Goal: Task Accomplishment & Management: Use online tool/utility

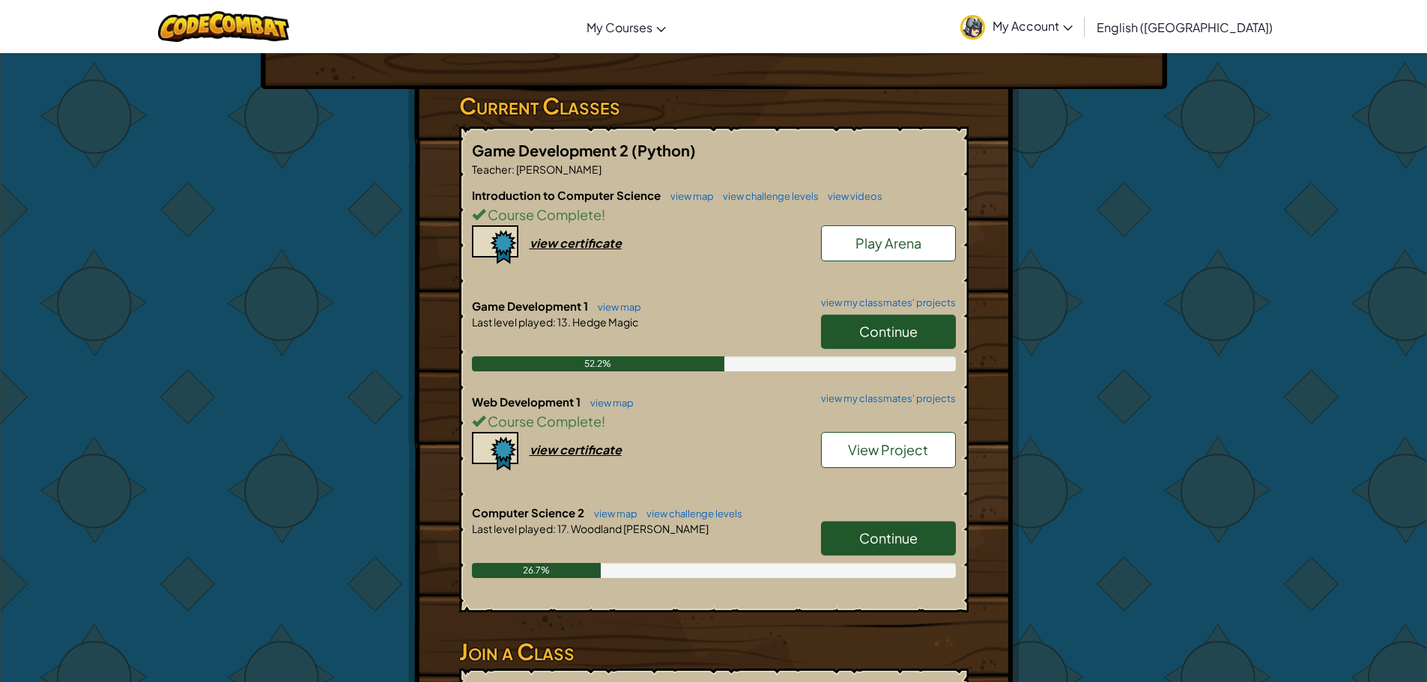
scroll to position [225, 0]
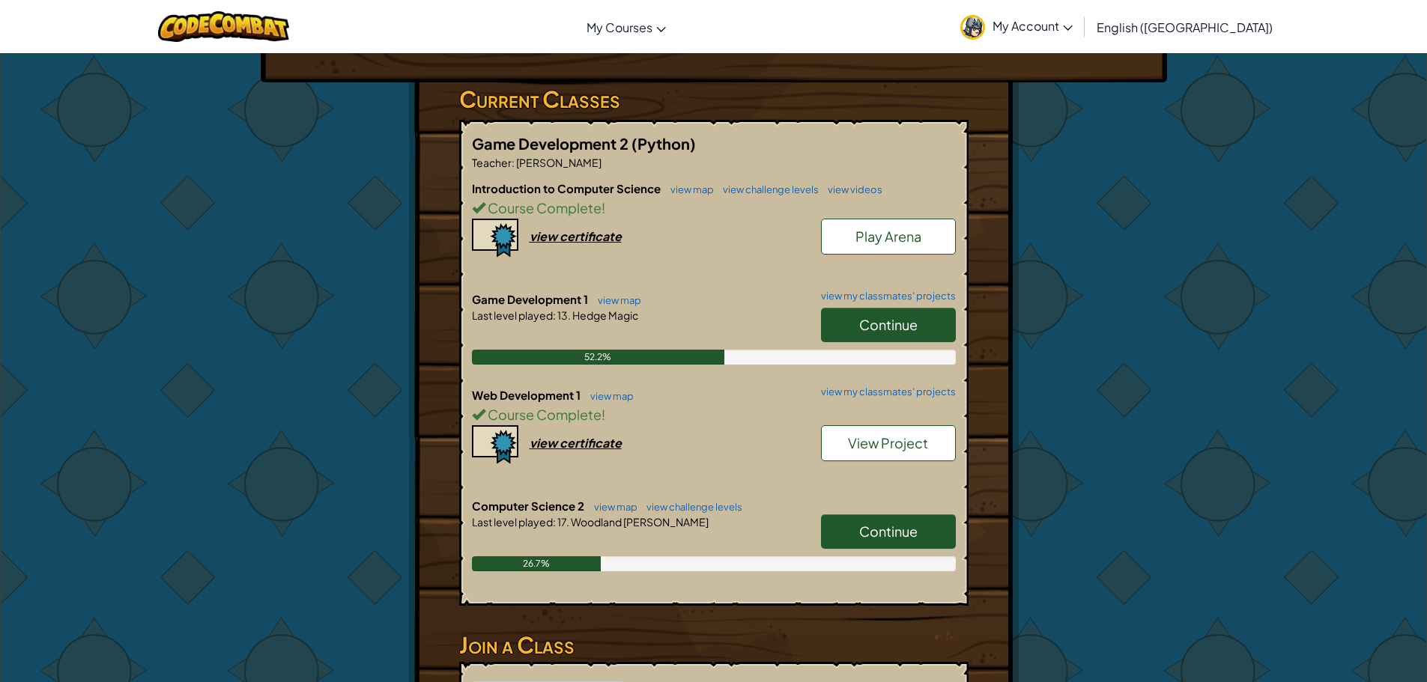
click at [848, 324] on link "Continue" at bounding box center [888, 325] width 135 height 34
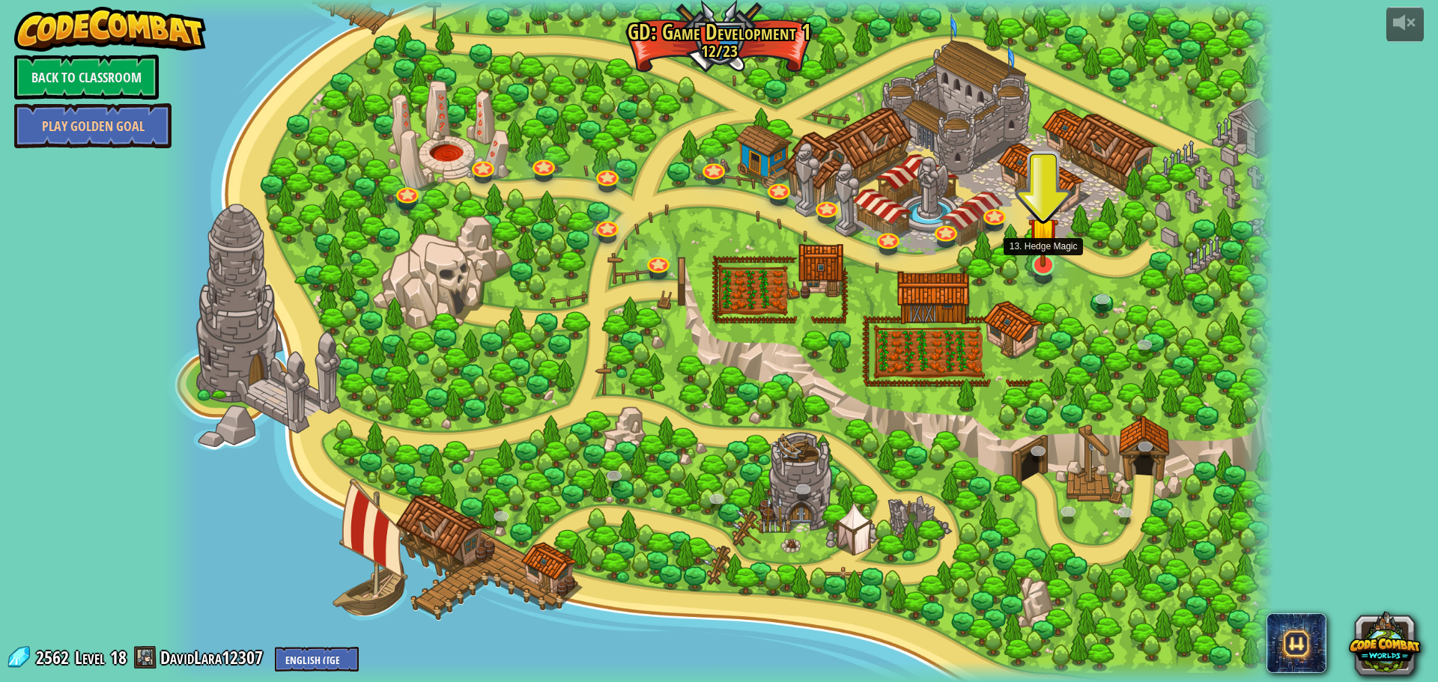
click at [1042, 267] on img at bounding box center [1043, 232] width 30 height 69
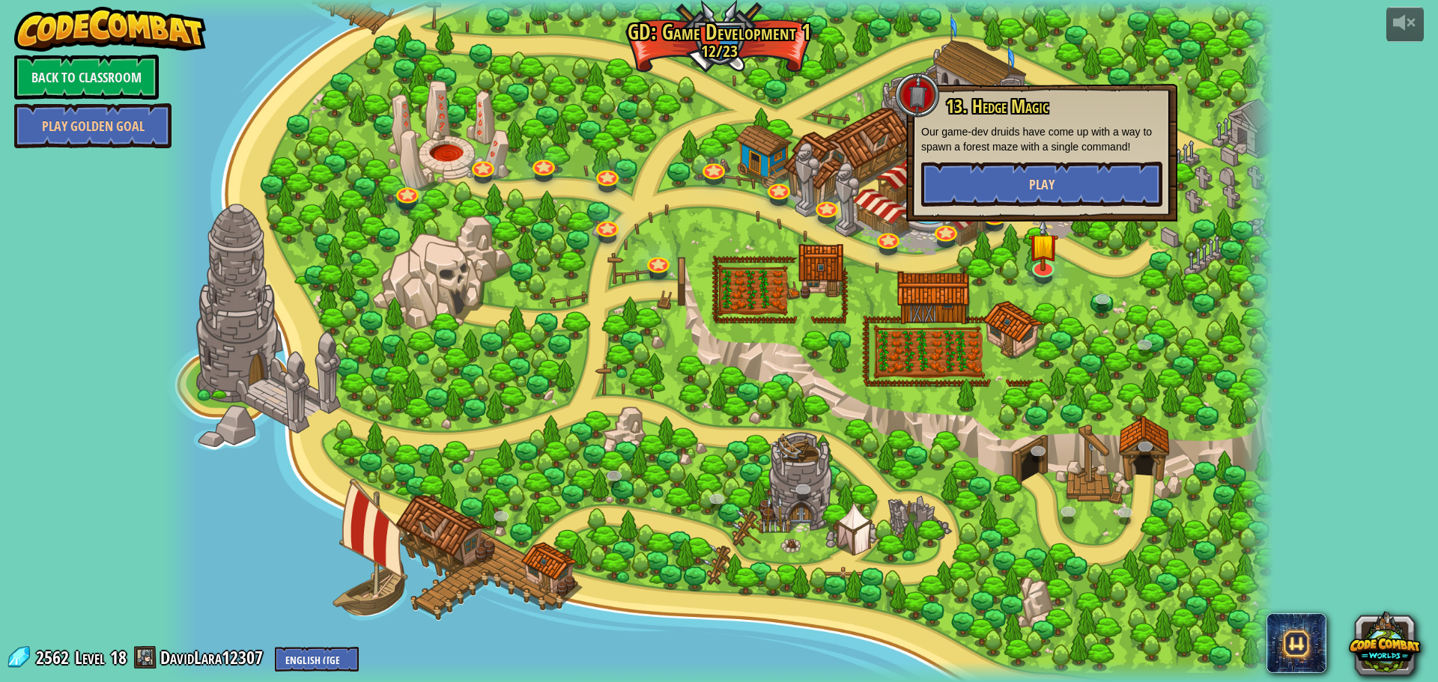
drag, startPoint x: 986, startPoint y: 154, endPoint x: 986, endPoint y: 167, distance: 13.5
click at [984, 156] on div "13. Hedge Magic Our game-dev druids have come up with a way to spawn a forest m…" at bounding box center [1041, 152] width 241 height 110
click at [987, 173] on button "Play" at bounding box center [1041, 184] width 241 height 45
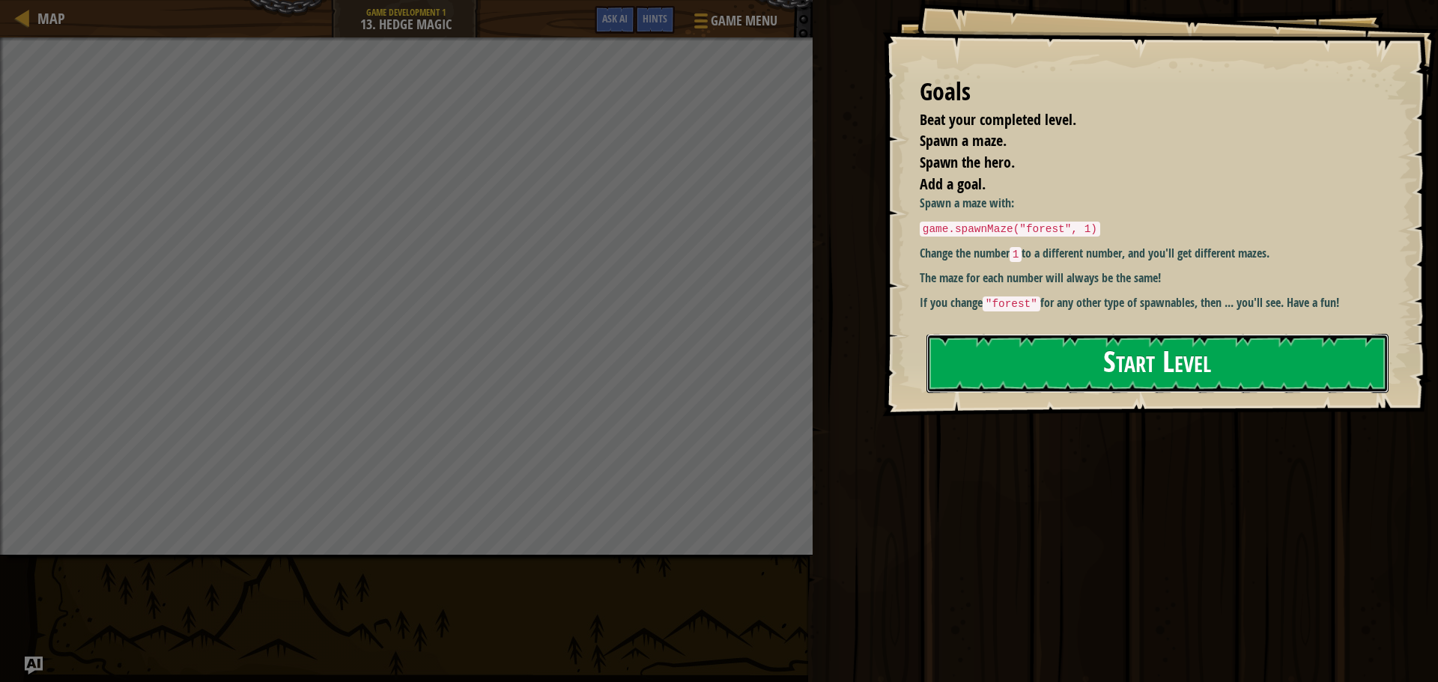
click at [1100, 334] on button "Start Level" at bounding box center [1158, 363] width 462 height 59
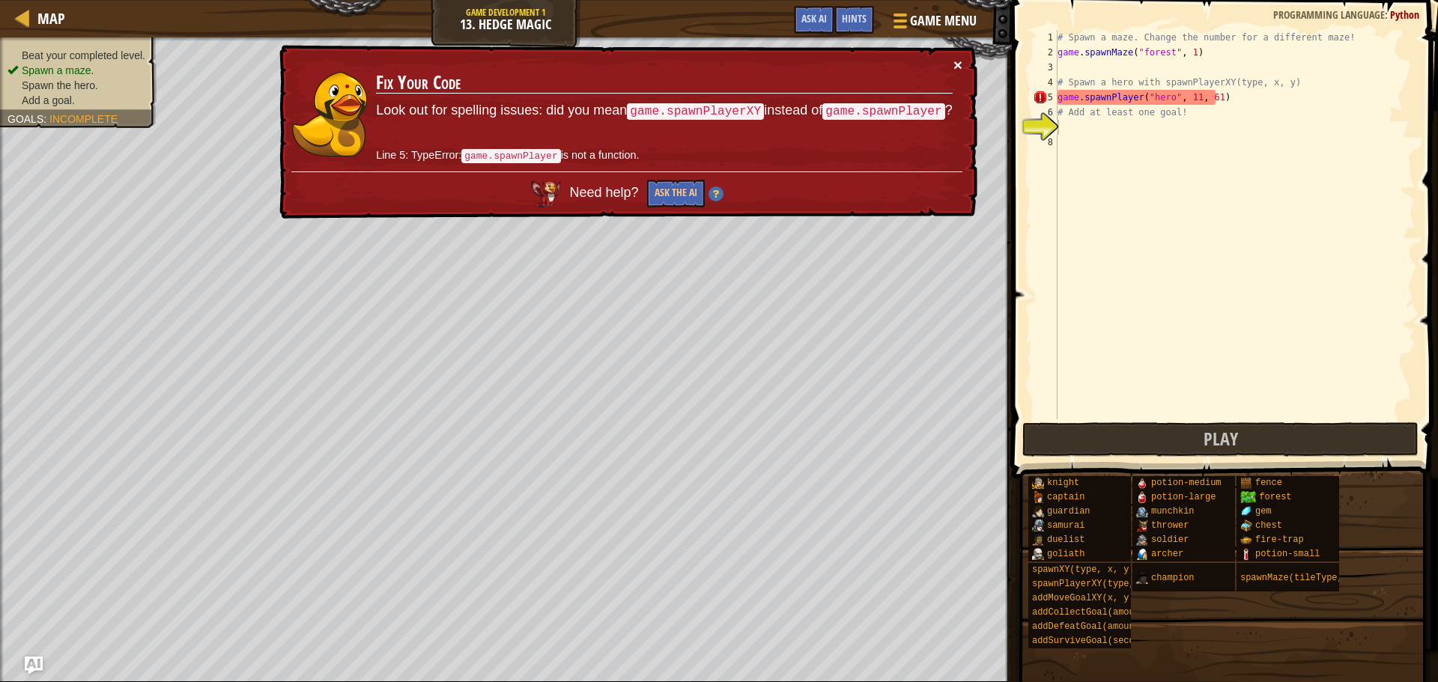
click at [961, 69] on div "× Fix Your Code Look out for spelling issues: did you mean game.spawnPlayerXY i…" at bounding box center [626, 132] width 701 height 175
click at [954, 64] on button "×" at bounding box center [957, 65] width 9 height 16
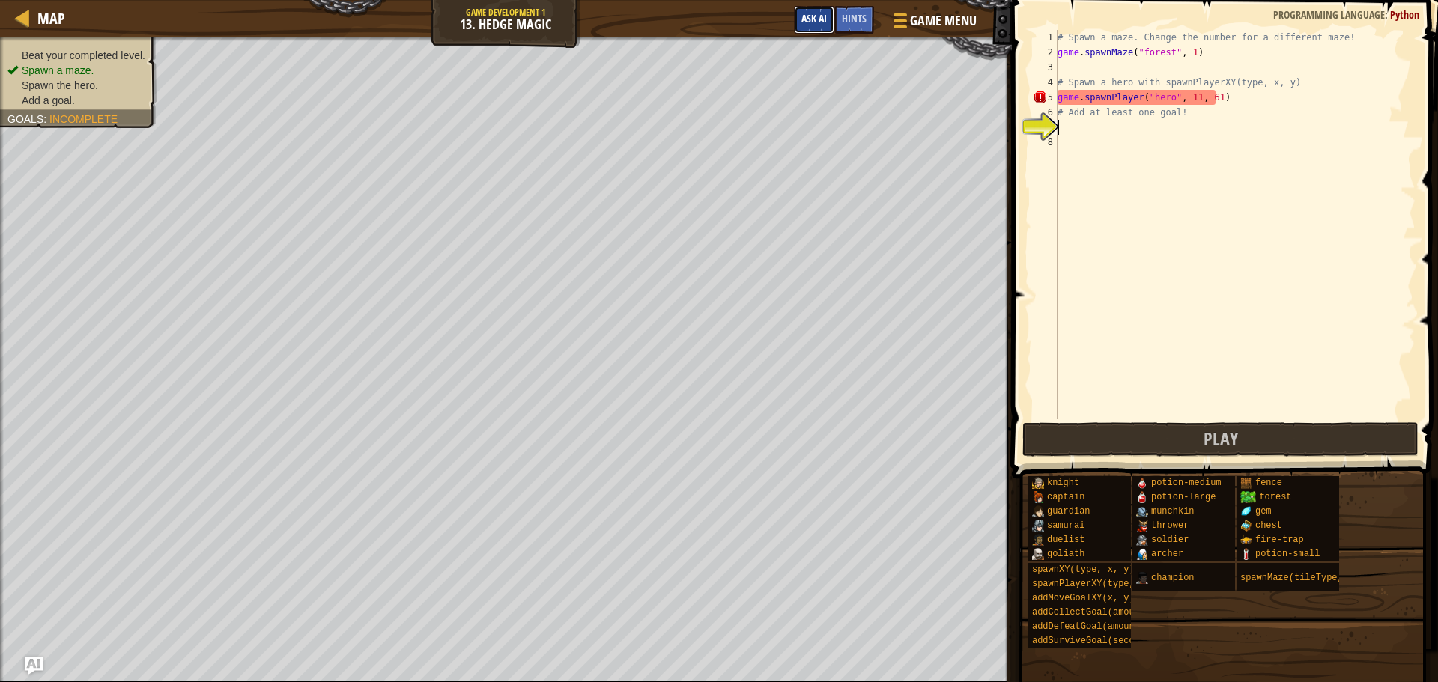
click at [819, 30] on button "Ask AI" at bounding box center [814, 20] width 40 height 28
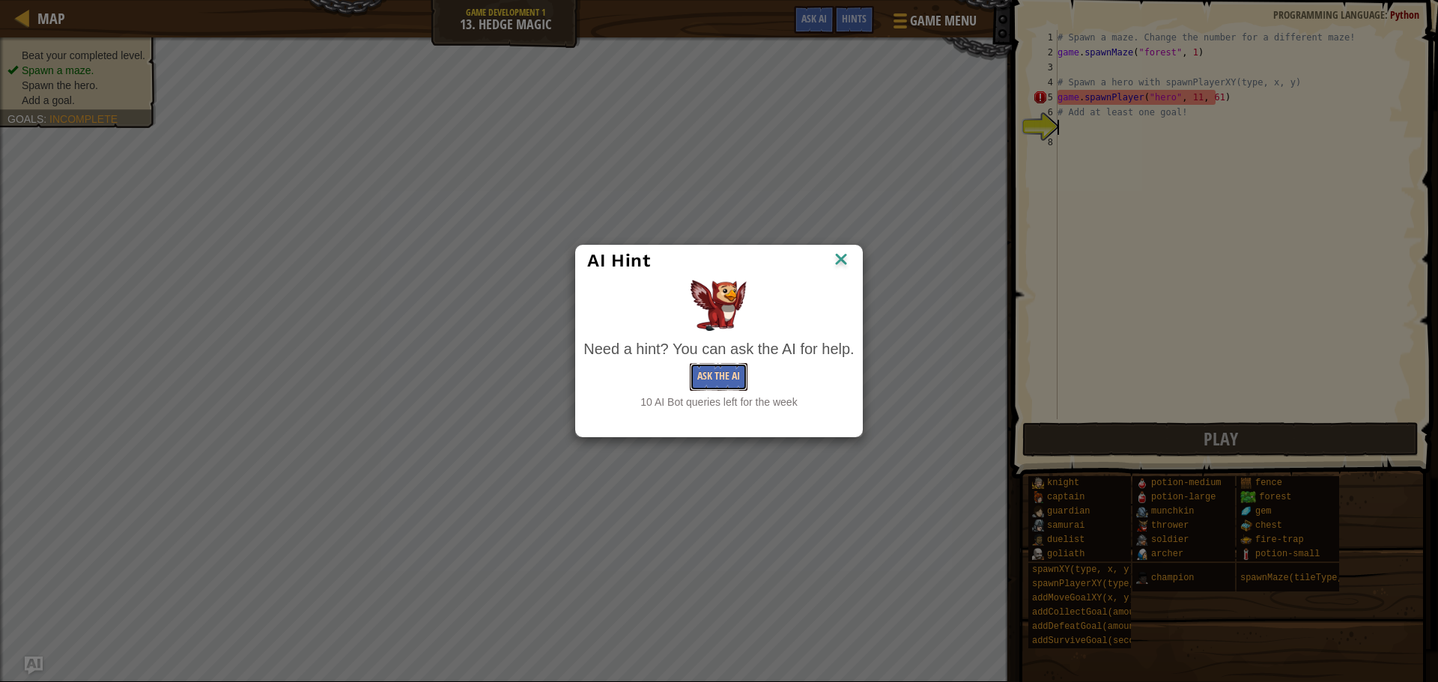
click at [717, 372] on button "Ask the AI" at bounding box center [719, 377] width 58 height 28
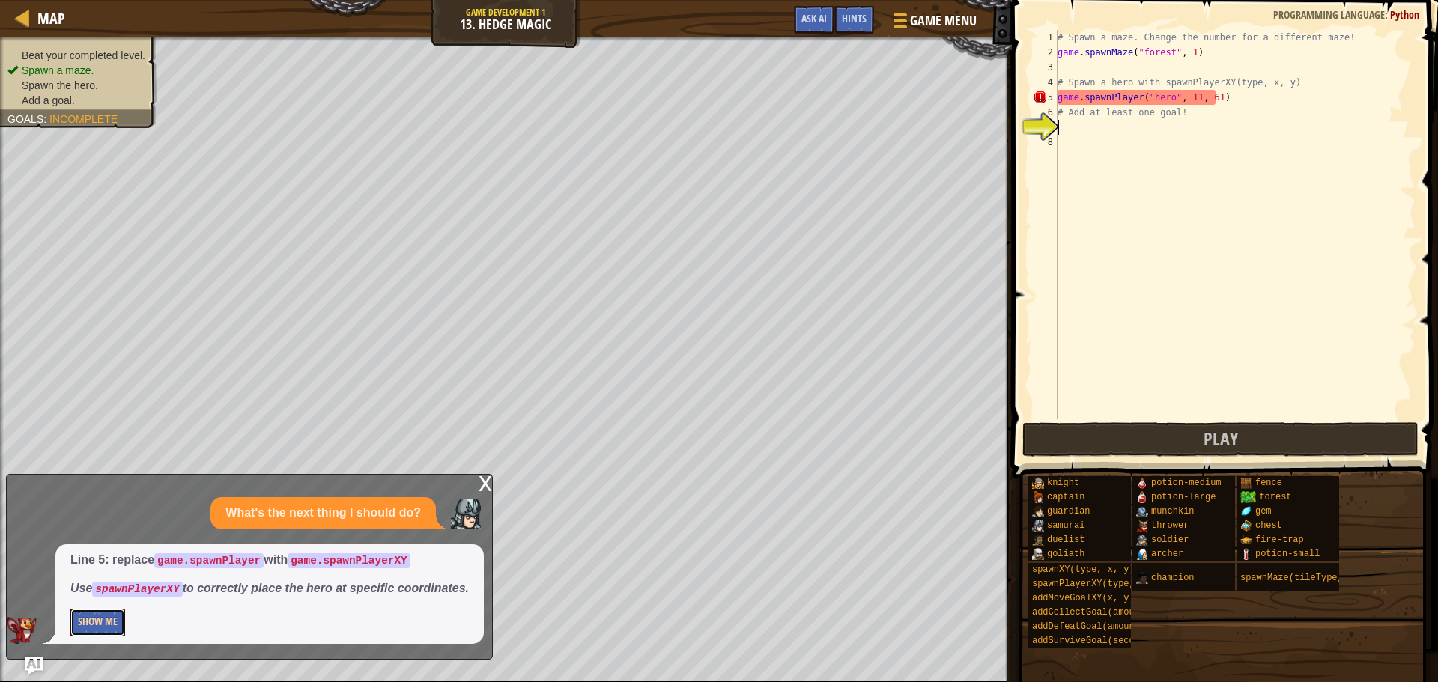
click at [88, 619] on button "Show Me" at bounding box center [97, 623] width 55 height 28
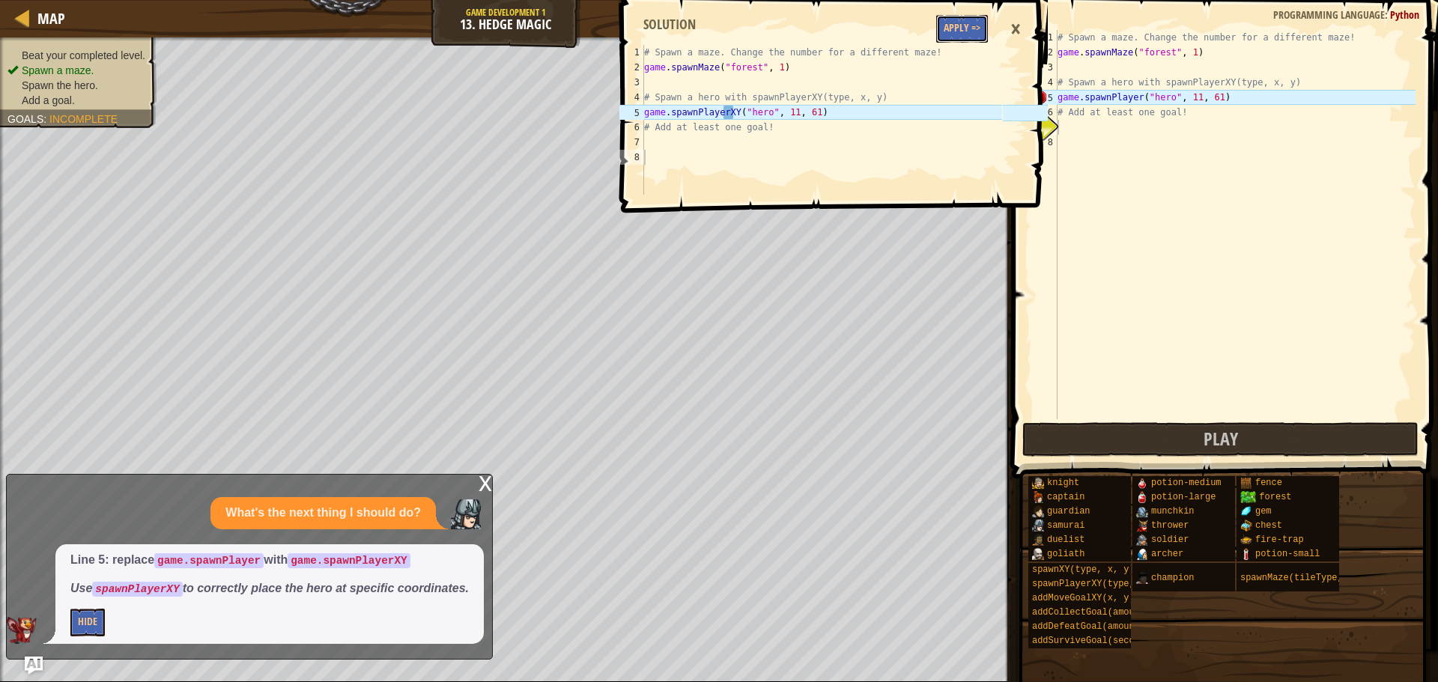
click at [965, 40] on button "Apply =>" at bounding box center [962, 29] width 52 height 28
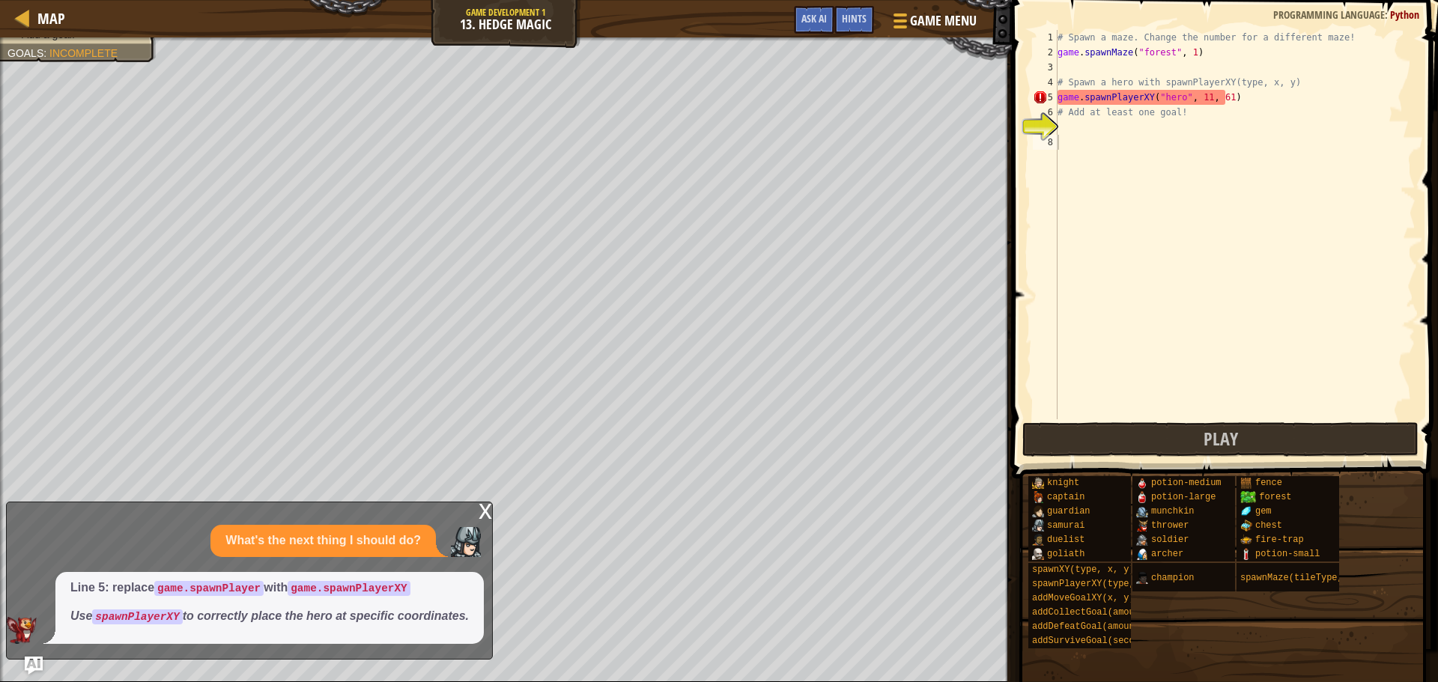
click at [483, 518] on div "x" at bounding box center [485, 510] width 13 height 15
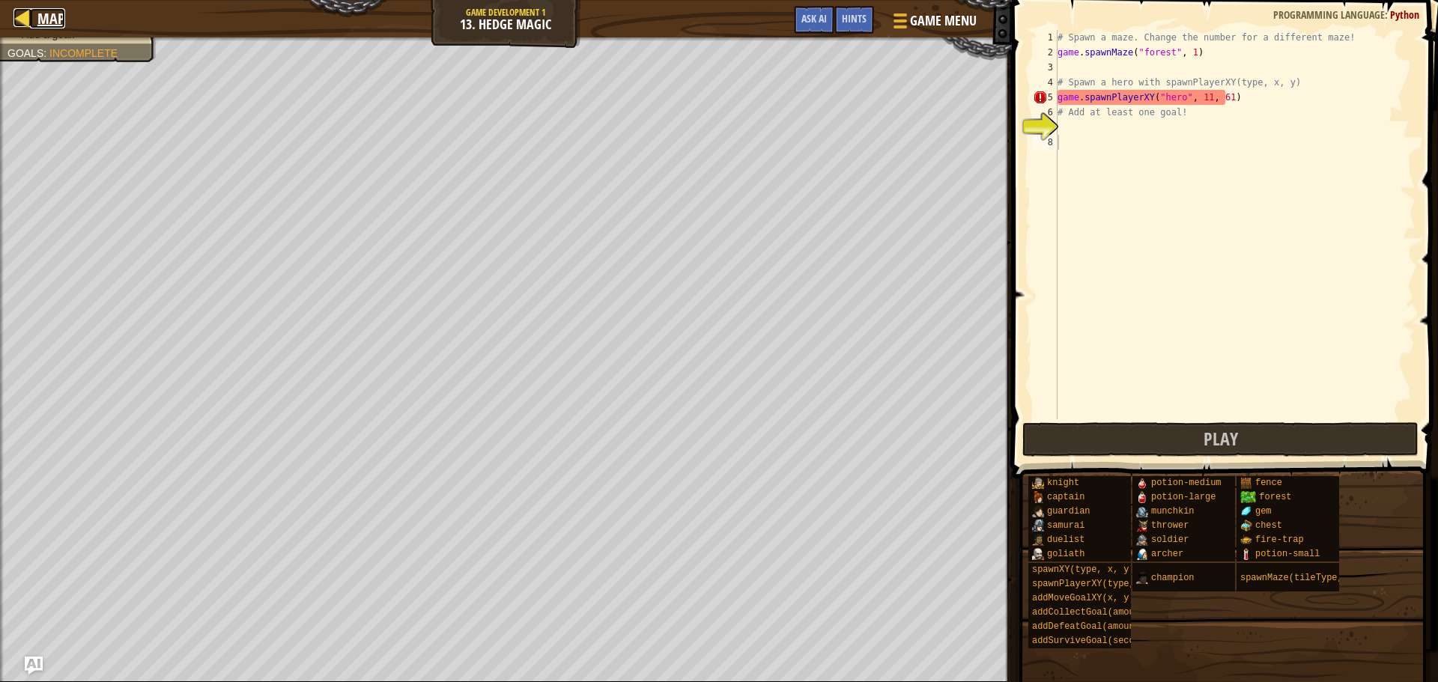
click at [49, 20] on span "Map" at bounding box center [51, 18] width 28 height 20
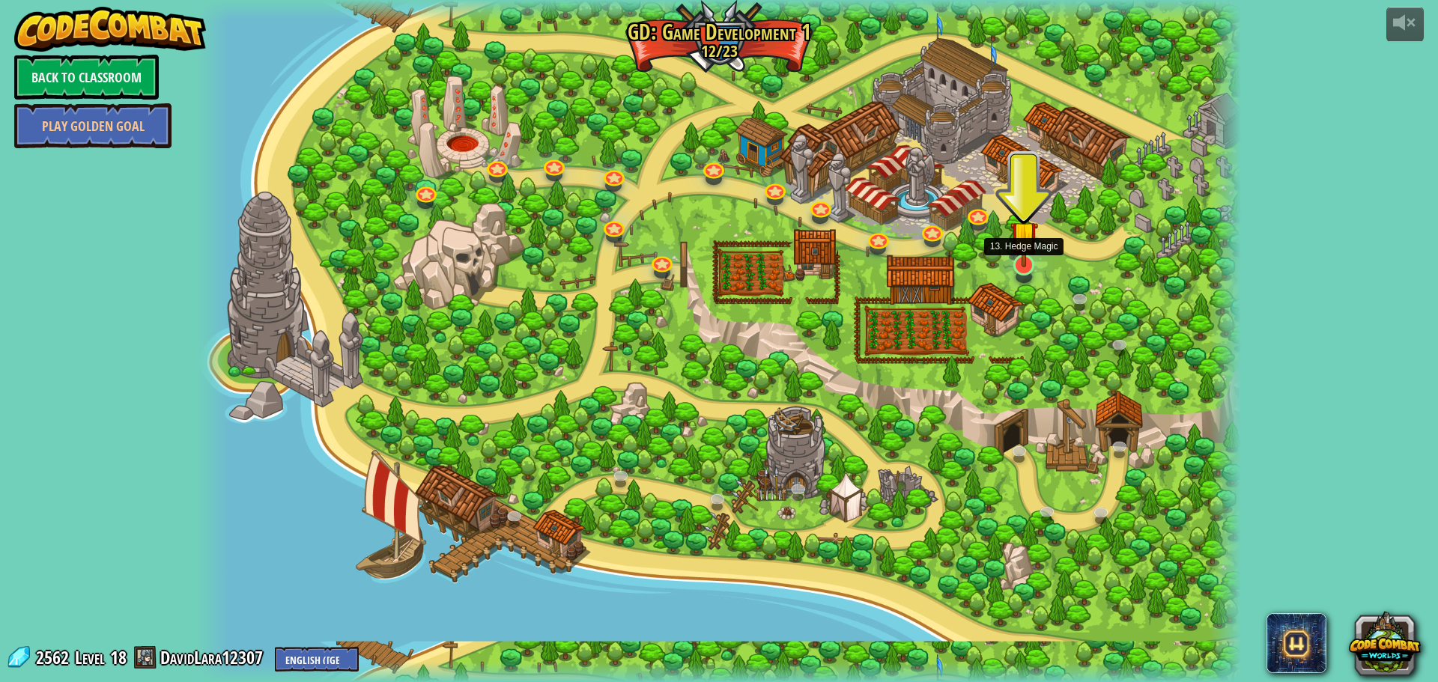
click at [1012, 267] on img at bounding box center [1024, 235] width 28 height 64
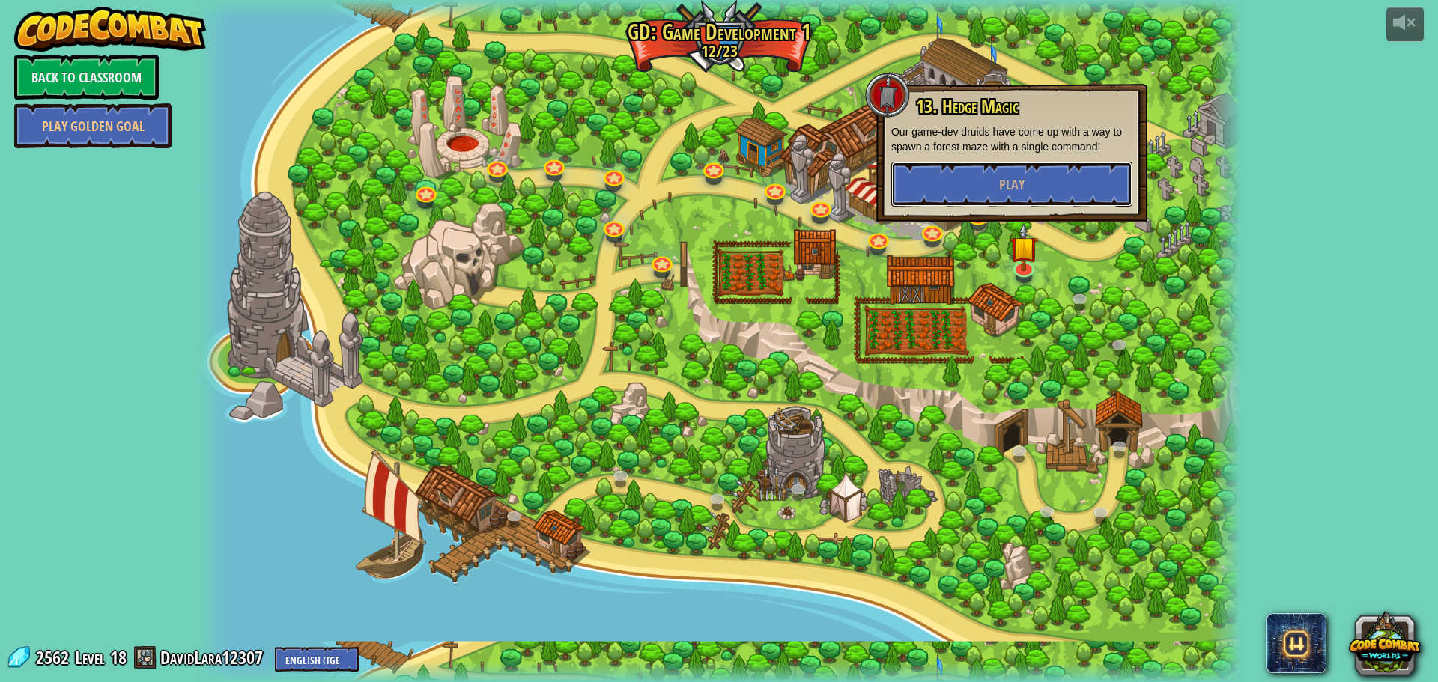
click at [1006, 207] on div "13. Hedge Magic Our game-dev druids have come up with a way to spawn a forest m…" at bounding box center [1011, 153] width 271 height 138
click at [996, 186] on button "Play" at bounding box center [1011, 184] width 241 height 45
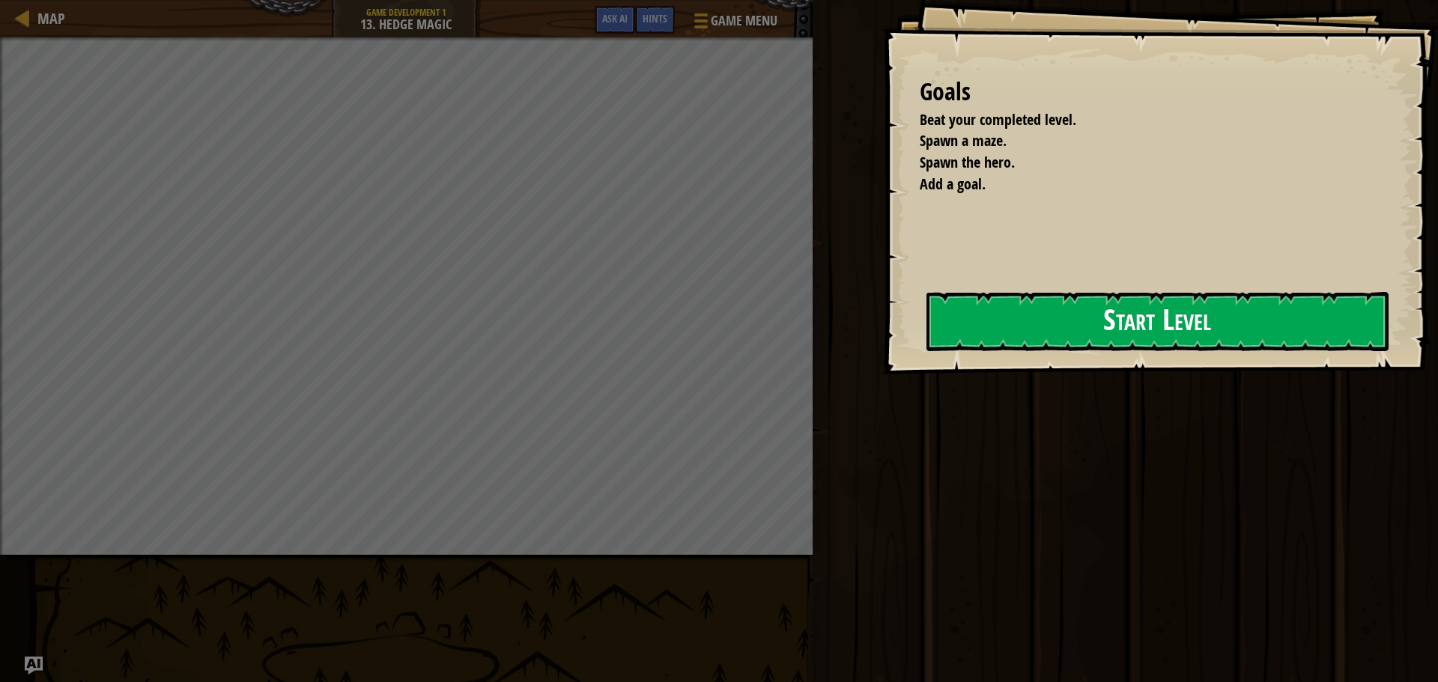
click at [927, 339] on button "Start Level" at bounding box center [1158, 321] width 462 height 59
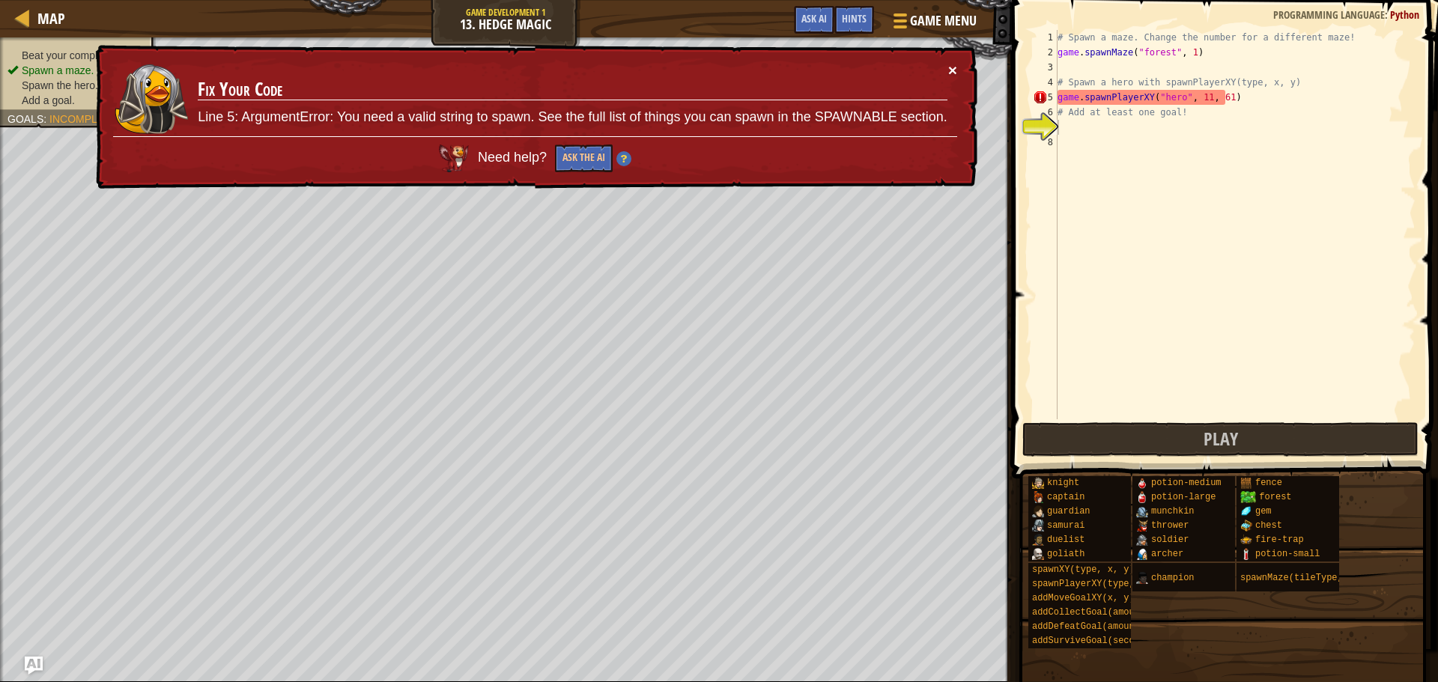
click at [952, 75] on button "×" at bounding box center [952, 70] width 9 height 16
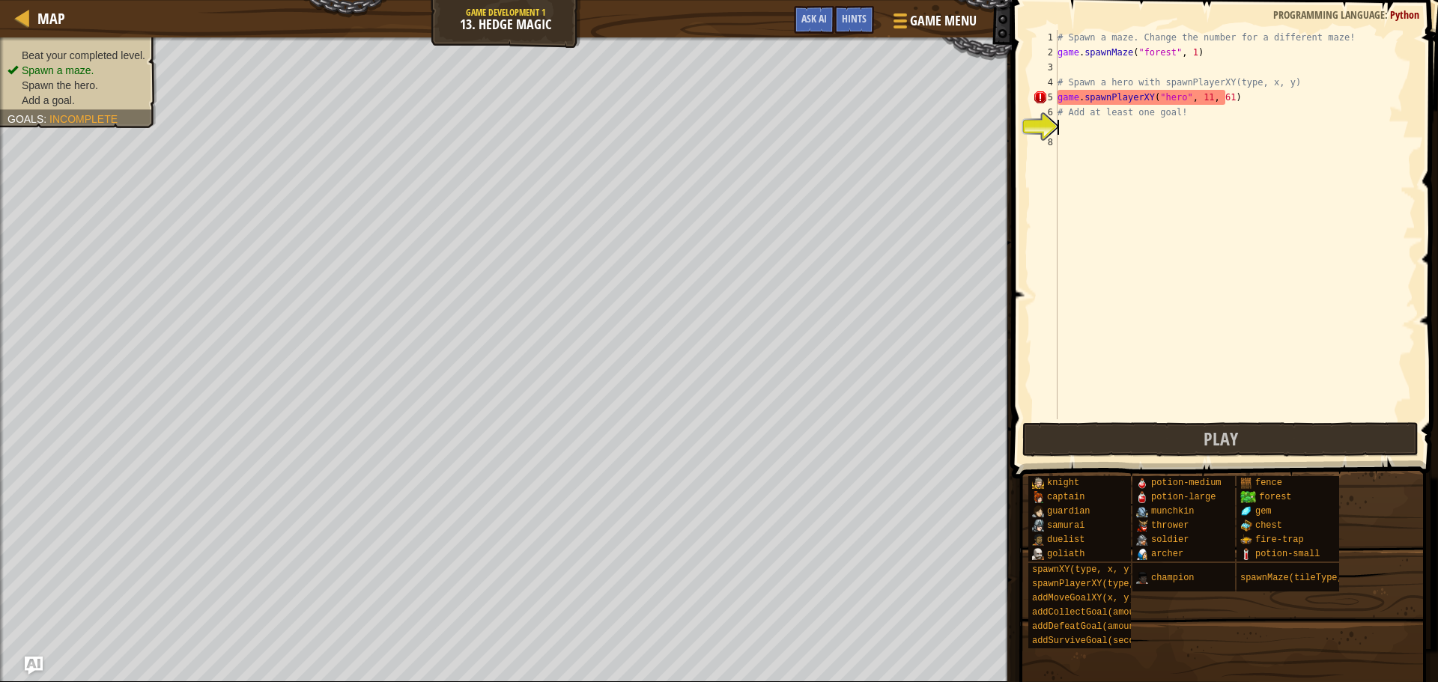
click at [1198, 103] on div "# Spawn a maze. Change the number for a different maze! game . spawnMaze ( "for…" at bounding box center [1235, 239] width 361 height 419
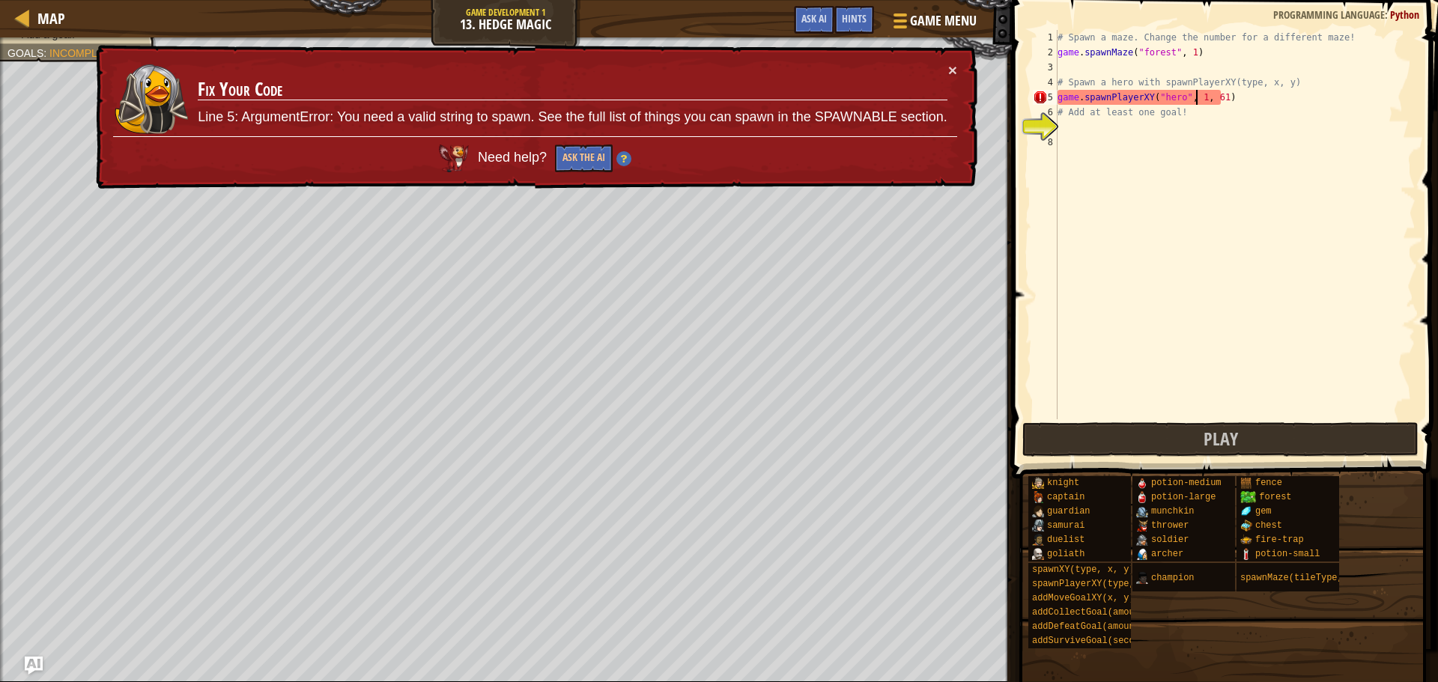
scroll to position [7, 11]
click at [1118, 100] on div "# Spawn a maze. Change the number for a different maze! game . spawnMaze ( "for…" at bounding box center [1235, 239] width 361 height 419
click at [1118, 100] on div "# Spawn a maze. Change the number for a different maze! game . spawnMaze ( "for…" at bounding box center [1235, 224] width 361 height 389
click at [1118, 100] on div "# Spawn a maze. Change the number for a different maze! game . spawnMaze ( "for…" at bounding box center [1235, 239] width 361 height 419
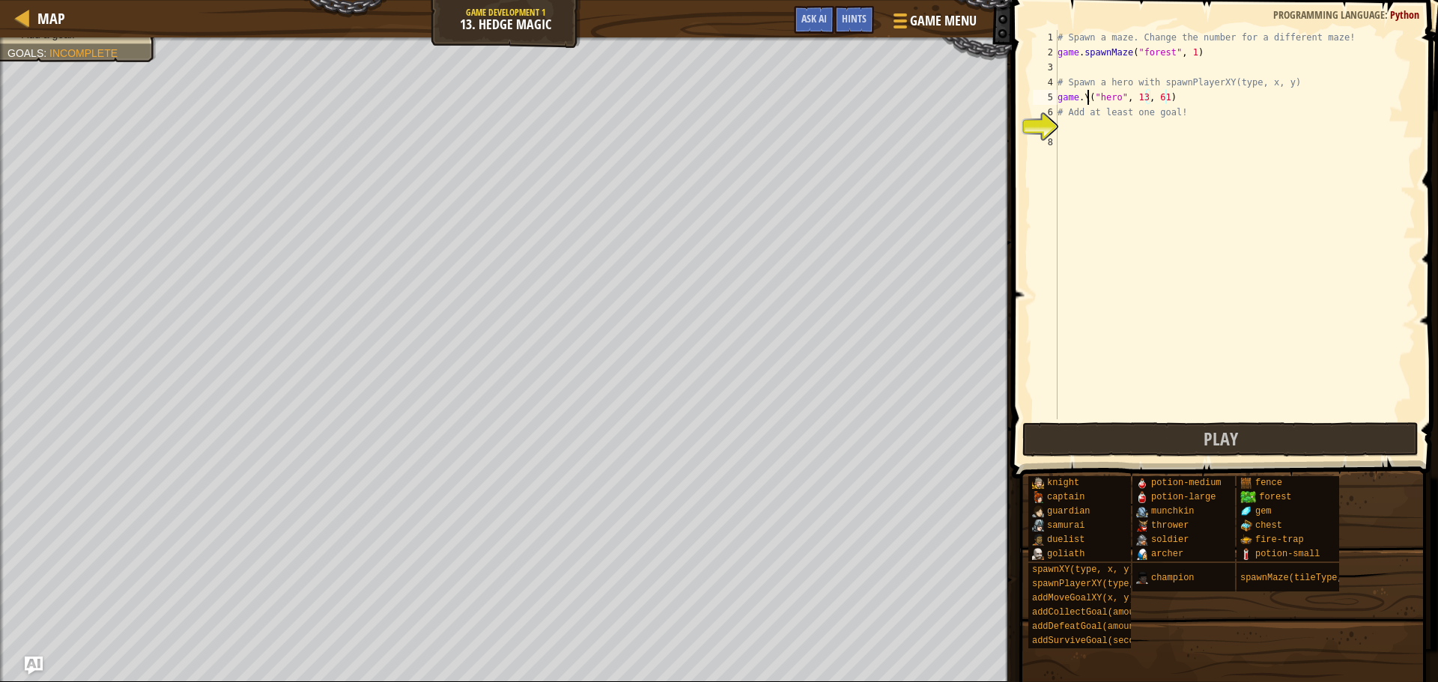
scroll to position [7, 2]
drag, startPoint x: 1174, startPoint y: 97, endPoint x: 1064, endPoint y: 99, distance: 110.9
click at [1064, 99] on div "# Spawn a maze. Change the number for a different maze! game . spawnMaze ( "for…" at bounding box center [1235, 239] width 361 height 419
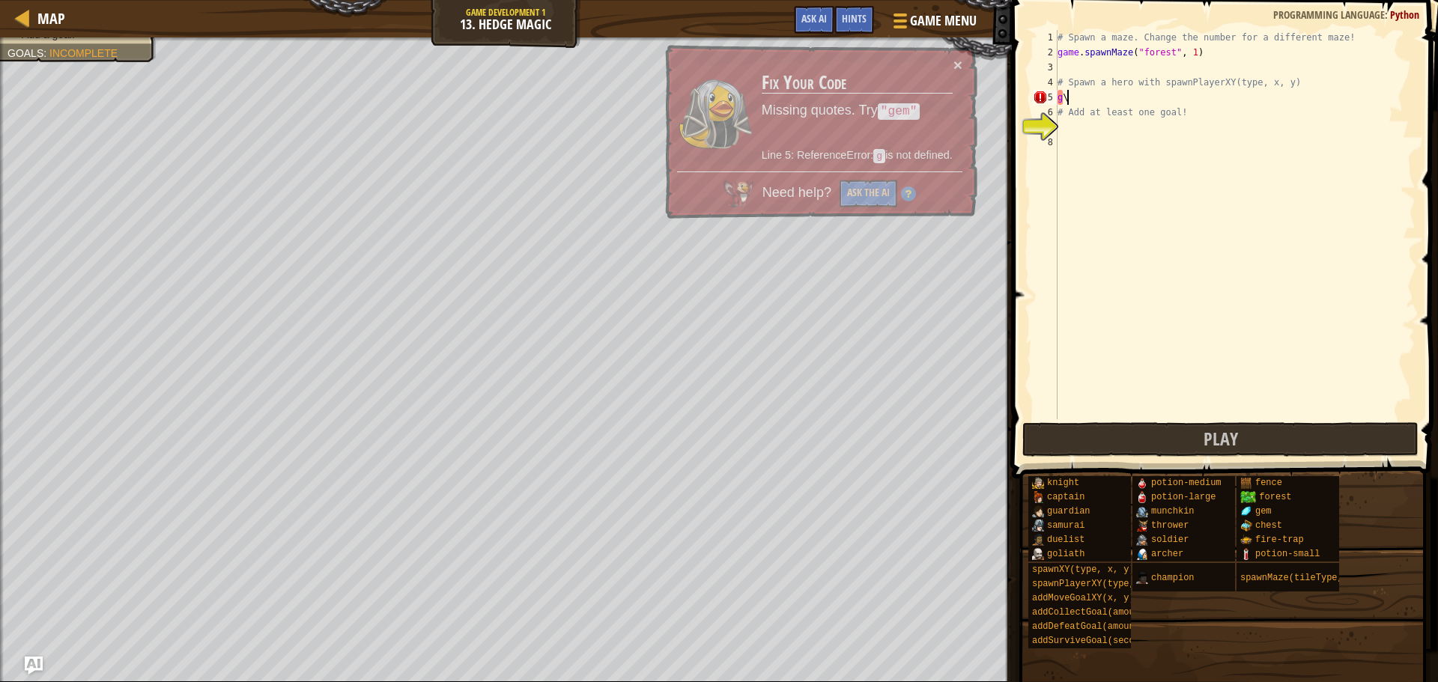
type textarea "g"
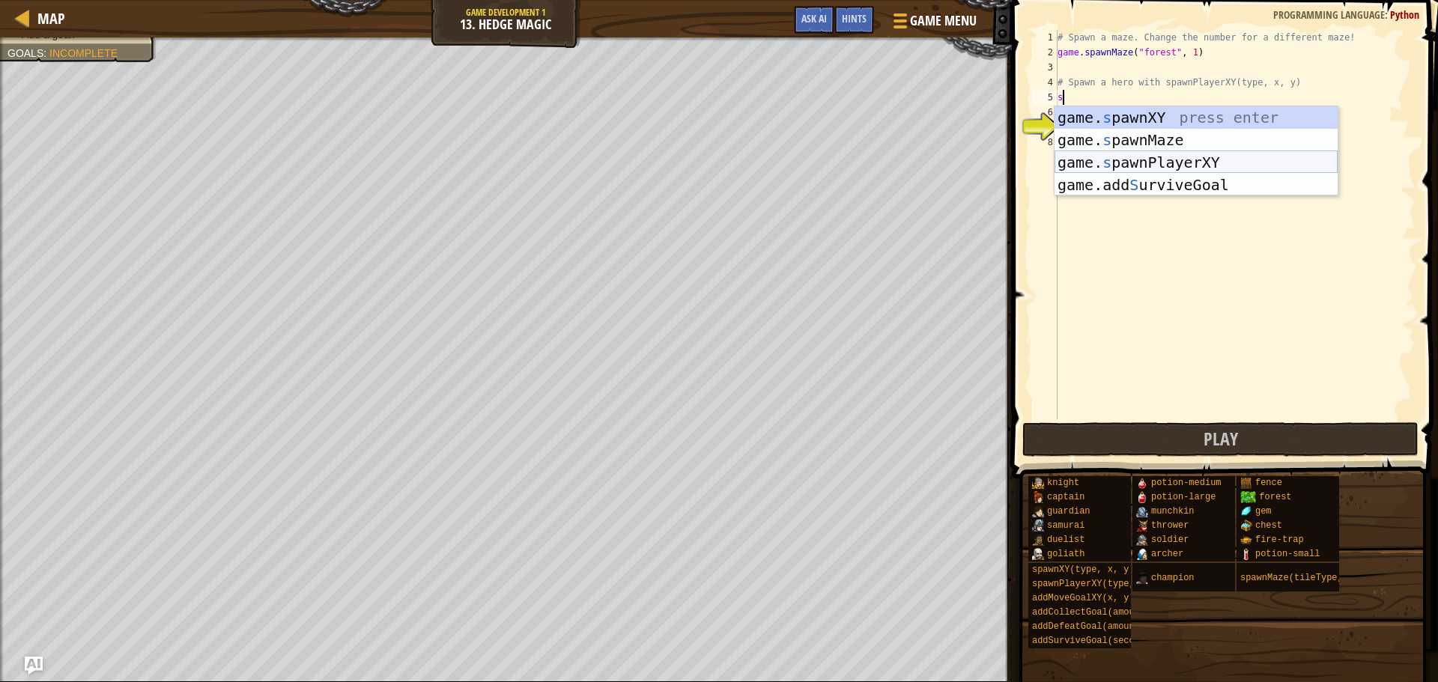
click at [1137, 156] on div "game. s pawnXY press enter game. s pawnMaze press enter game. s pawnPlayerXY pr…" at bounding box center [1196, 173] width 283 height 135
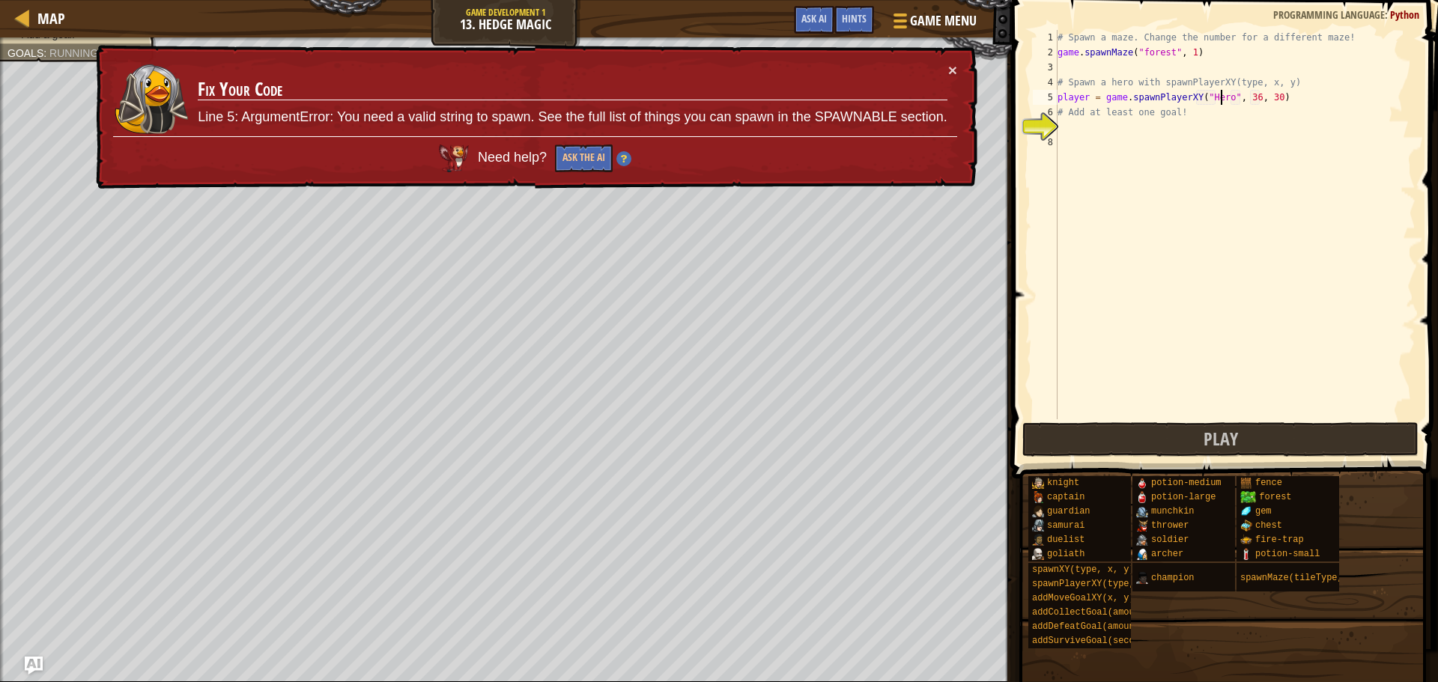
scroll to position [7, 13]
click at [950, 71] on button "×" at bounding box center [952, 73] width 9 height 16
drag, startPoint x: 1229, startPoint y: 97, endPoint x: 1234, endPoint y: 118, distance: 22.2
click at [1229, 103] on div "# Spawn a maze. Change the number for a different maze! game . spawnMaze ( "for…" at bounding box center [1235, 239] width 361 height 419
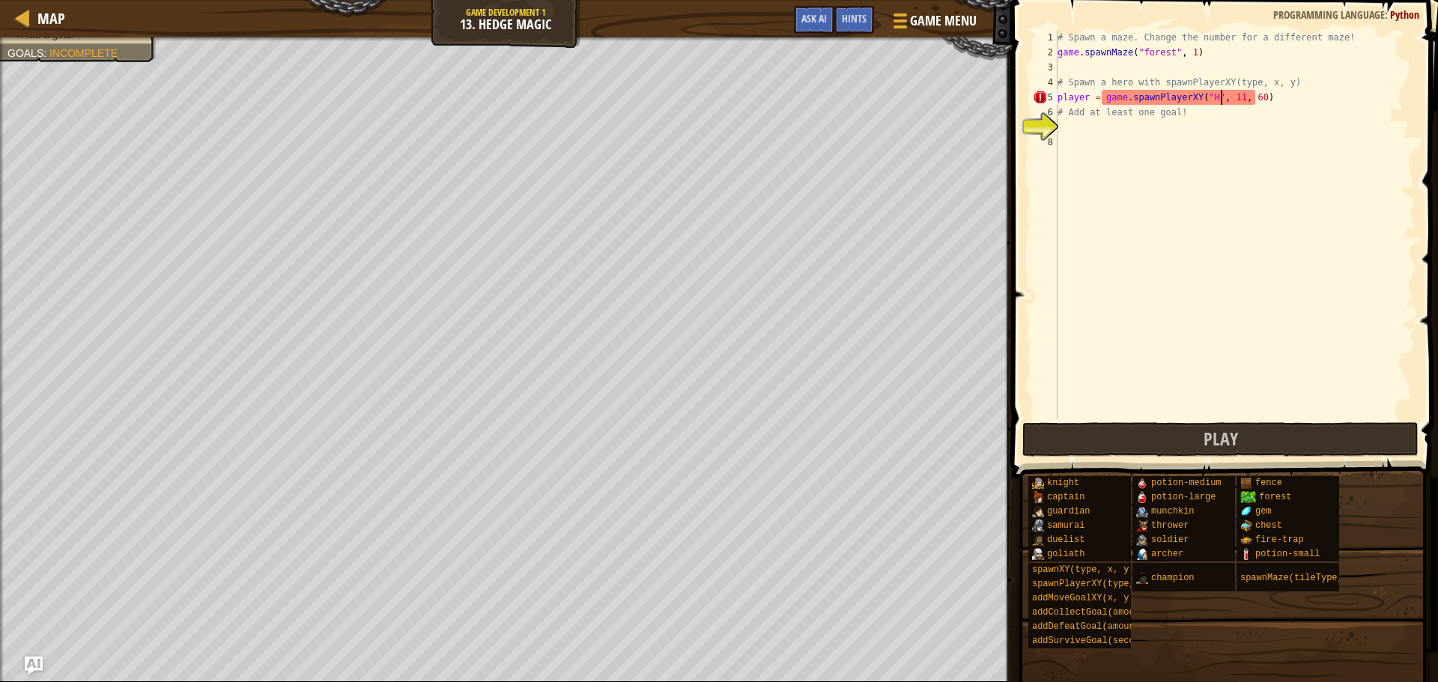
click at [1219, 97] on div "# Spawn a maze. Change the number for a different maze! game . spawnMaze ( "for…" at bounding box center [1235, 239] width 361 height 419
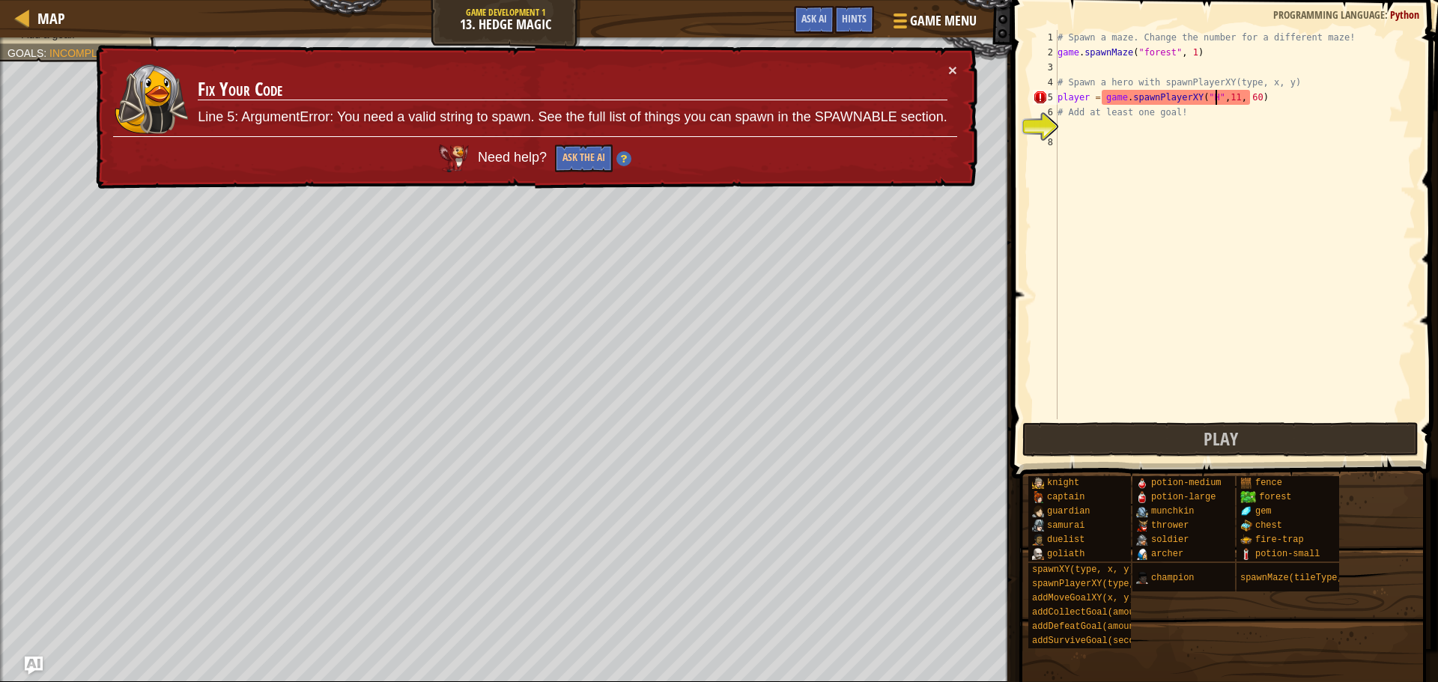
scroll to position [7, 13]
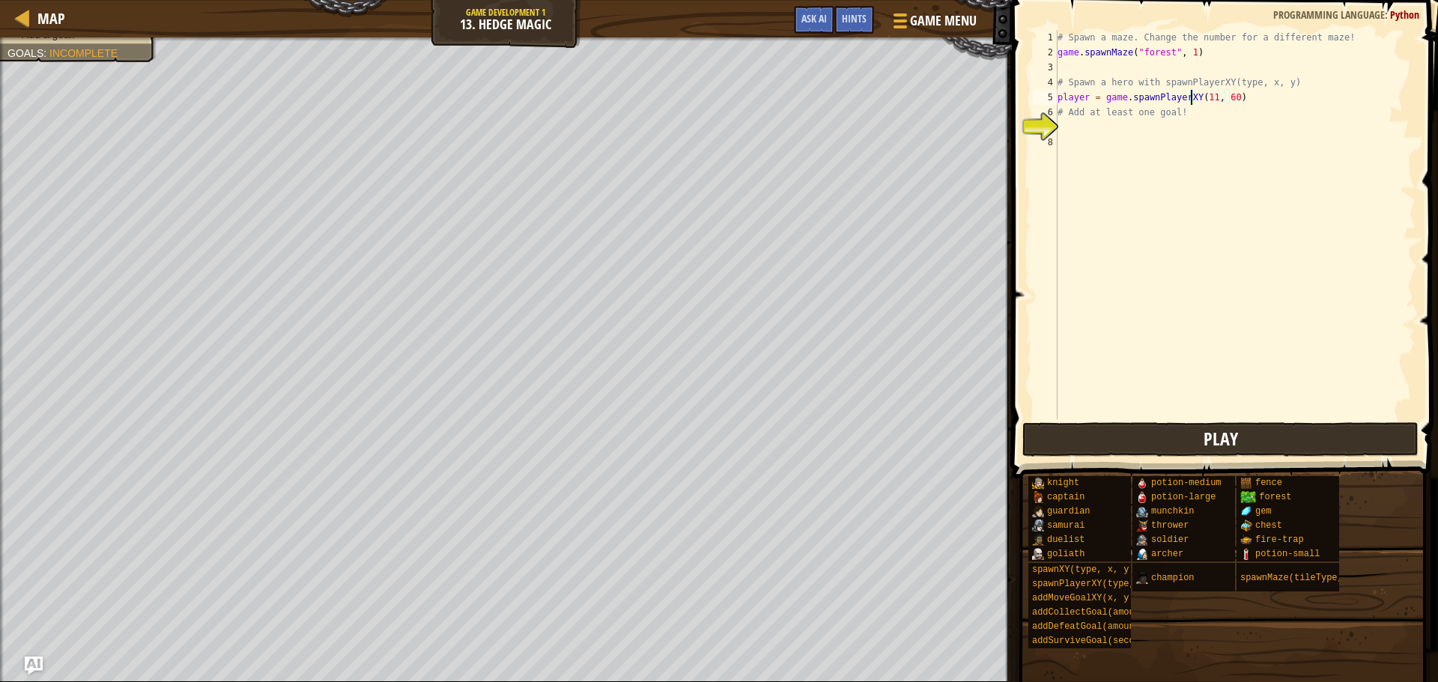
type textarea "player = game.spawnPlayerXY(11, 60)"
click at [1224, 434] on span "Play" at bounding box center [1221, 439] width 34 height 24
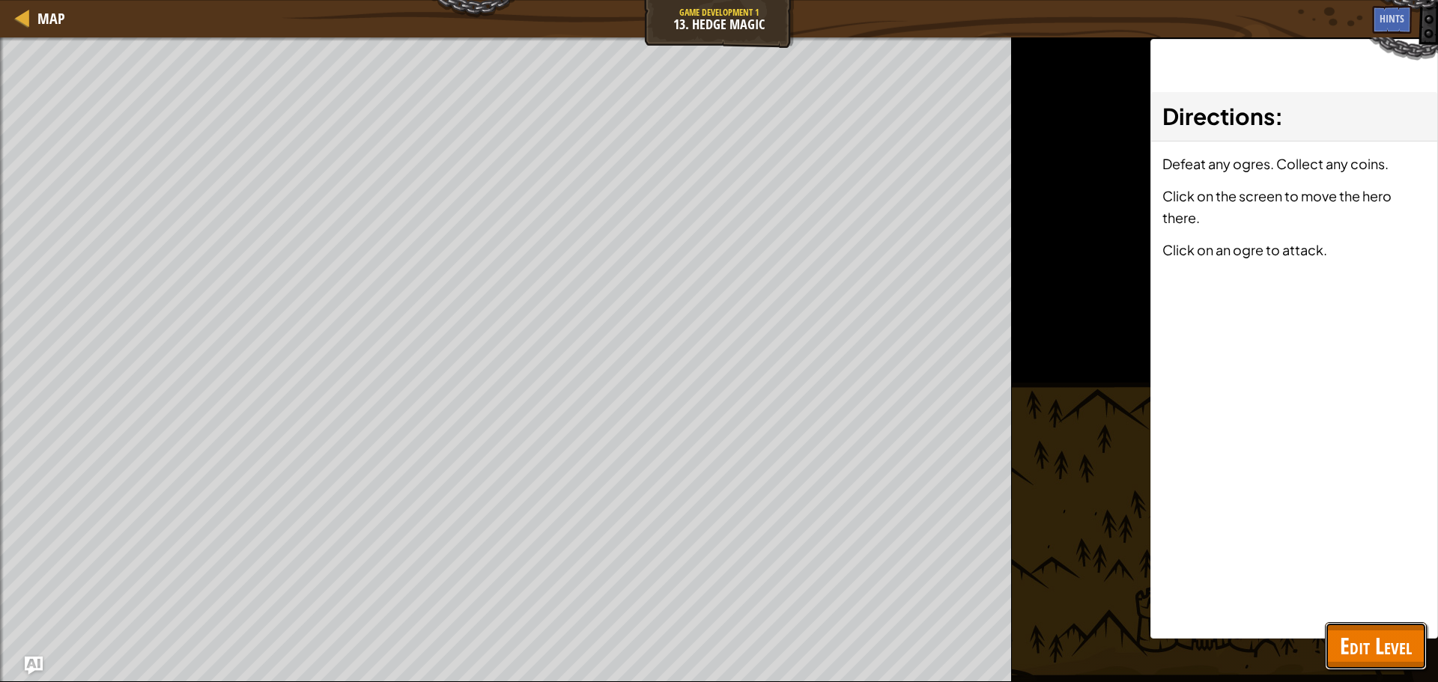
click at [1362, 641] on span "Edit Level" at bounding box center [1376, 646] width 72 height 31
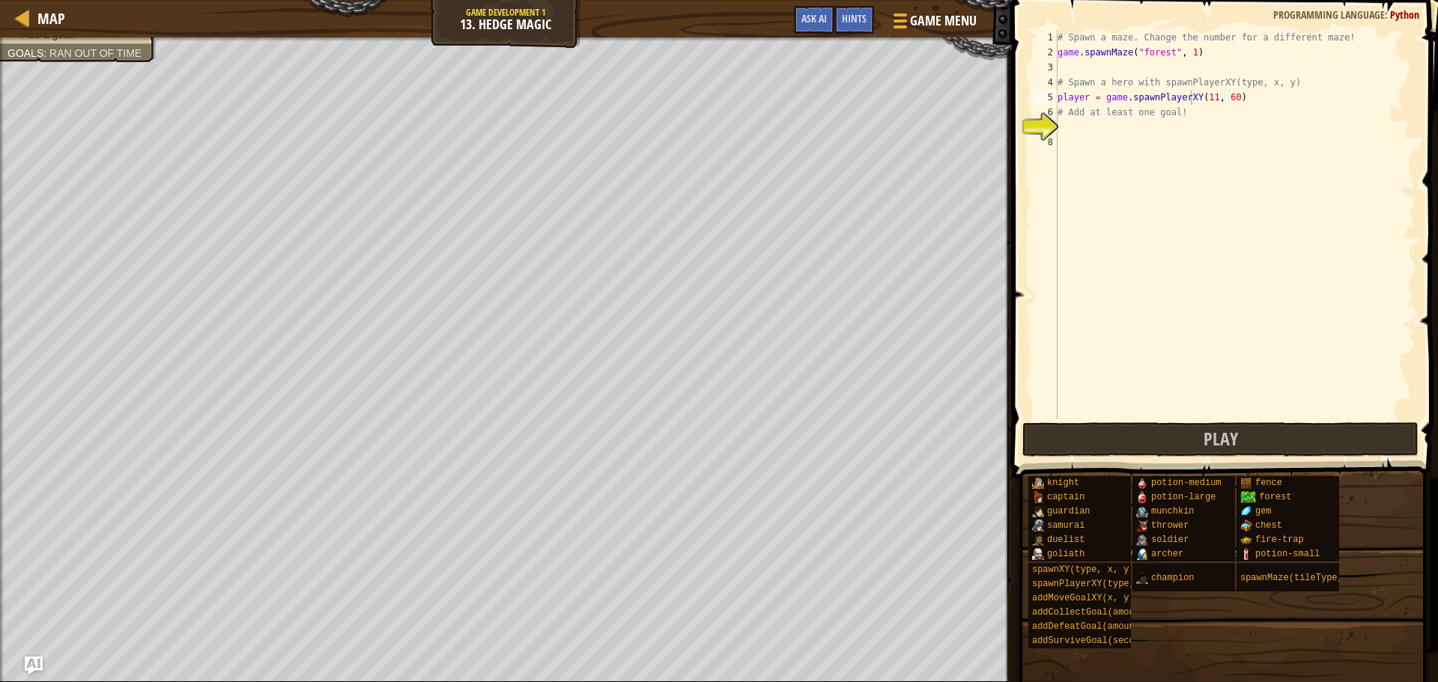
click at [1080, 136] on div "# Spawn a maze. Change the number for a different maze! game . spawnMaze ( "for…" at bounding box center [1235, 239] width 361 height 419
click at [1075, 126] on div "# Spawn a maze. Change the number for a different maze! game . spawnMaze ( "for…" at bounding box center [1235, 239] width 361 height 419
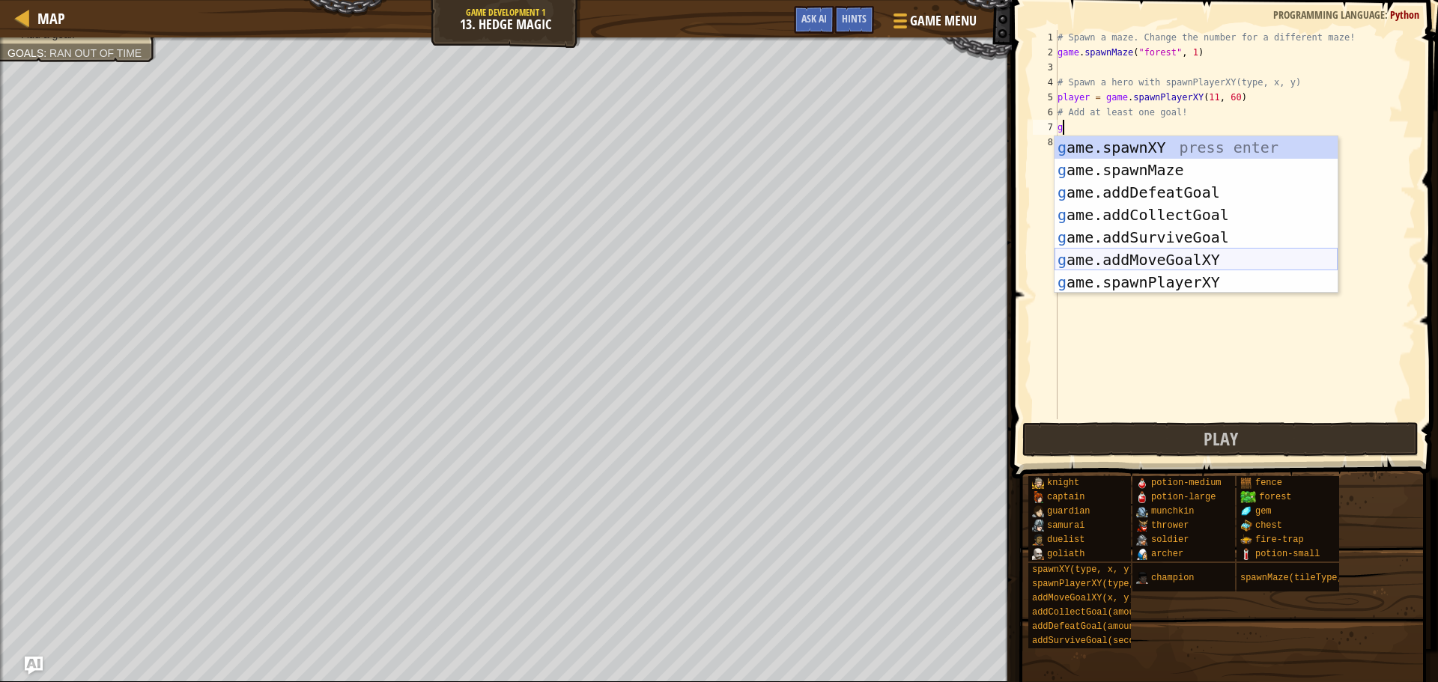
click at [1182, 259] on div "g ame.spawnXY press enter g ame.spawnMaze press enter g ame.addDefeatGoal press…" at bounding box center [1196, 237] width 283 height 202
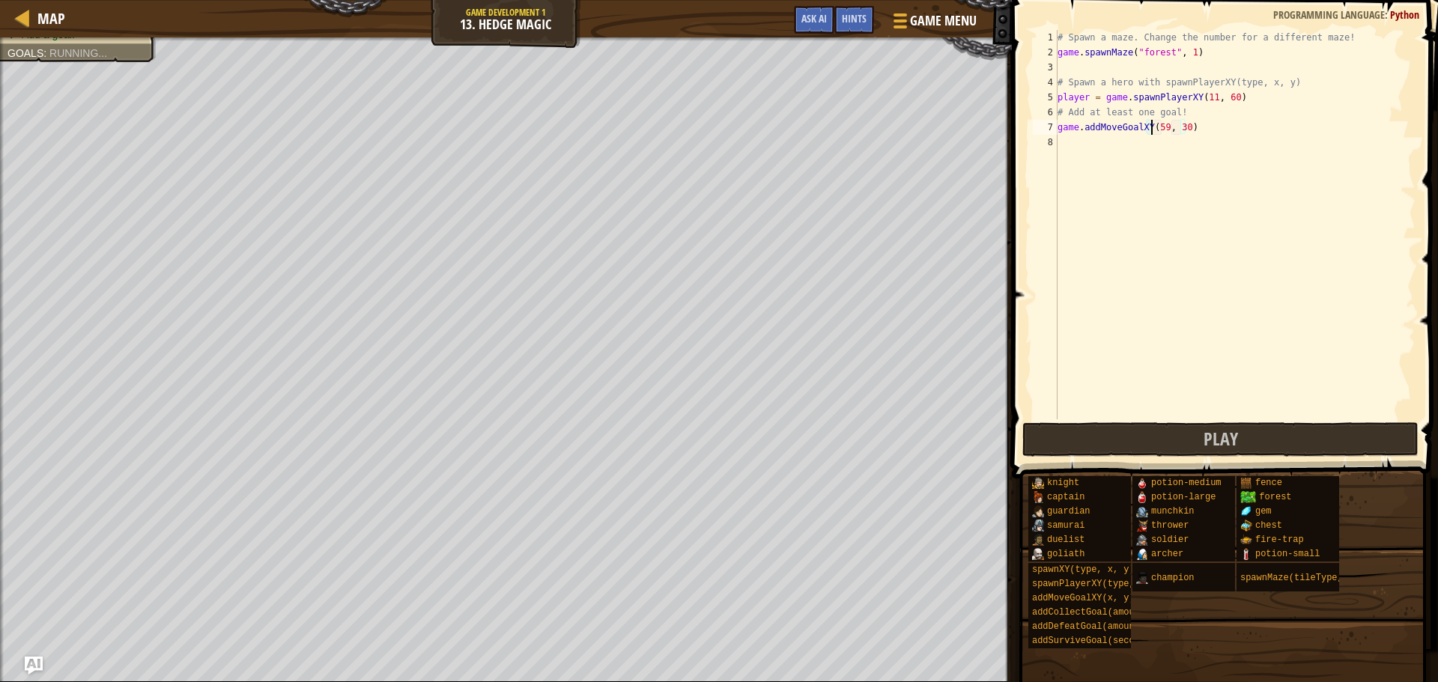
scroll to position [7, 7]
click at [1176, 130] on div "# Spawn a maze. Change the number for a different maze! game . spawnMaze ( "for…" at bounding box center [1235, 239] width 361 height 419
type textarea "game.addMoveGoalXY(59, 60)"
click at [1244, 425] on button "Play" at bounding box center [1220, 439] width 396 height 34
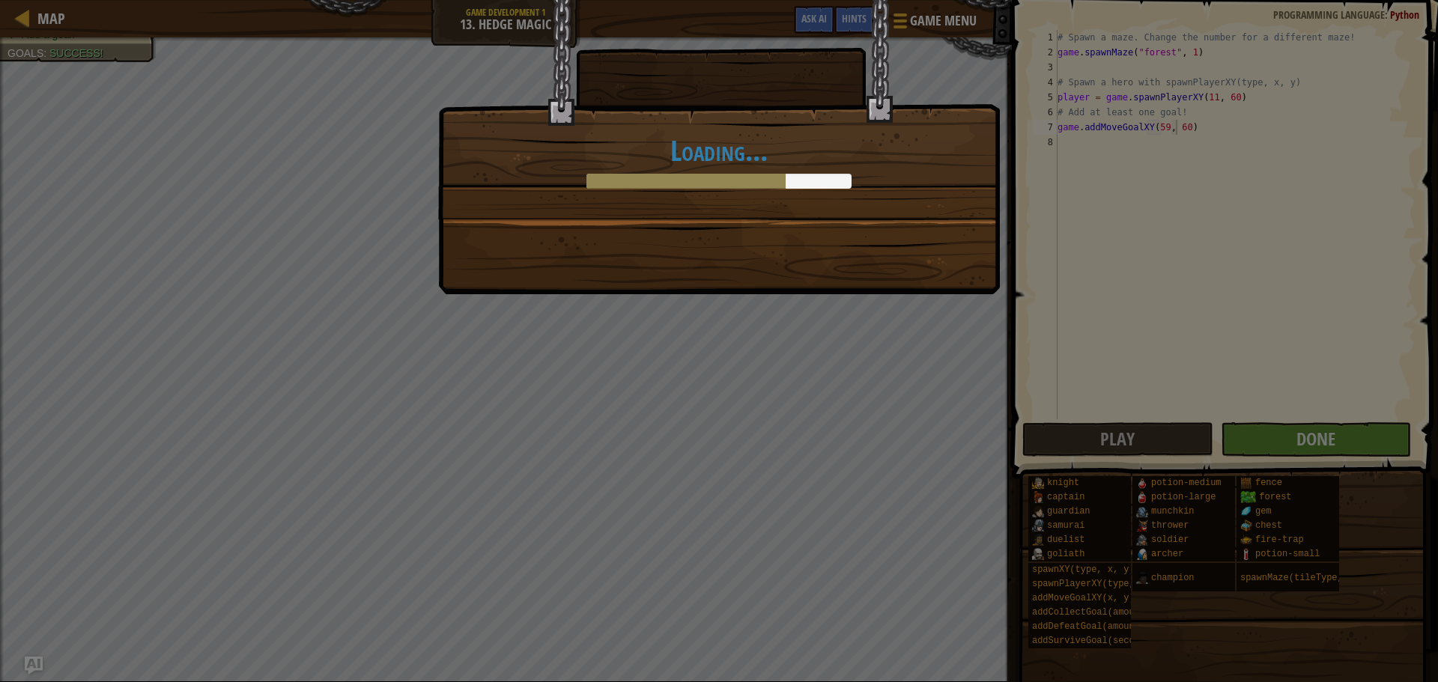
click at [918, 285] on div "Loading..." at bounding box center [719, 147] width 562 height 294
click at [916, 283] on div "Loading..." at bounding box center [719, 147] width 562 height 294
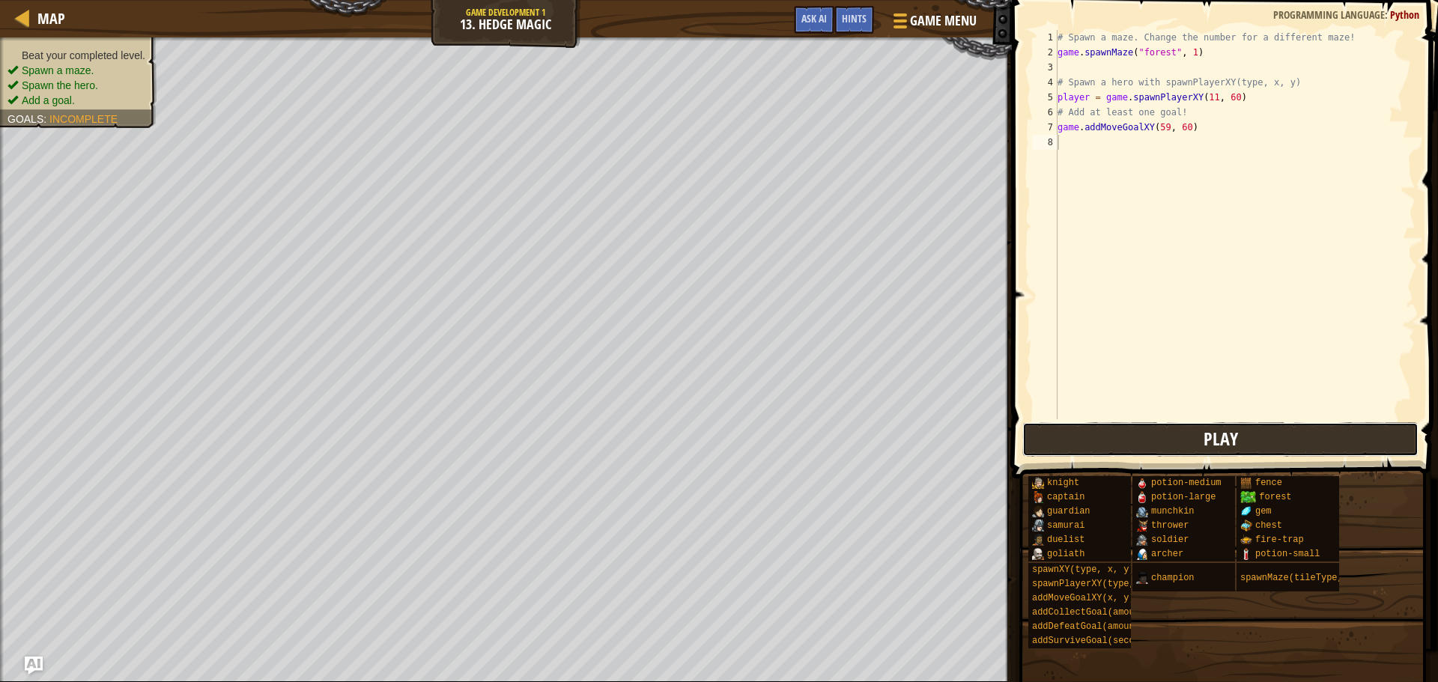
click at [1103, 439] on button "Play" at bounding box center [1220, 439] width 396 height 34
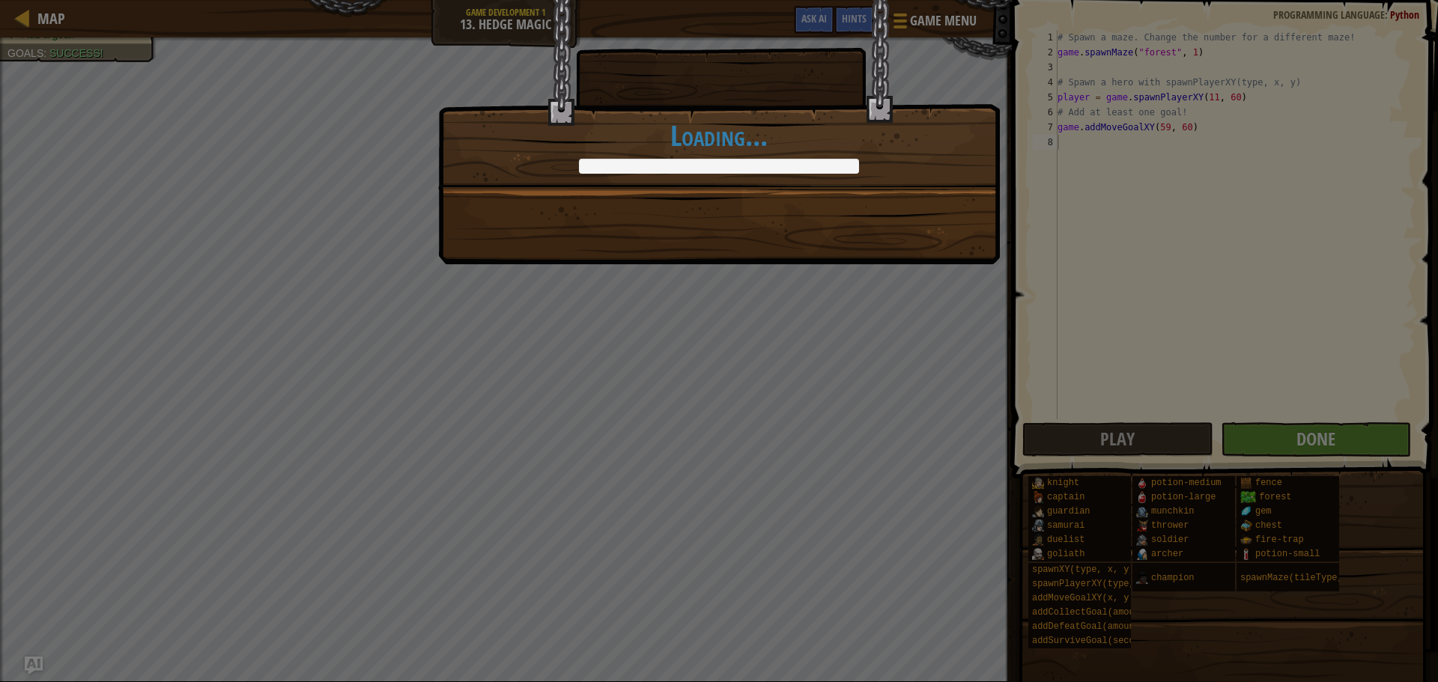
click at [721, 184] on div "Don't get lost amongst the hedges! +12 +0 Continue Loading..." at bounding box center [719, 94] width 562 height 190
drag, startPoint x: 721, startPoint y: 184, endPoint x: 720, endPoint y: 216, distance: 32.2
click at [719, 204] on div "Don't get lost amongst the hedges! +27 +0 Continue Loading..." at bounding box center [719, 132] width 562 height 264
click at [720, 217] on div "Don't get lost amongst the hedges! +27 +0 Continue Loading..." at bounding box center [719, 132] width 562 height 264
click at [564, 383] on div "Don't get lost amongst the hedges! +30 +10 Continue Loading..." at bounding box center [719, 341] width 1438 height 682
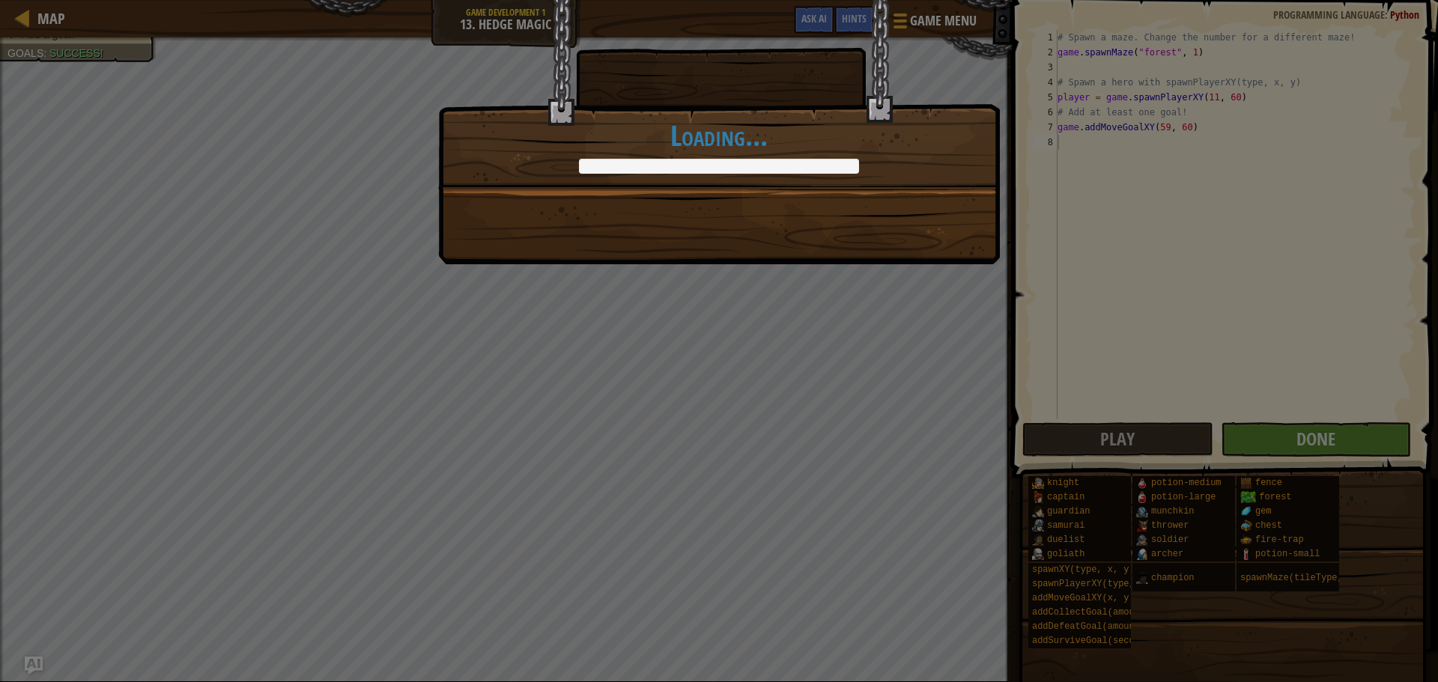
drag, startPoint x: 564, startPoint y: 383, endPoint x: 397, endPoint y: 20, distance: 399.1
click at [564, 369] on div "Don't get lost amongst the hedges! +30 +10 Continue Loading..." at bounding box center [719, 341] width 1438 height 682
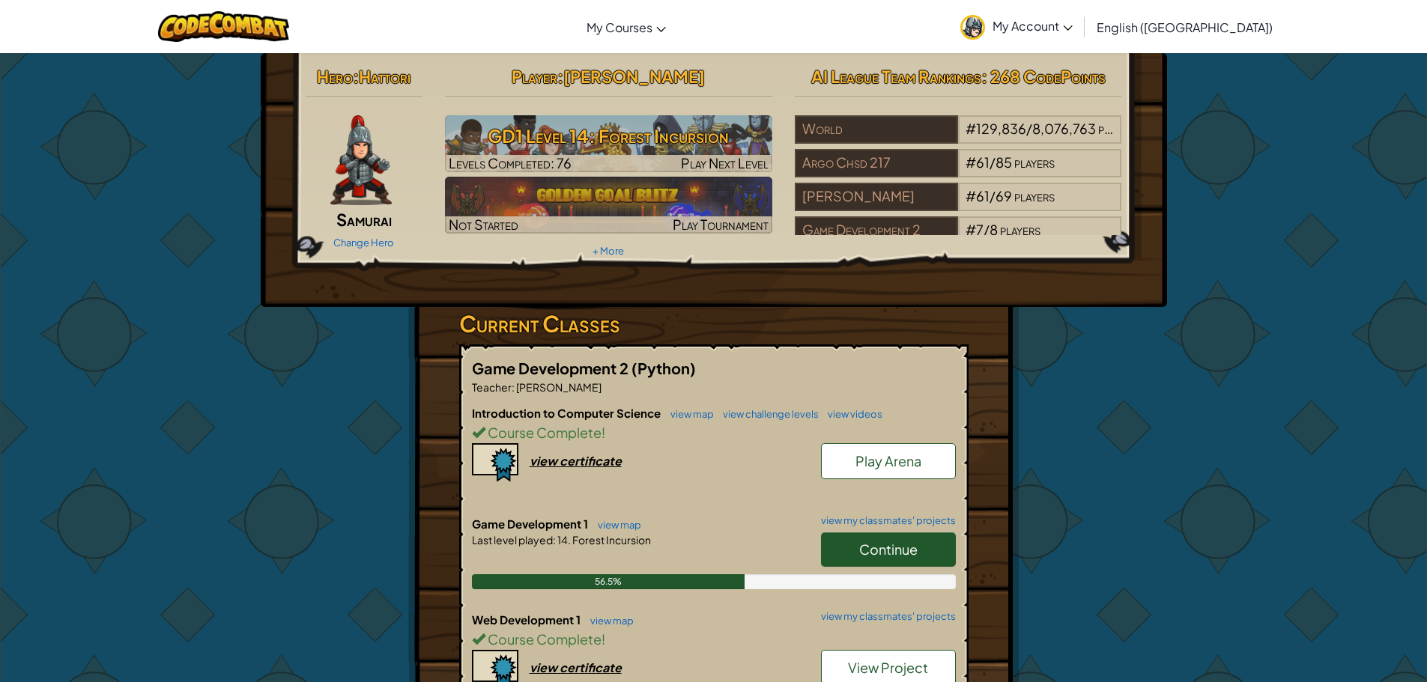
drag, startPoint x: 856, startPoint y: 559, endPoint x: 840, endPoint y: 553, distance: 16.8
click at [856, 558] on link "Continue" at bounding box center [888, 550] width 135 height 34
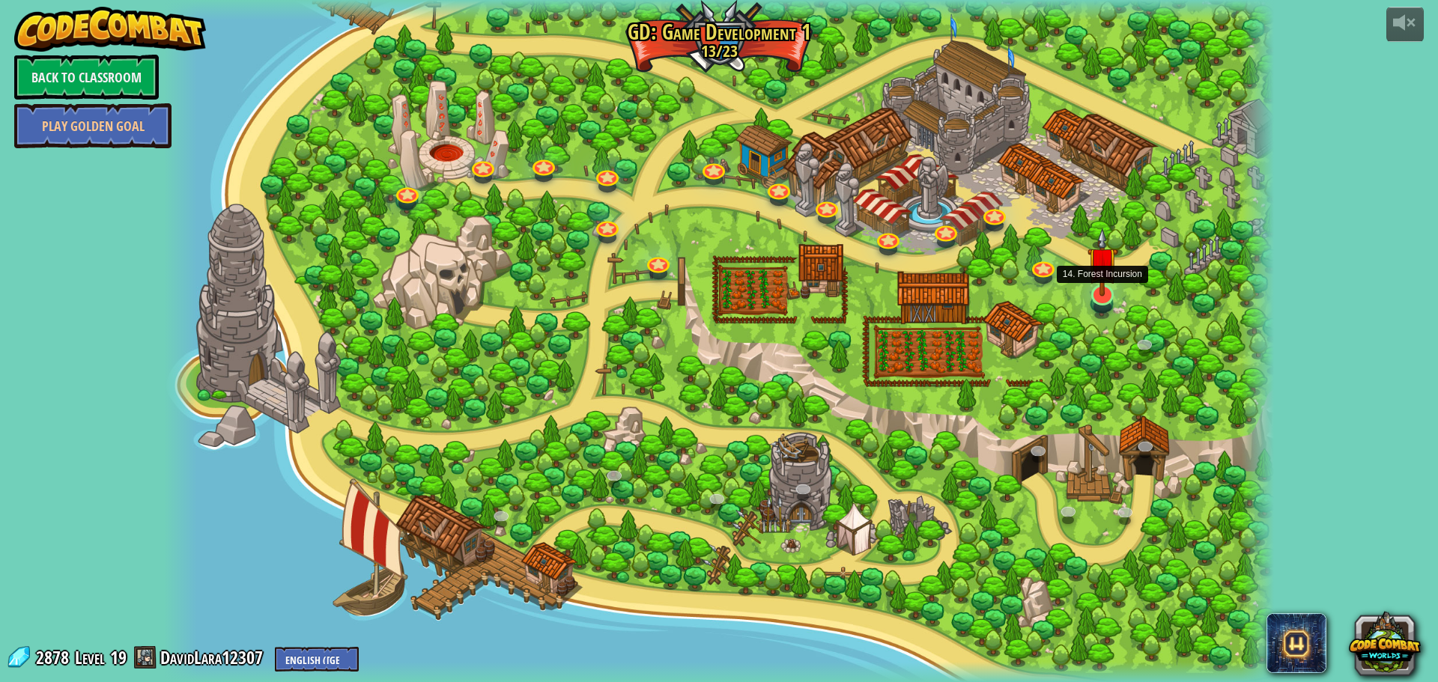
click at [1097, 289] on img at bounding box center [1103, 262] width 30 height 69
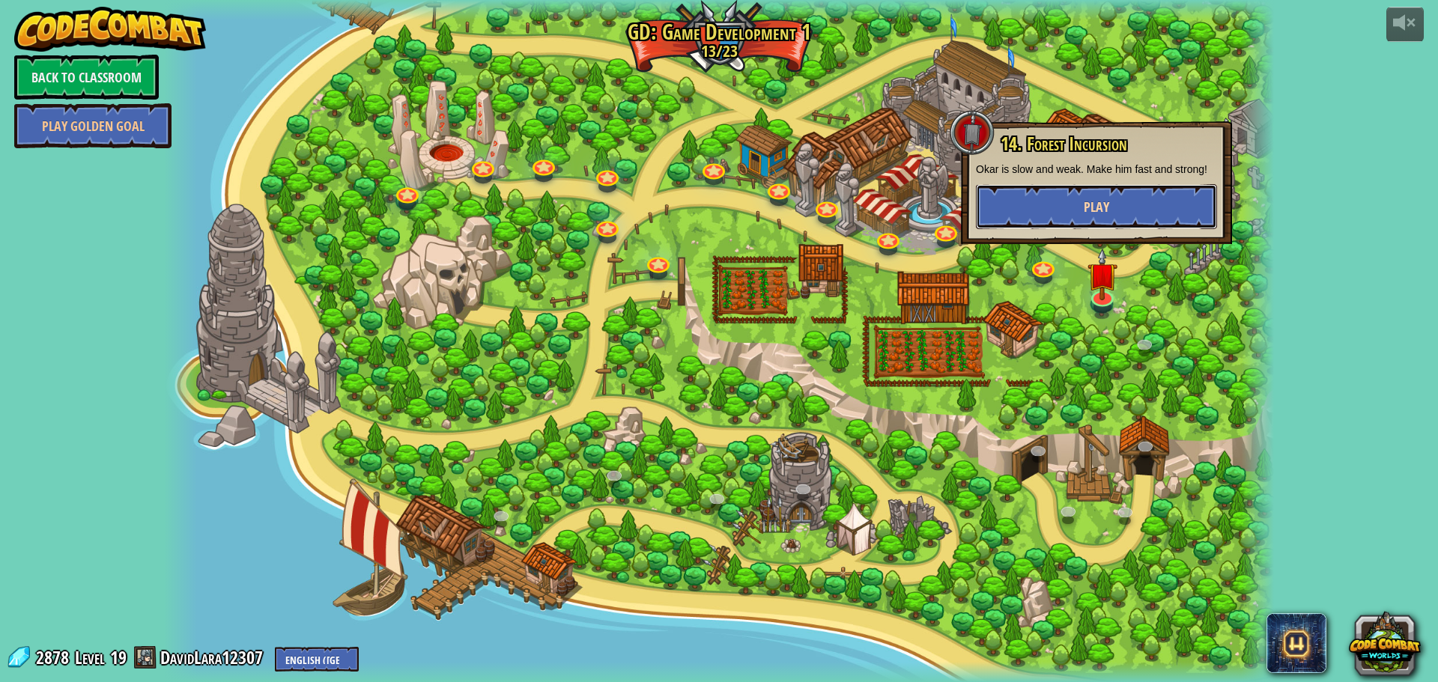
click at [1103, 215] on span "Play" at bounding box center [1096, 207] width 25 height 19
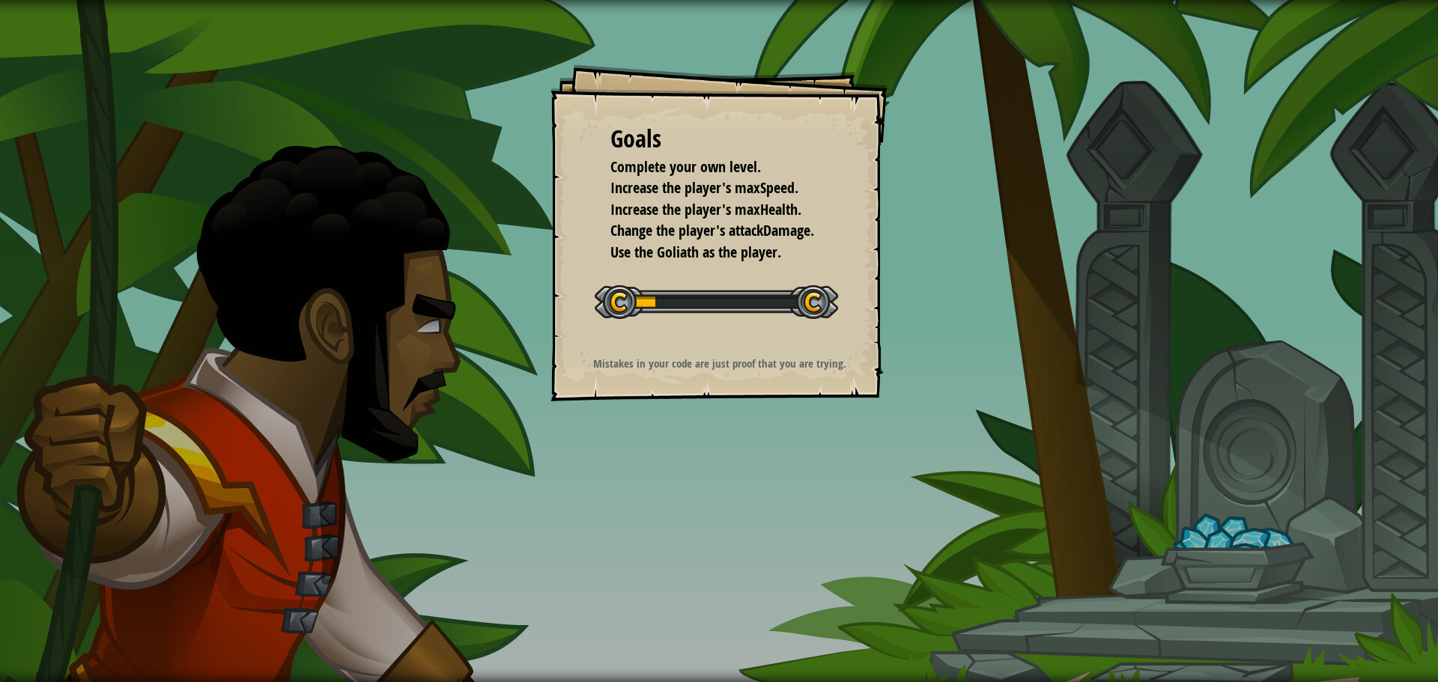
click at [676, 245] on span "Use the Goliath as the player." at bounding box center [695, 252] width 171 height 20
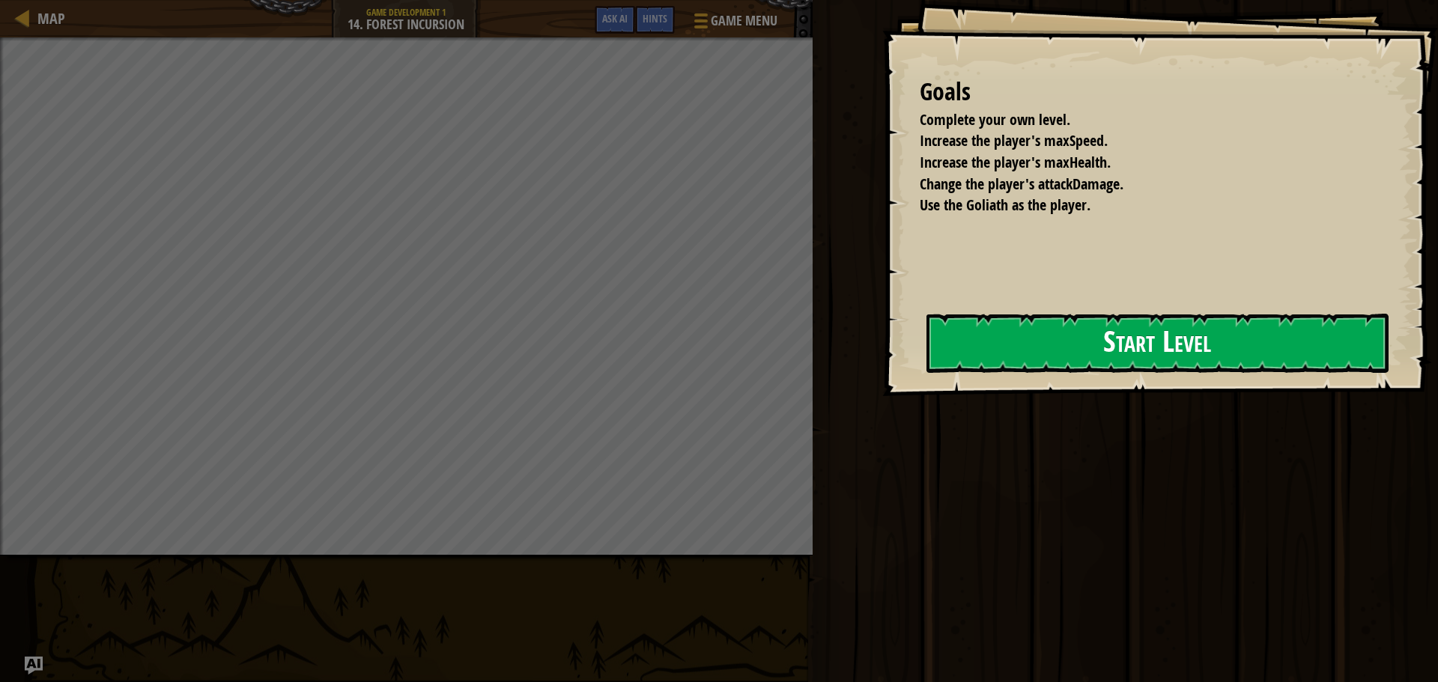
click at [1233, 363] on button "Start Level" at bounding box center [1158, 343] width 462 height 59
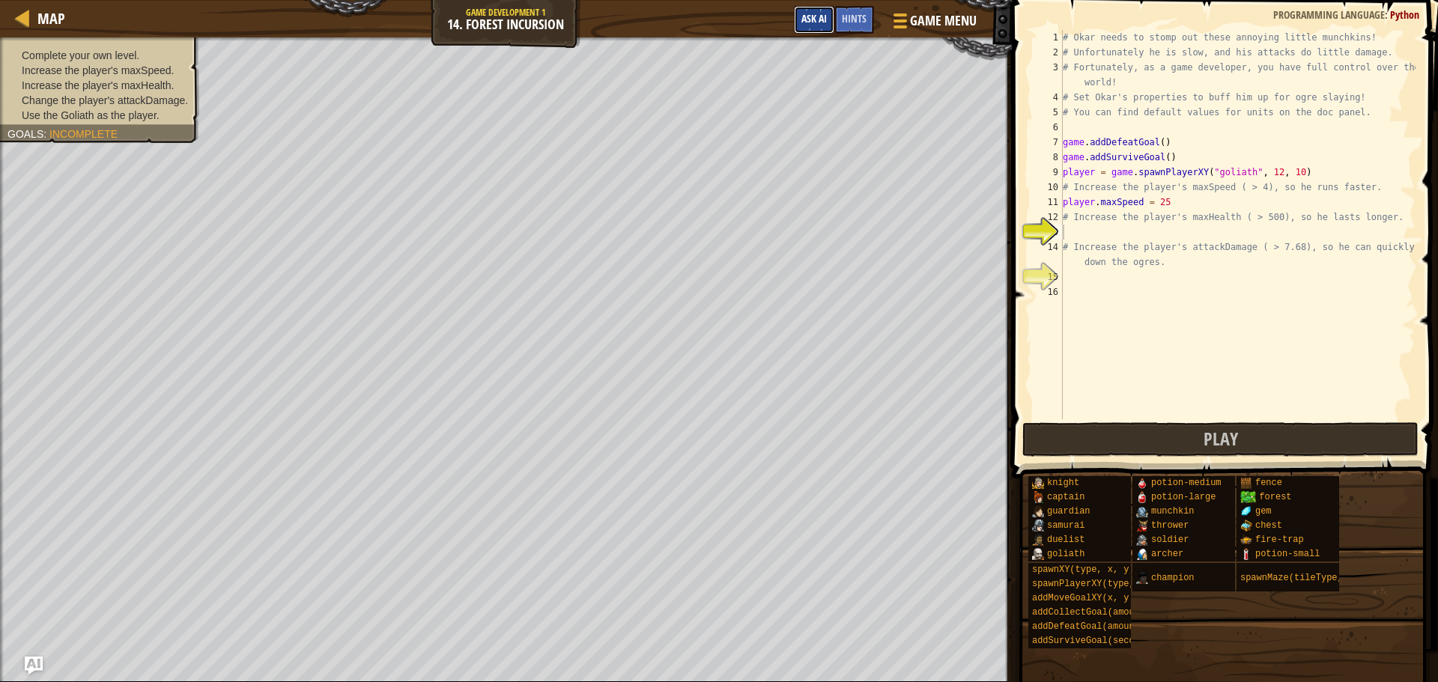
click at [819, 20] on span "Ask AI" at bounding box center [813, 18] width 25 height 14
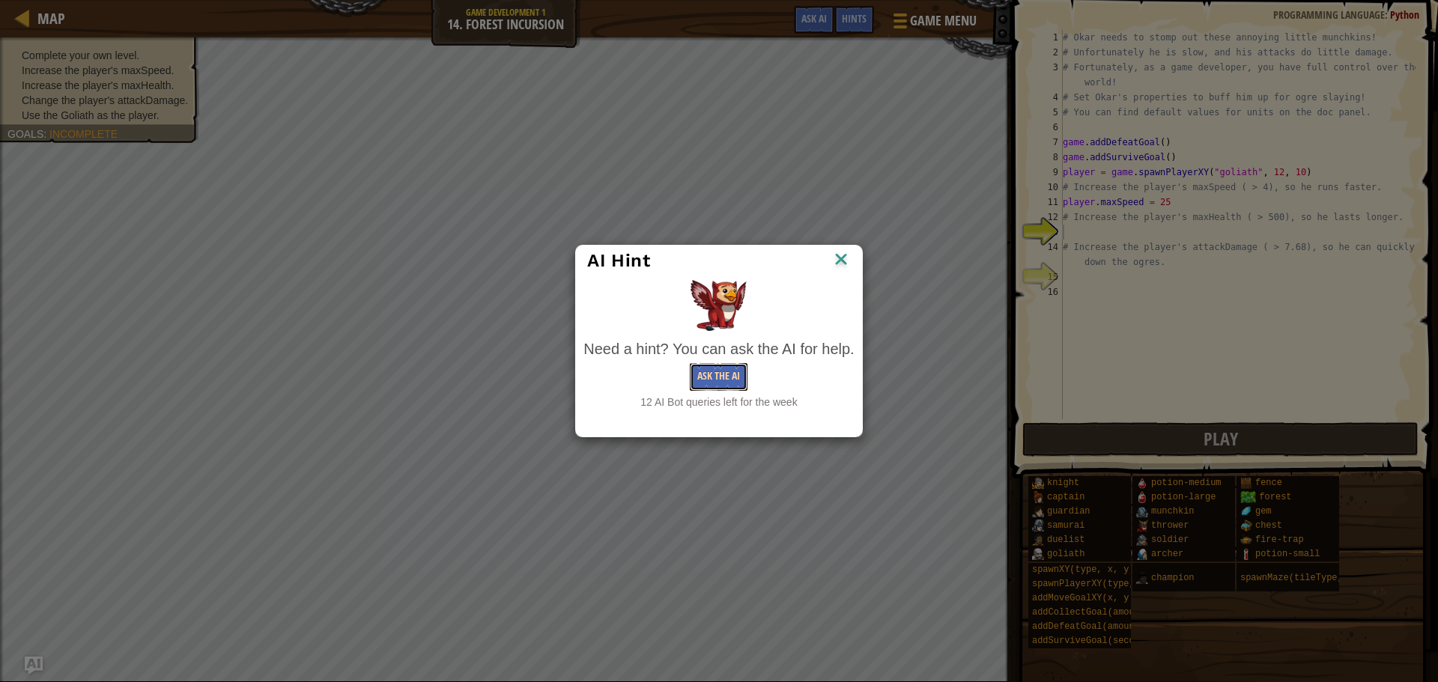
click at [728, 389] on button "Ask the AI" at bounding box center [719, 377] width 58 height 28
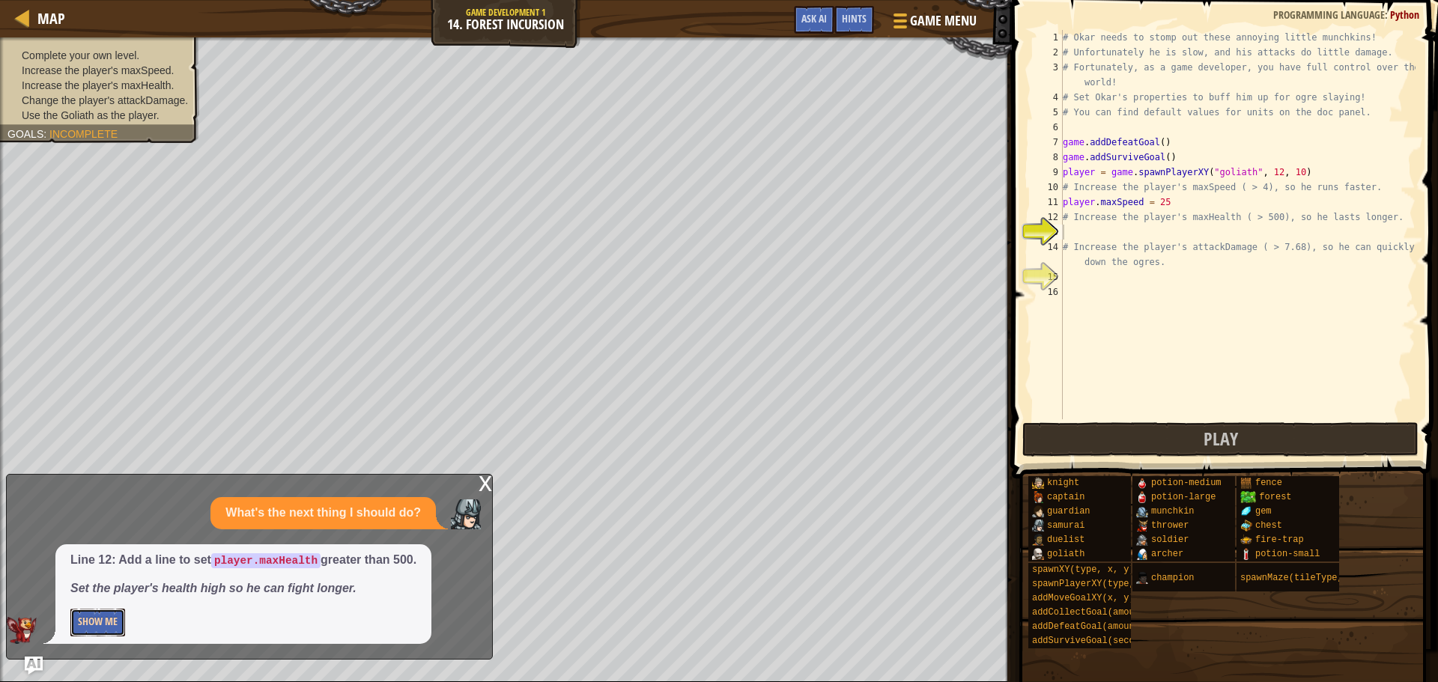
click at [111, 619] on button "Show Me" at bounding box center [97, 623] width 55 height 28
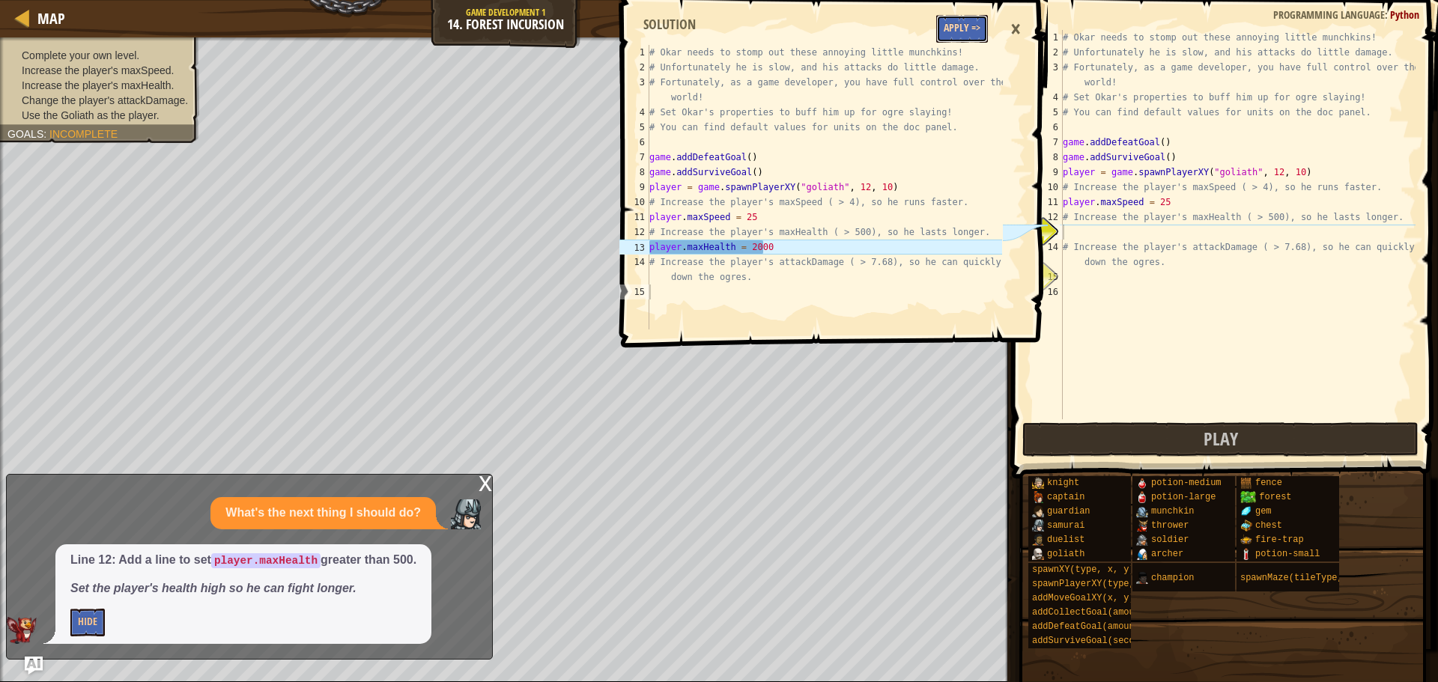
click at [962, 25] on button "Apply =>" at bounding box center [962, 29] width 52 height 28
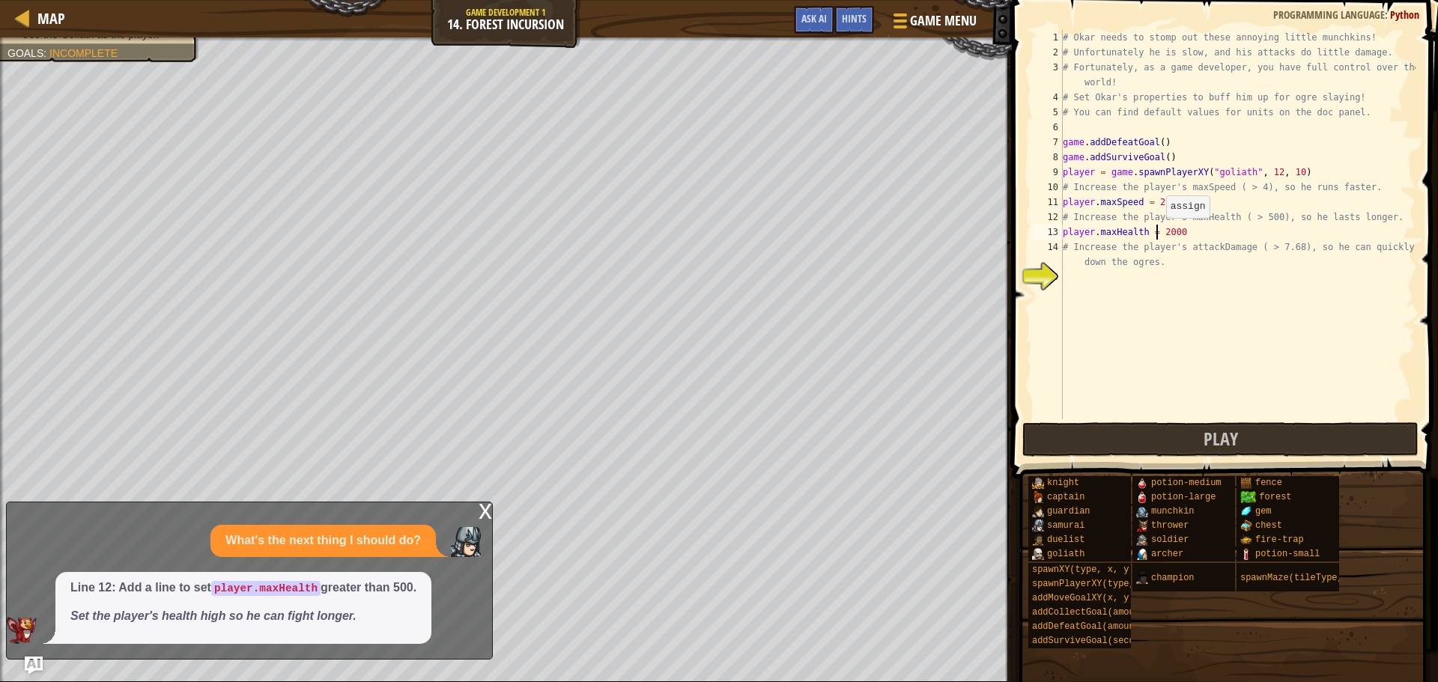
click at [1159, 233] on div "# Okar needs to stomp out these annoying little munchkins! # Unfortunately he i…" at bounding box center [1238, 239] width 356 height 419
click at [1183, 240] on div "# Okar needs to stomp out these annoying little munchkins! # Unfortunately he i…" at bounding box center [1238, 239] width 356 height 419
click at [1180, 231] on div "# Okar needs to stomp out these annoying little munchkins! # Unfortunately he i…" at bounding box center [1238, 239] width 356 height 419
click at [818, 25] on span "Ask AI" at bounding box center [813, 18] width 25 height 14
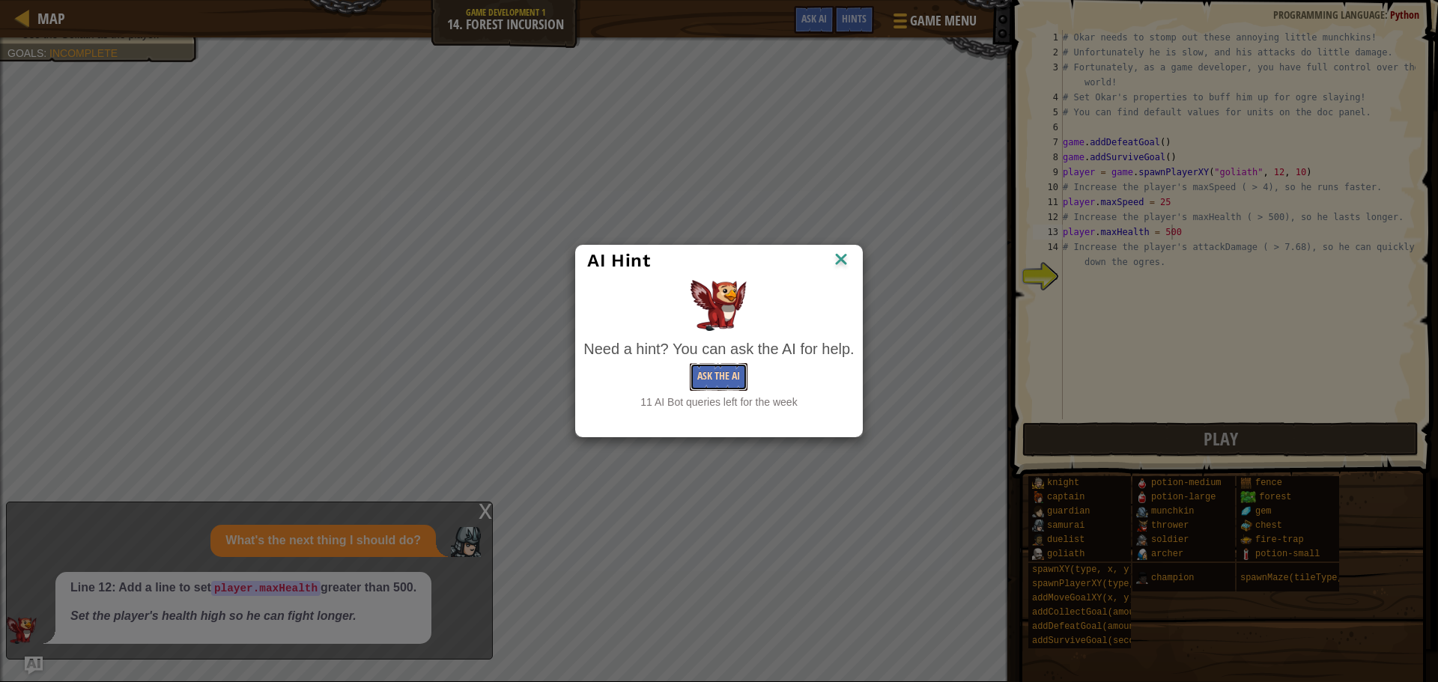
click at [709, 374] on button "Ask the AI" at bounding box center [719, 377] width 58 height 28
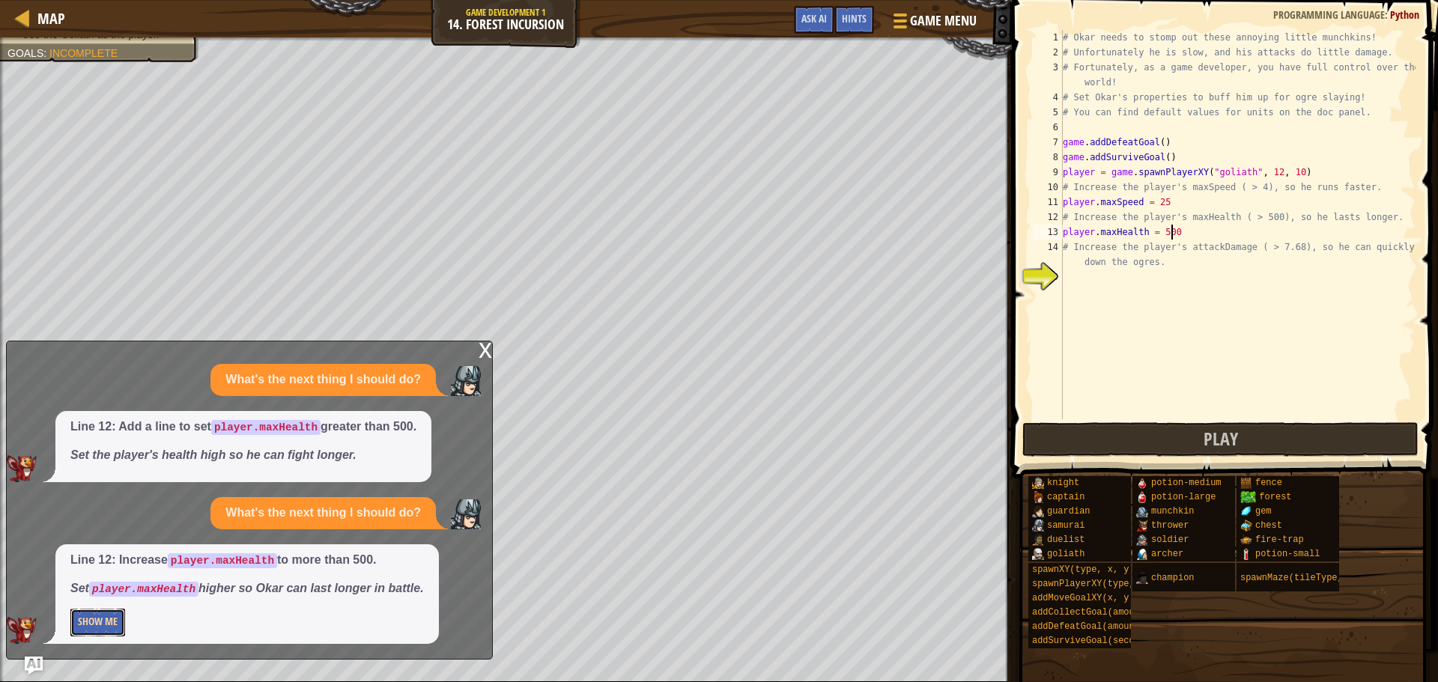
click at [95, 628] on button "Show Me" at bounding box center [97, 623] width 55 height 28
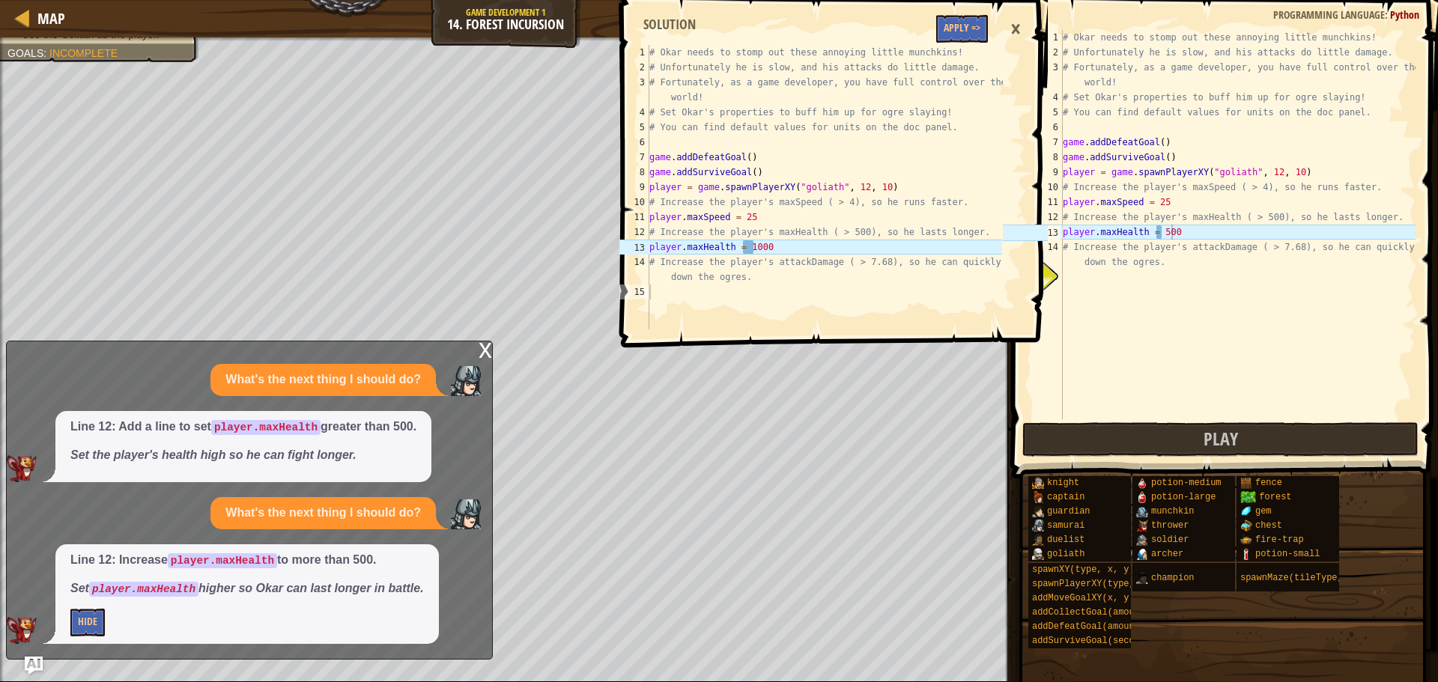
click at [1009, 22] on div "×" at bounding box center [1015, 29] width 25 height 34
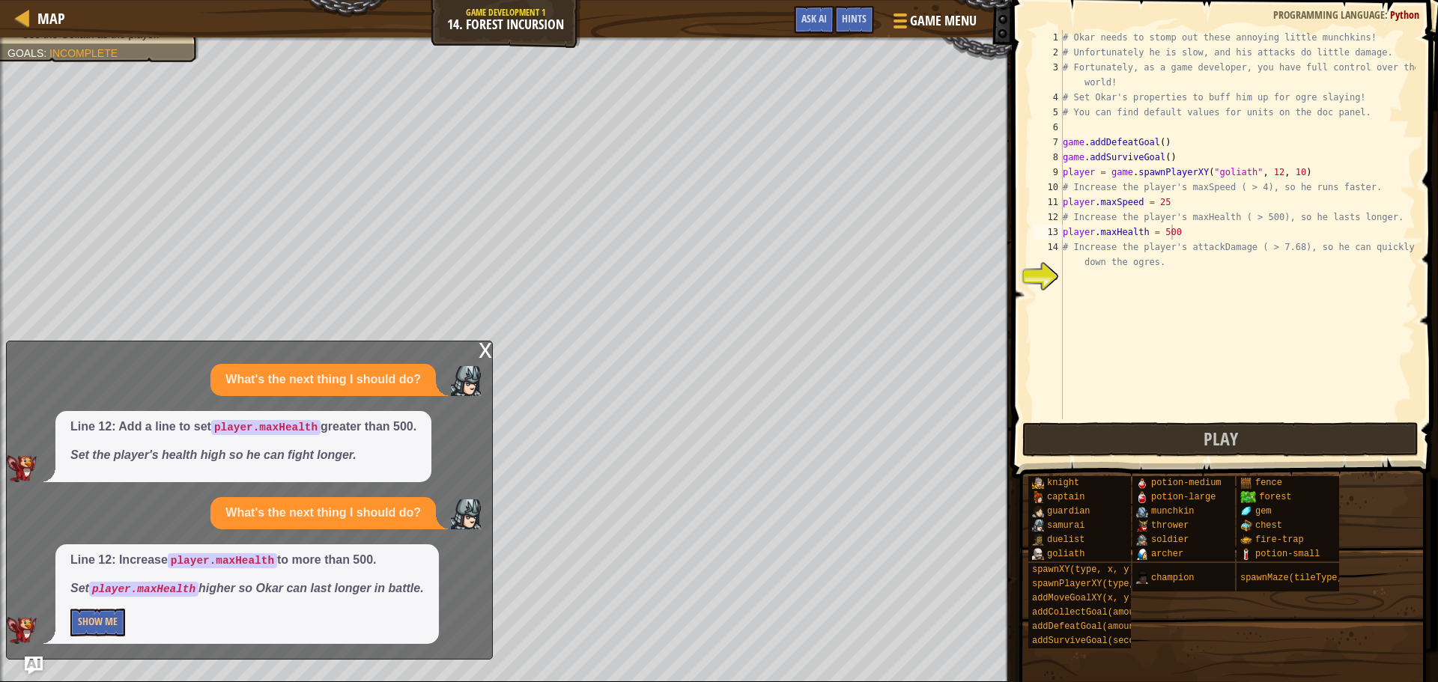
drag, startPoint x: 1177, startPoint y: 229, endPoint x: 1175, endPoint y: 237, distance: 7.6
click at [1176, 231] on div "# Okar needs to stomp out these annoying little munchkins! # Unfortunately he i…" at bounding box center [1238, 239] width 356 height 419
type textarea "player.maxHealth = 1000"
click at [115, 622] on button "Show Me" at bounding box center [97, 623] width 55 height 28
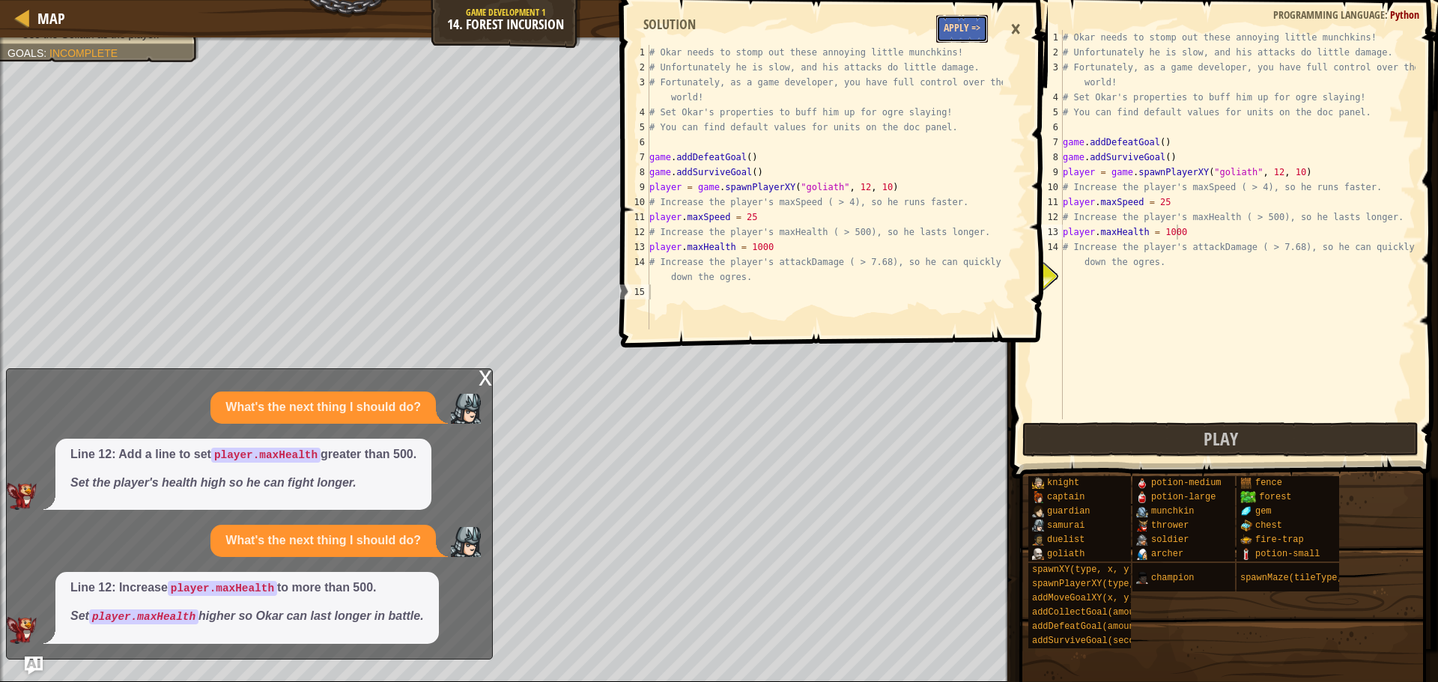
click at [942, 28] on button "Apply =>" at bounding box center [962, 29] width 52 height 28
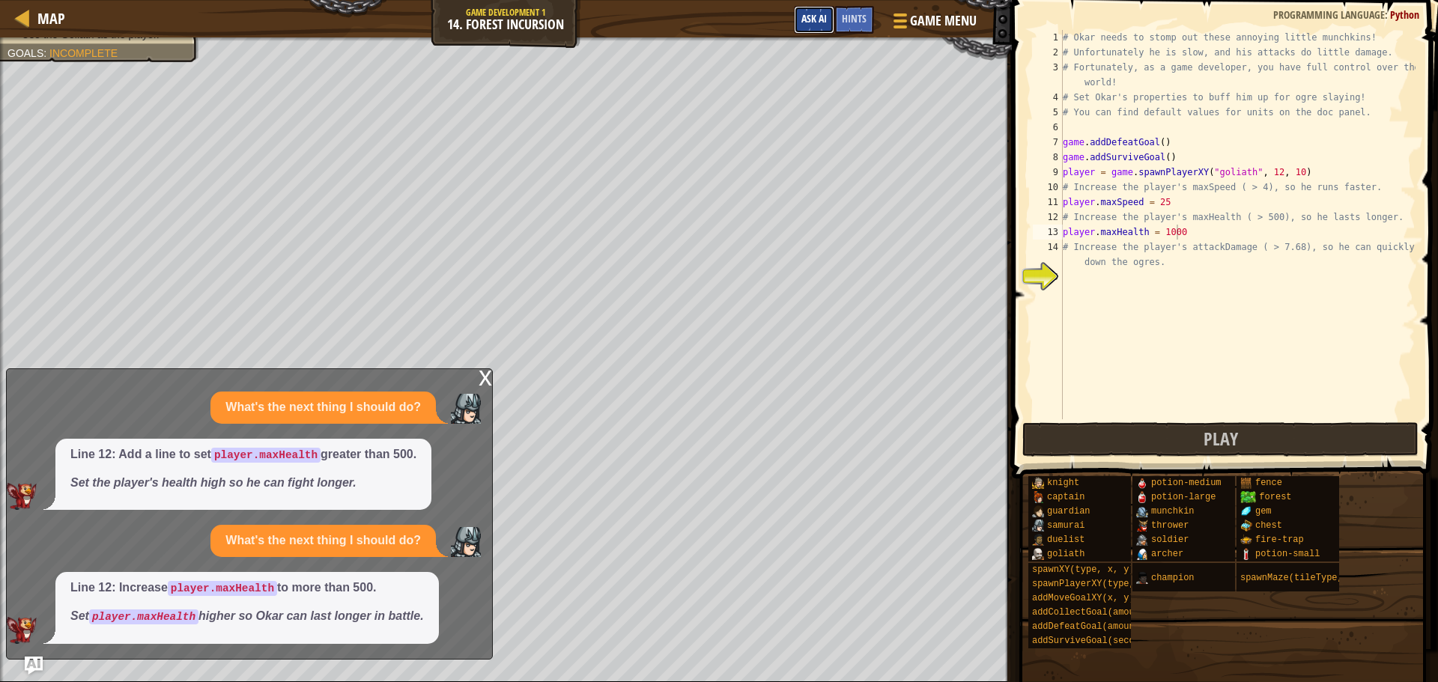
click at [810, 16] on span "Ask AI" at bounding box center [813, 18] width 25 height 14
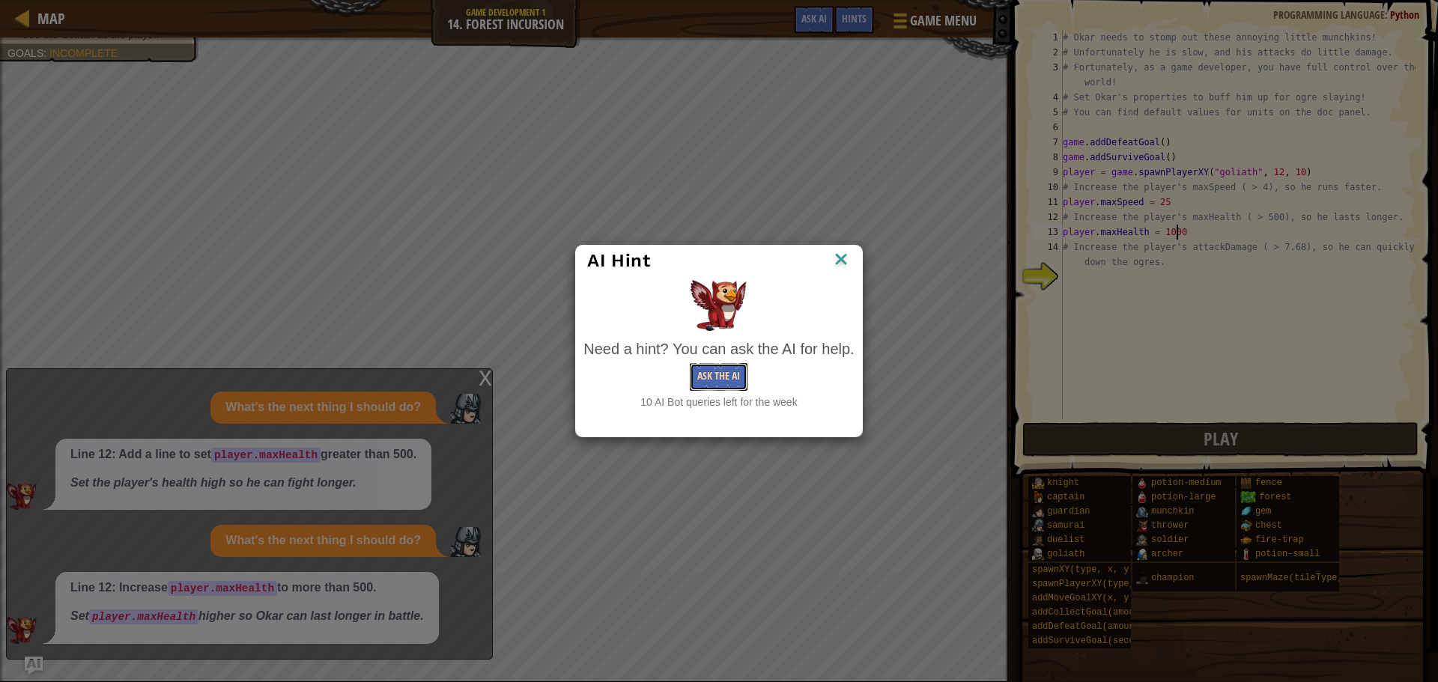
click at [704, 373] on button "Ask the AI" at bounding box center [719, 377] width 58 height 28
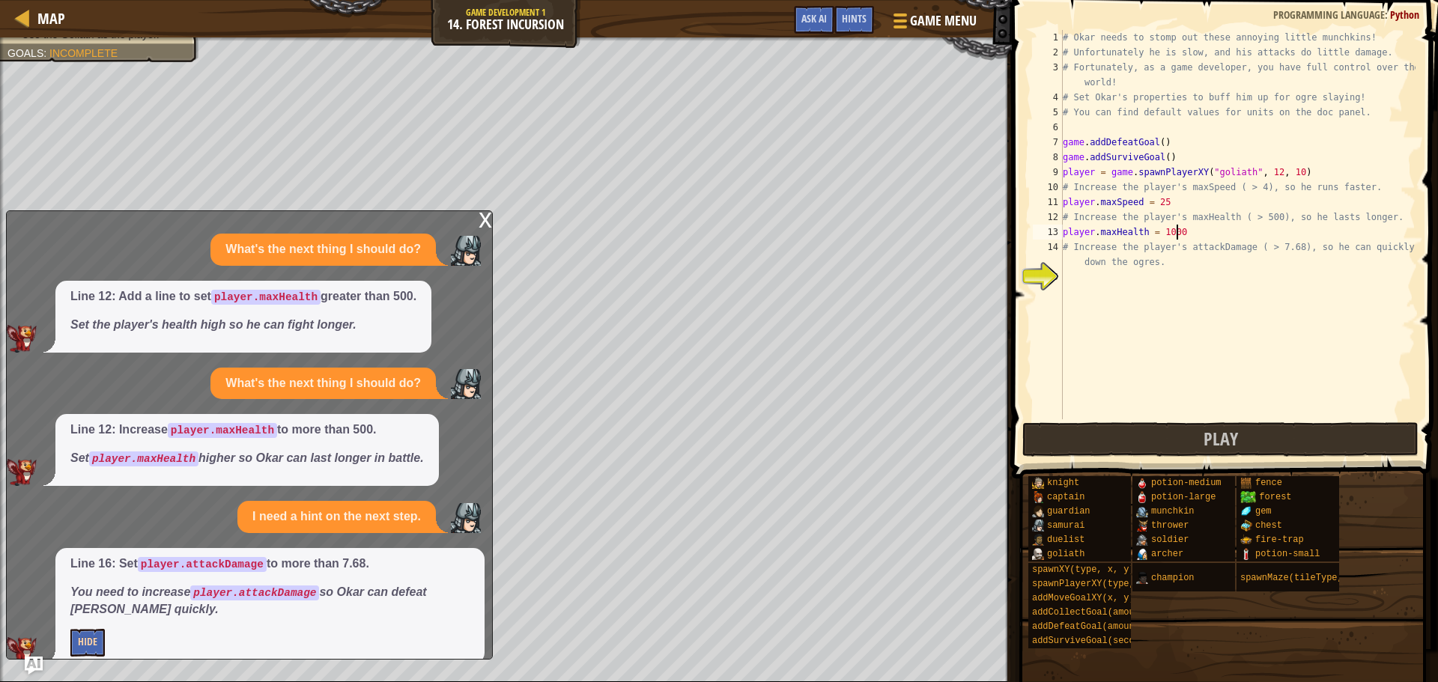
scroll to position [20, 0]
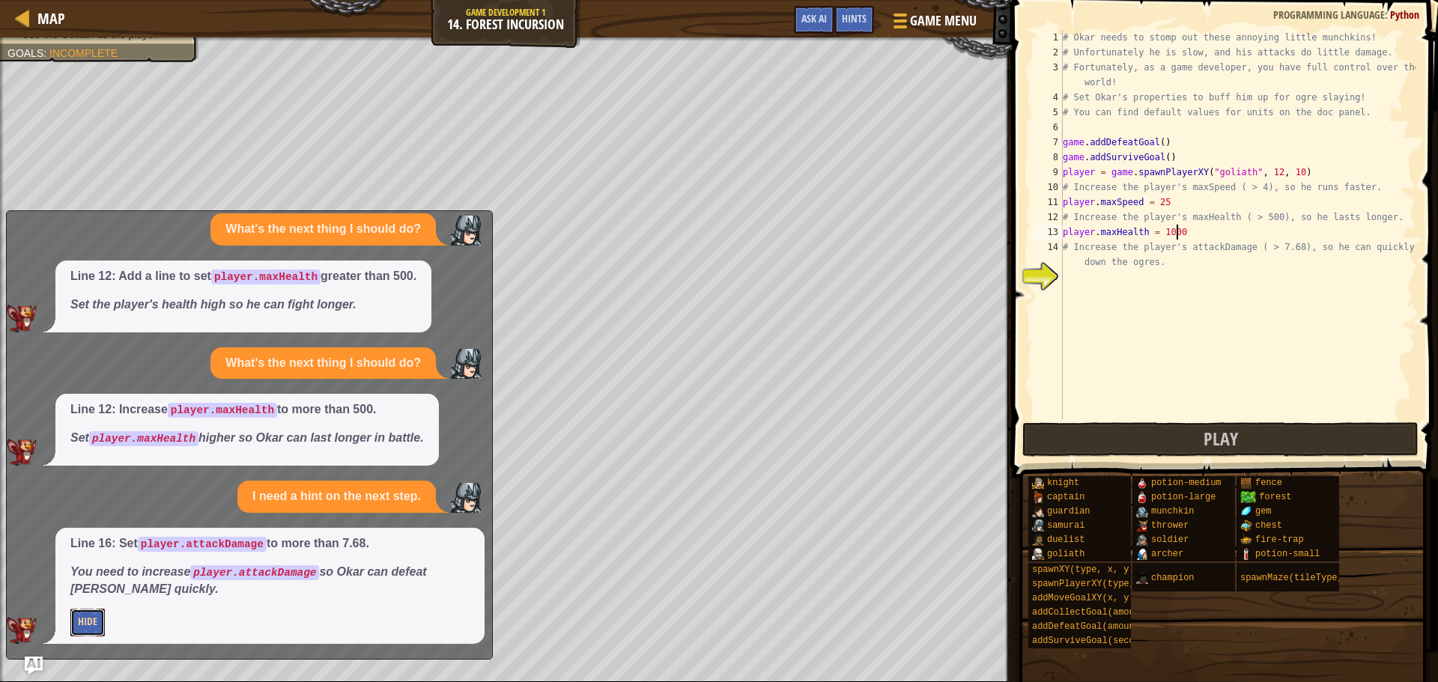
click at [81, 611] on button "Hide" at bounding box center [87, 623] width 34 height 28
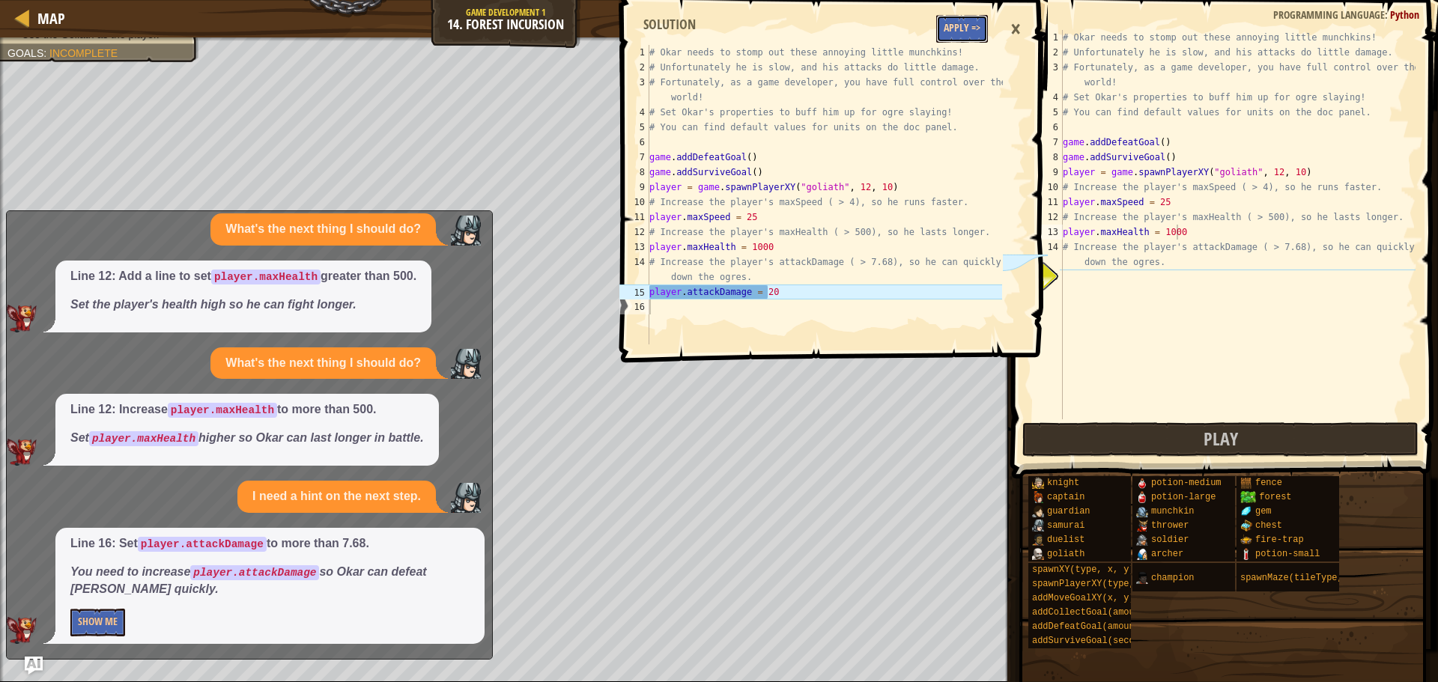
click at [954, 20] on button "Apply =>" at bounding box center [962, 29] width 52 height 28
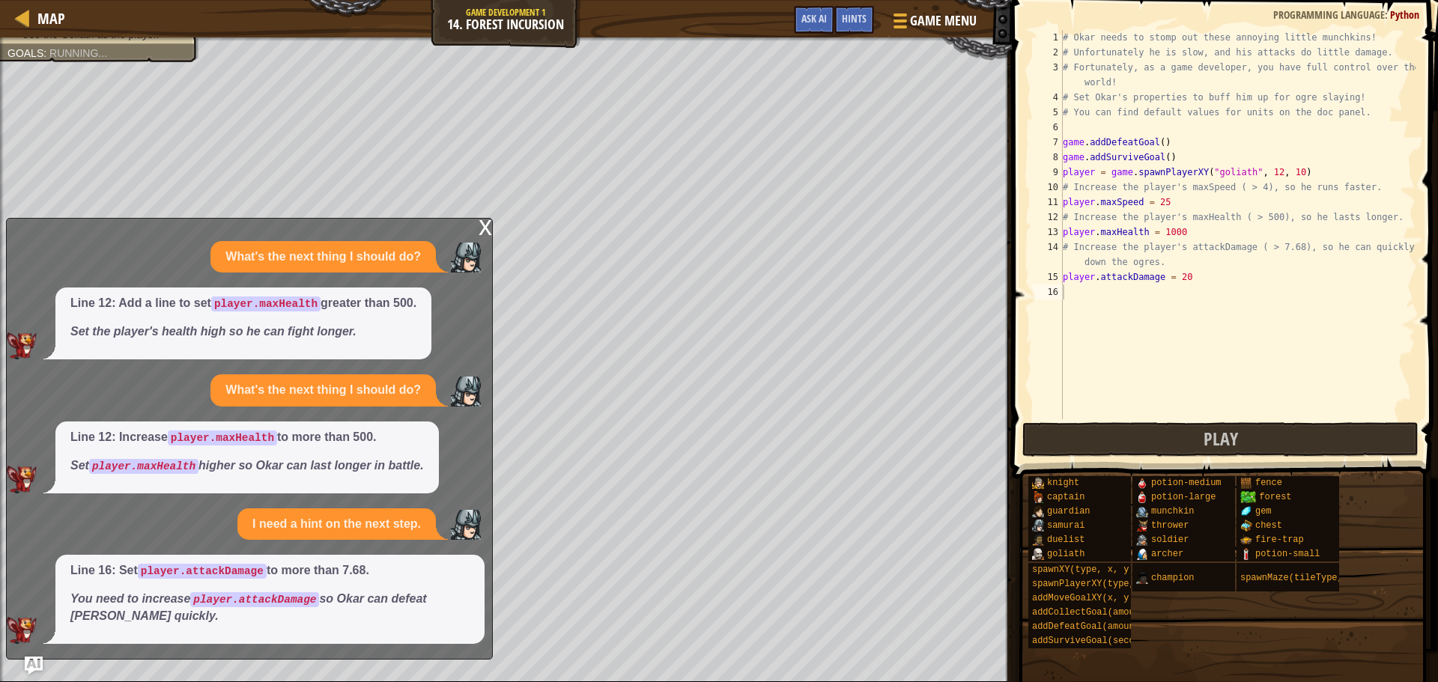
scroll to position [0, 0]
click at [476, 228] on div "x What's the next thing I should do? Line 12: Add a line to set player.maxHealt…" at bounding box center [249, 439] width 487 height 442
click at [482, 233] on div "x" at bounding box center [485, 226] width 13 height 15
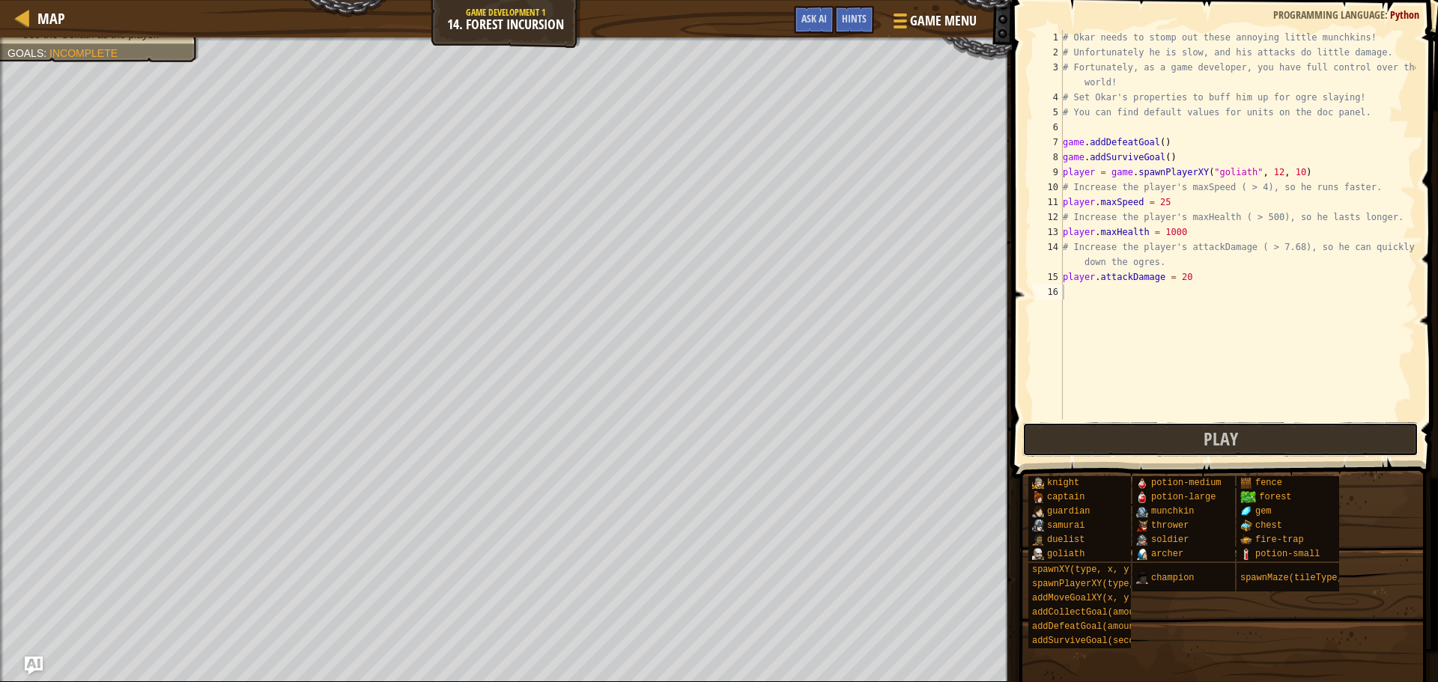
click at [1067, 440] on button "Play" at bounding box center [1220, 439] width 396 height 34
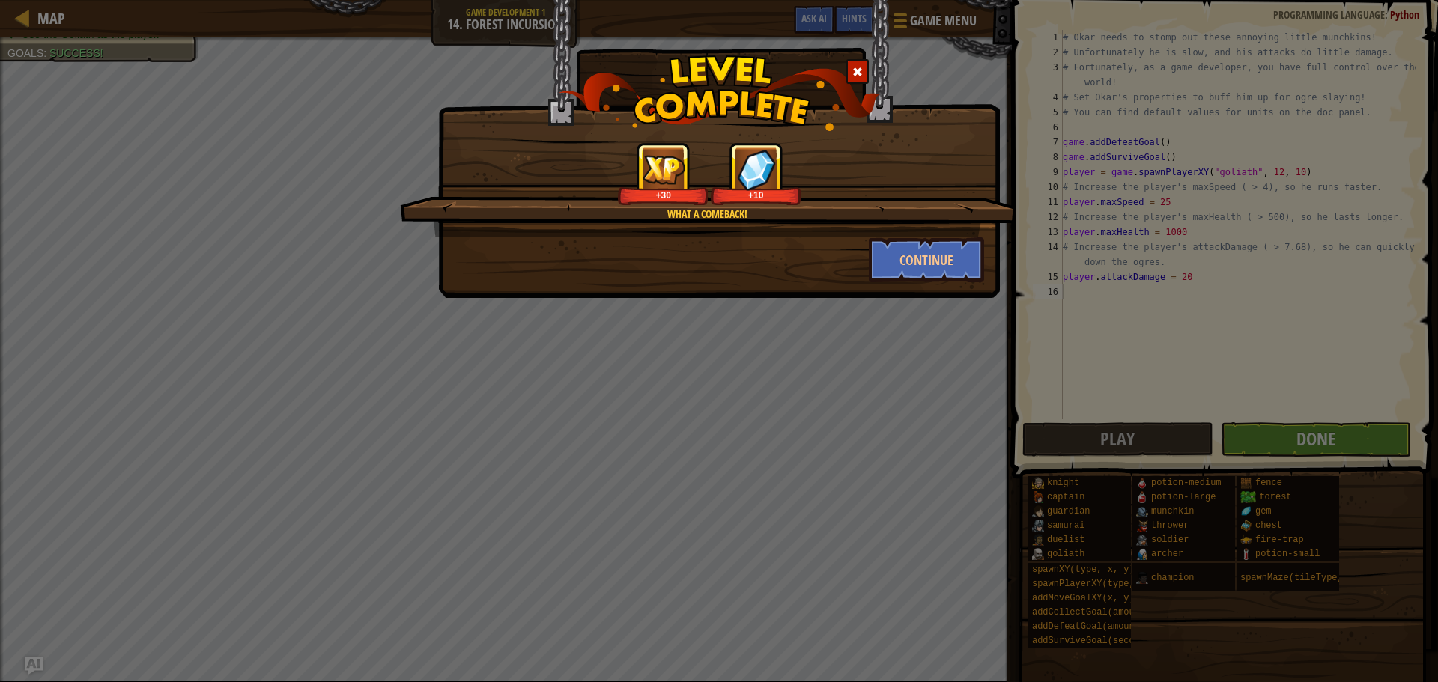
click at [918, 233] on div "What a comeback! +30 +10" at bounding box center [708, 189] width 617 height 95
click at [921, 247] on button "Continue" at bounding box center [927, 259] width 116 height 45
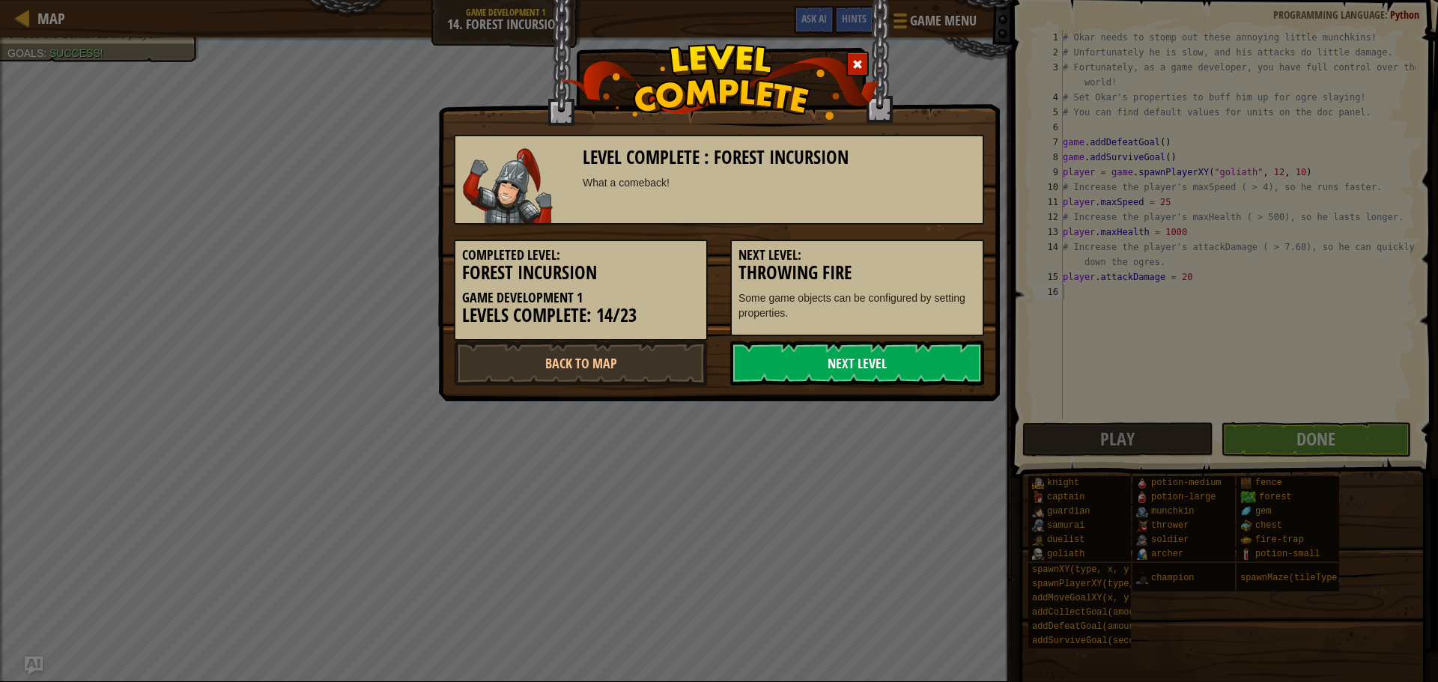
click at [863, 372] on link "Next Level" at bounding box center [857, 363] width 254 height 45
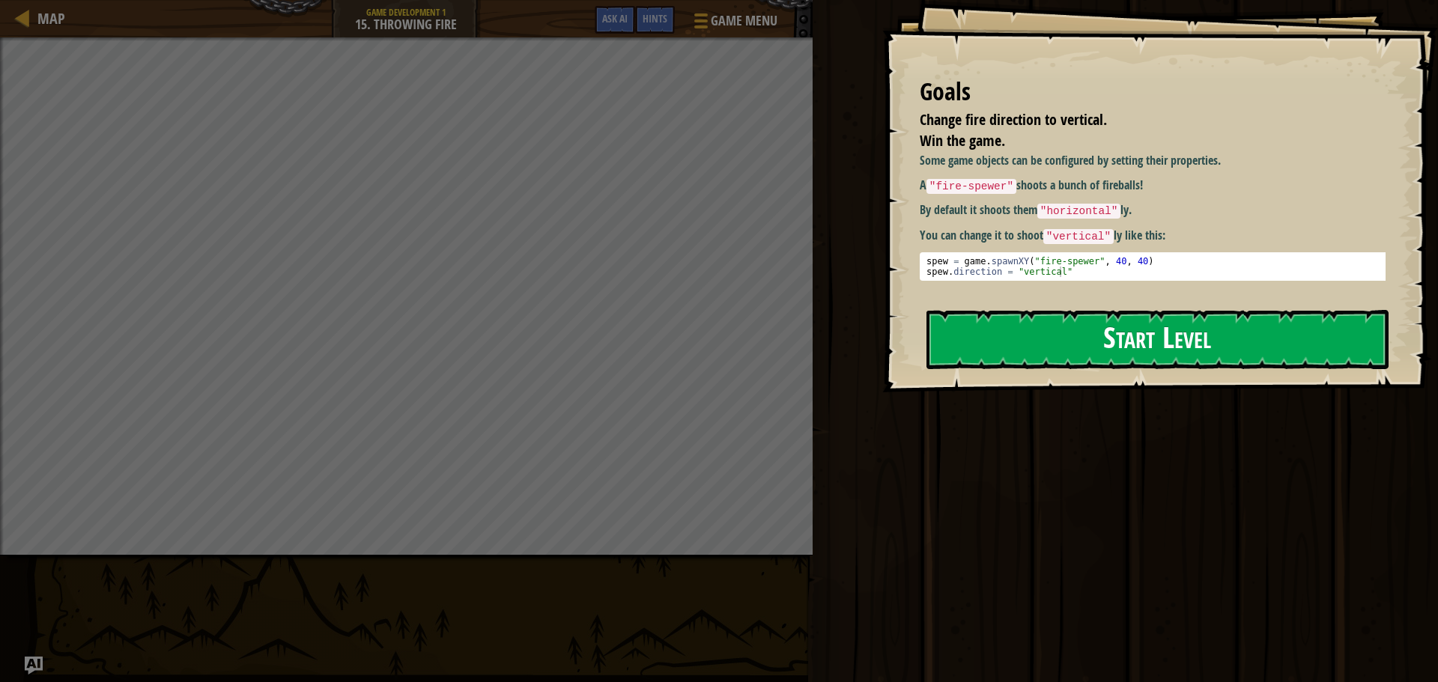
click at [999, 325] on button "Start Level" at bounding box center [1158, 339] width 462 height 59
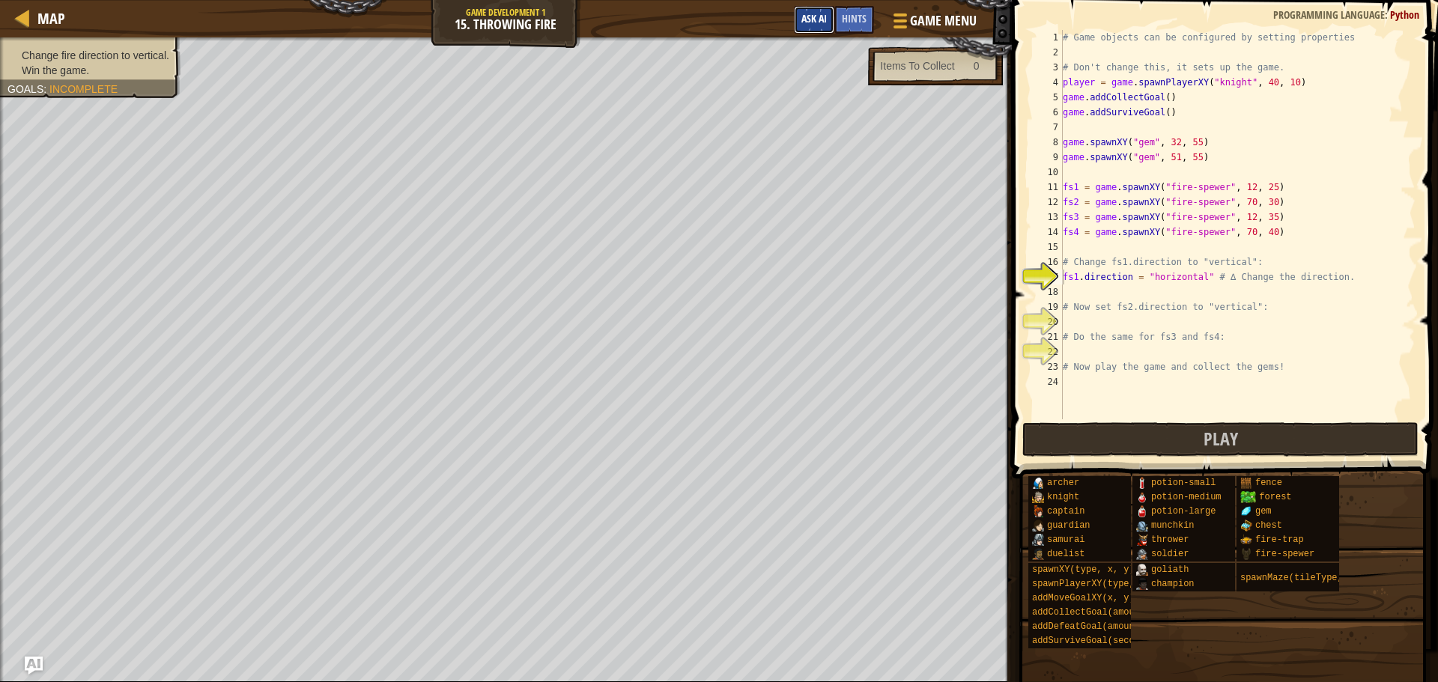
click at [811, 16] on span "Ask AI" at bounding box center [813, 18] width 25 height 14
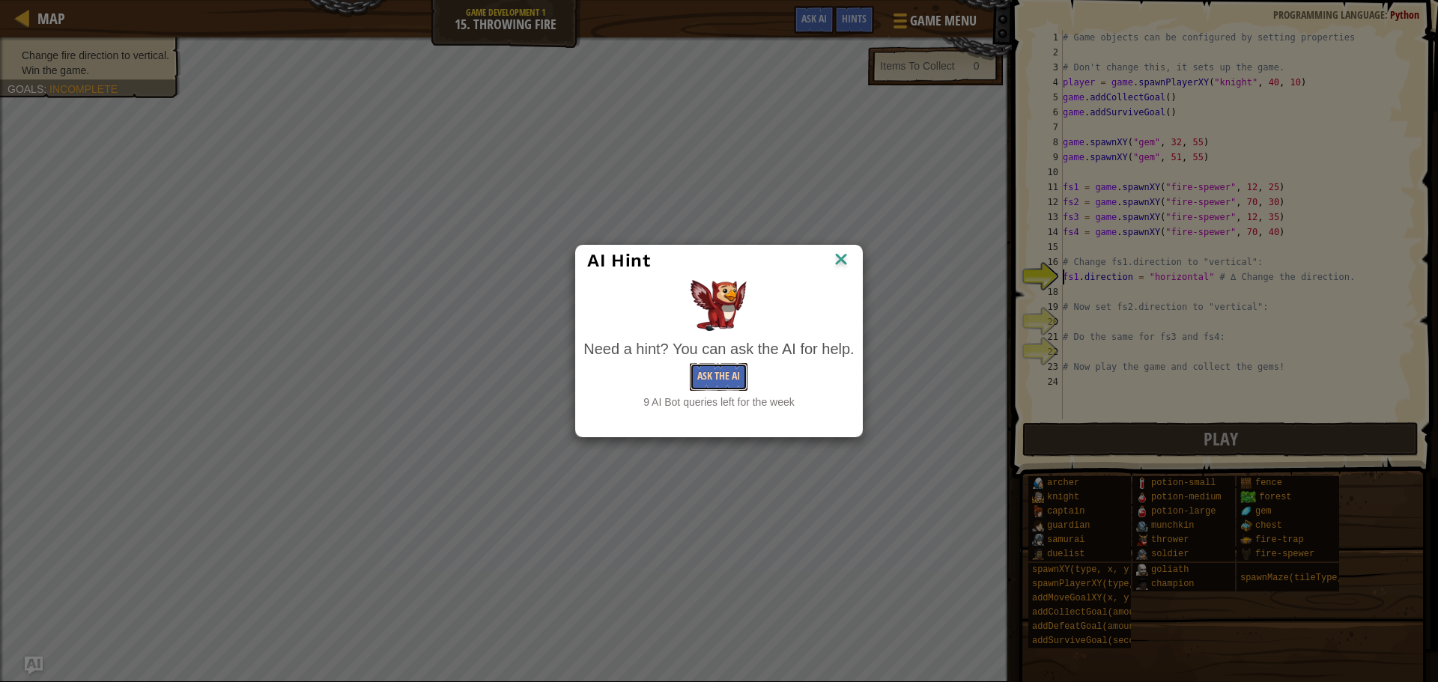
click at [694, 375] on button "Ask the AI" at bounding box center [719, 377] width 58 height 28
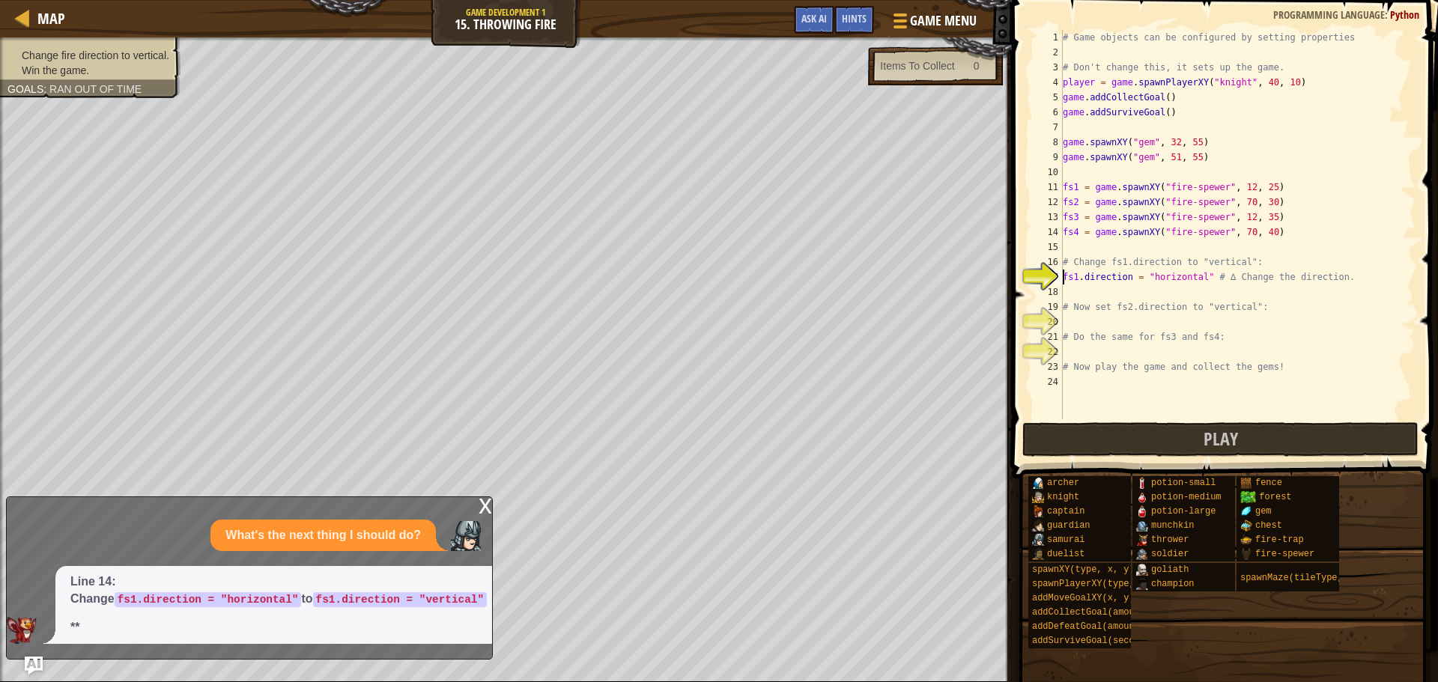
click at [1070, 288] on div "# Game objects can be configured by setting properties # Don't change this, it …" at bounding box center [1238, 239] width 356 height 419
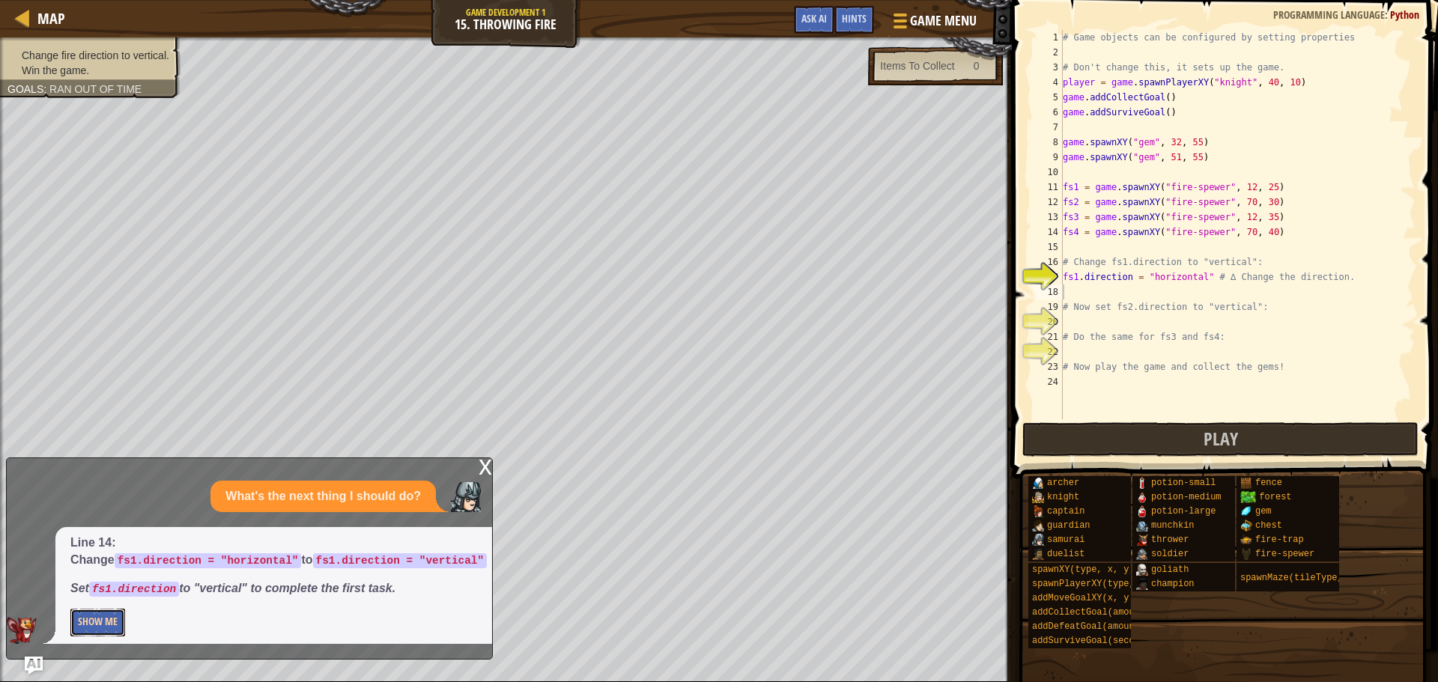
click at [101, 626] on button "Show Me" at bounding box center [97, 623] width 55 height 28
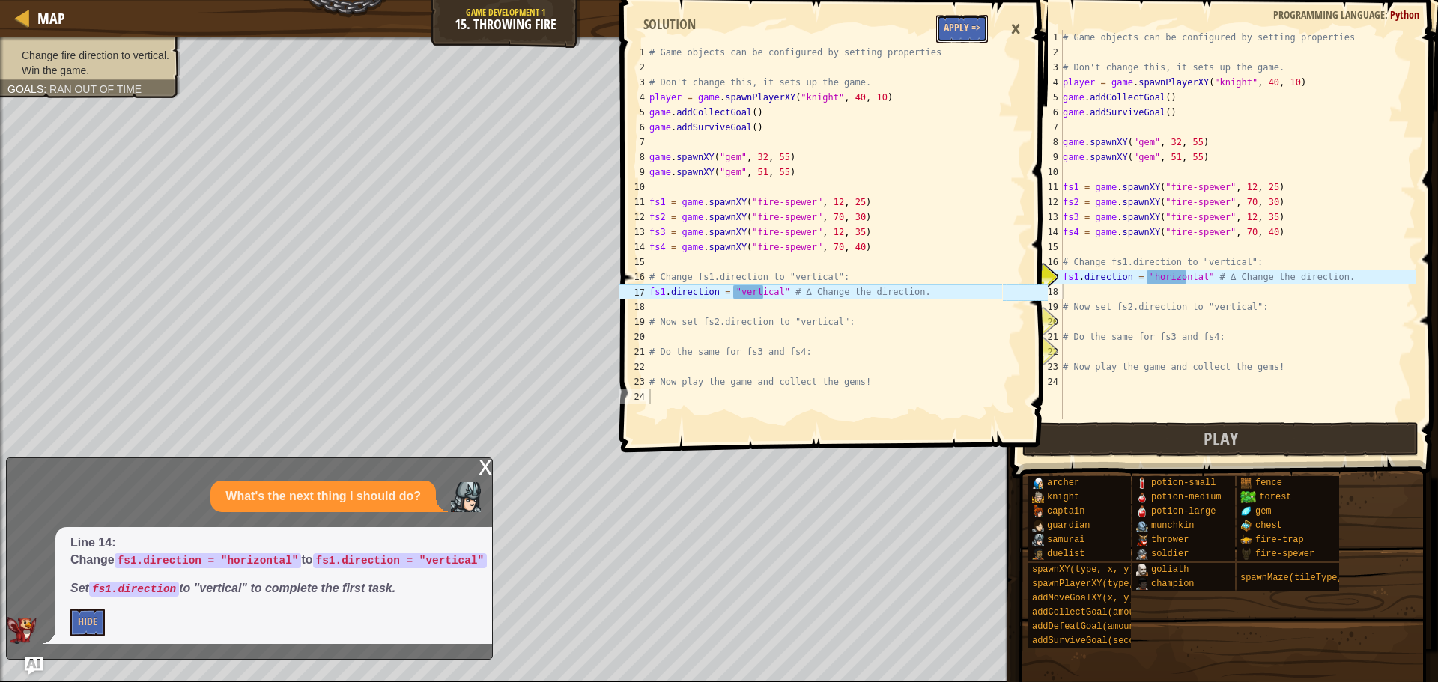
click at [947, 22] on button "Apply =>" at bounding box center [962, 29] width 52 height 28
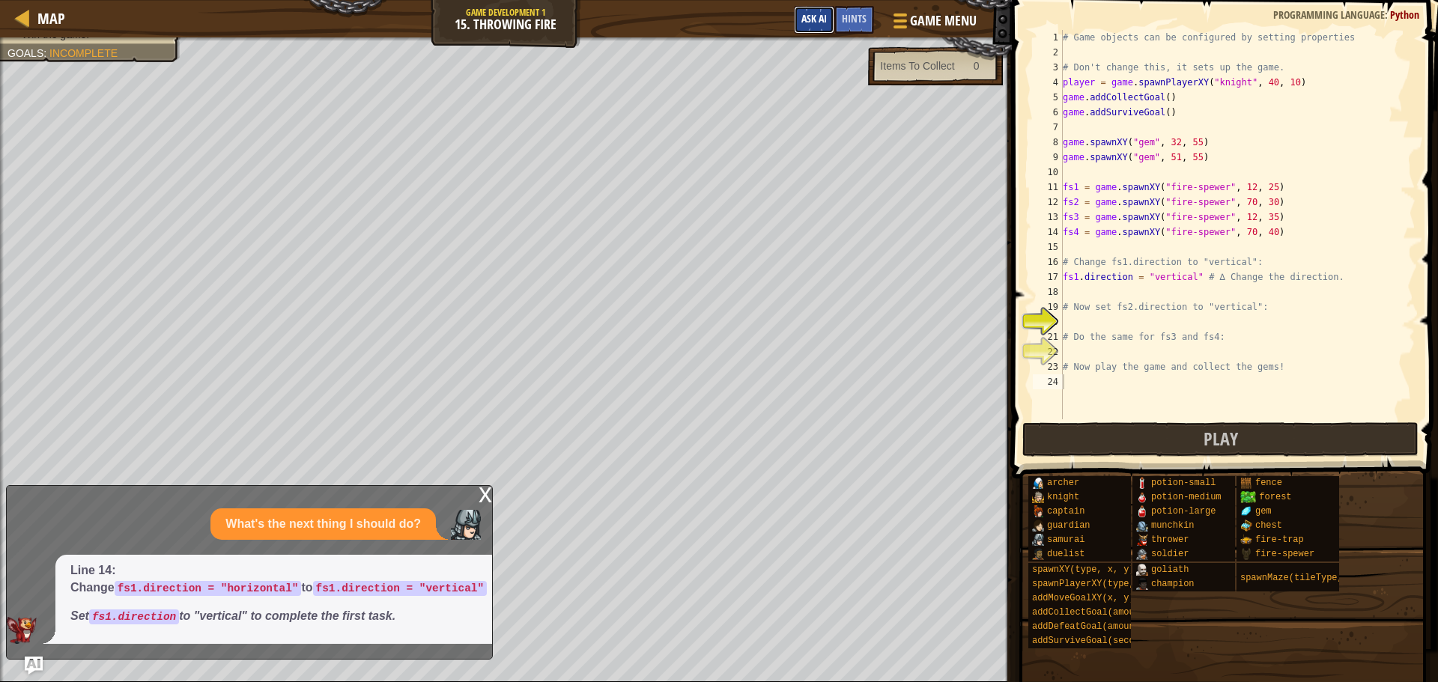
click at [813, 13] on span "Ask AI" at bounding box center [813, 18] width 25 height 14
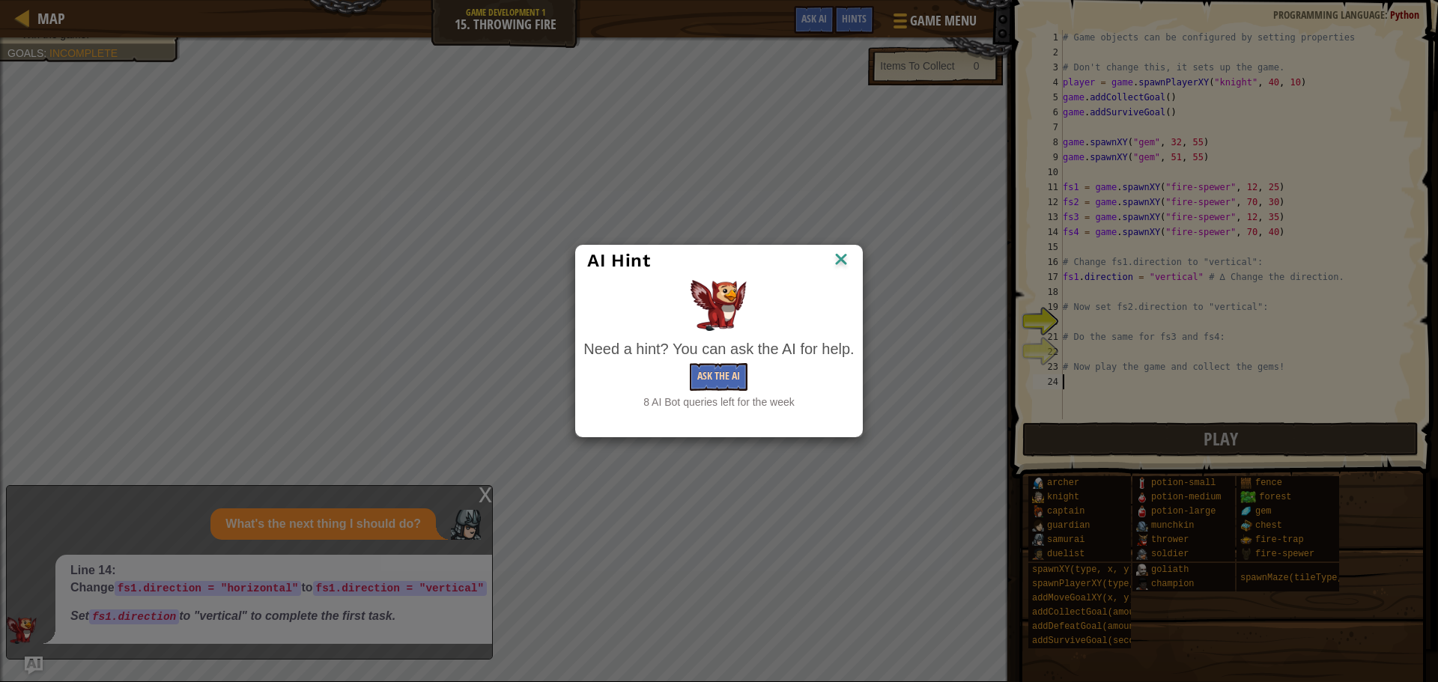
drag, startPoint x: 715, startPoint y: 354, endPoint x: 720, endPoint y: 374, distance: 20.7
click at [718, 366] on div "Need a hint? You can ask the AI for help. Ask the AI 8 AI Bot queries left for …" at bounding box center [718, 375] width 270 height 72
click at [717, 372] on button "Ask the AI" at bounding box center [719, 377] width 58 height 28
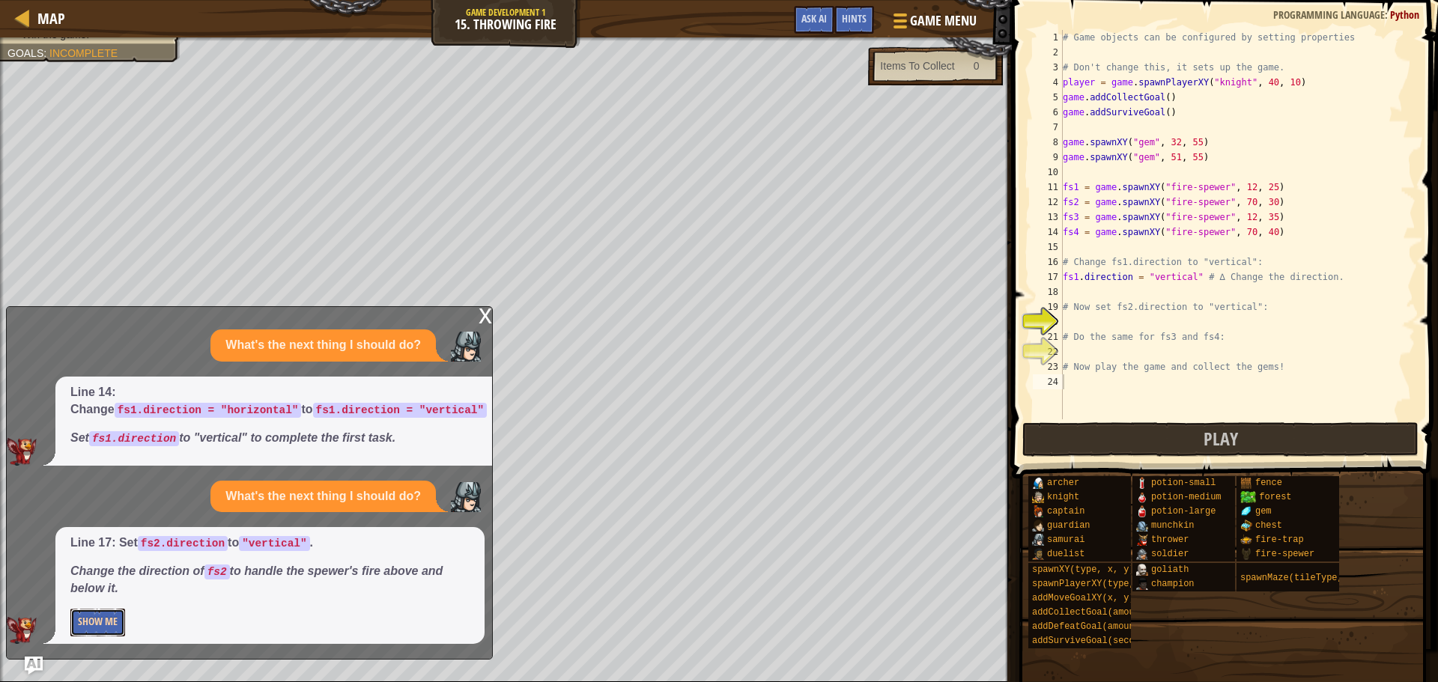
click at [85, 627] on button "Show Me" at bounding box center [97, 623] width 55 height 28
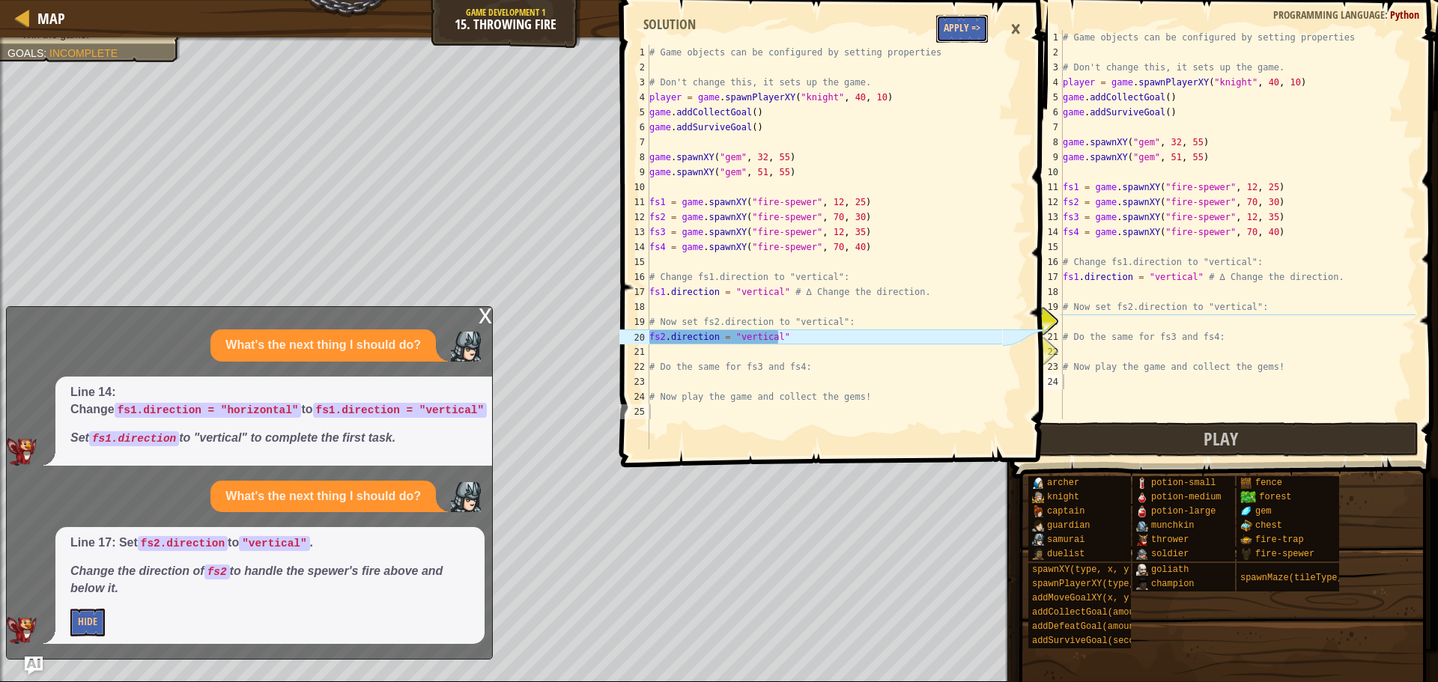
click at [959, 31] on button "Apply =>" at bounding box center [962, 29] width 52 height 28
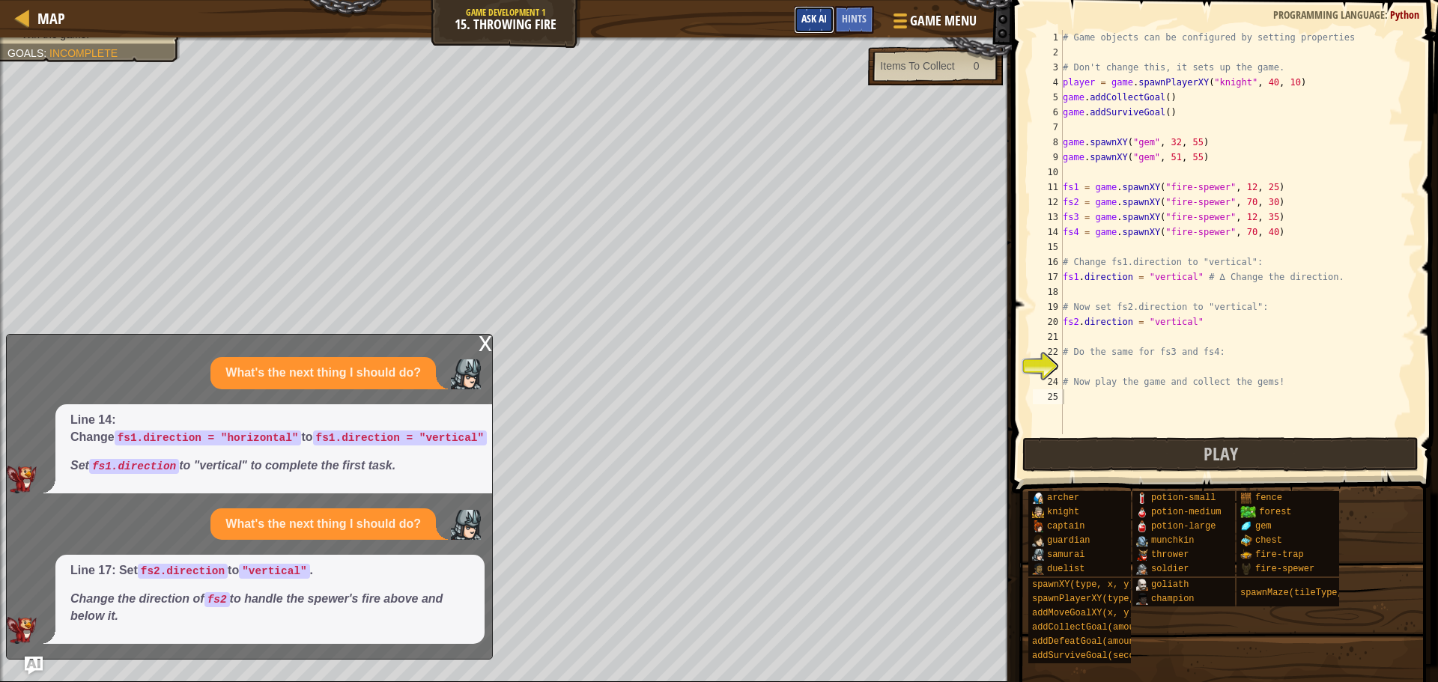
click at [816, 22] on span "Ask AI" at bounding box center [813, 18] width 25 height 14
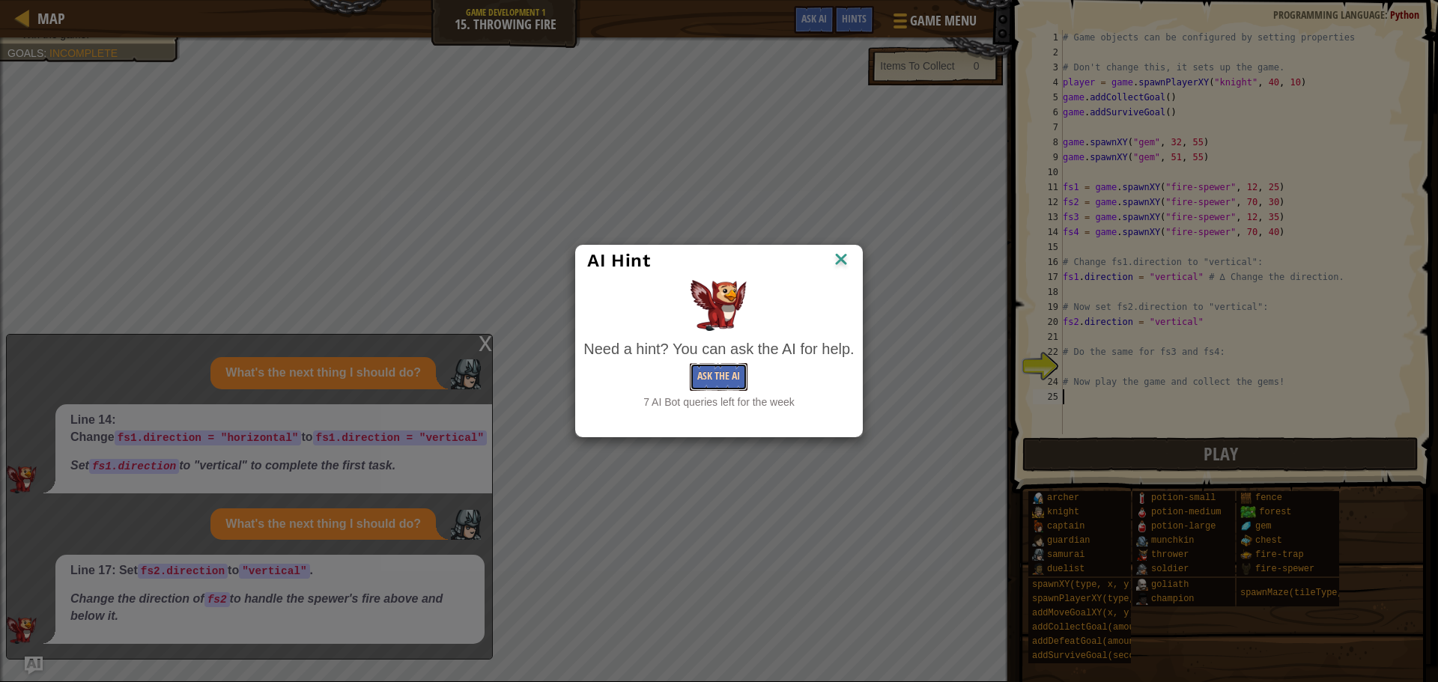
click at [706, 372] on button "Ask the AI" at bounding box center [719, 377] width 58 height 28
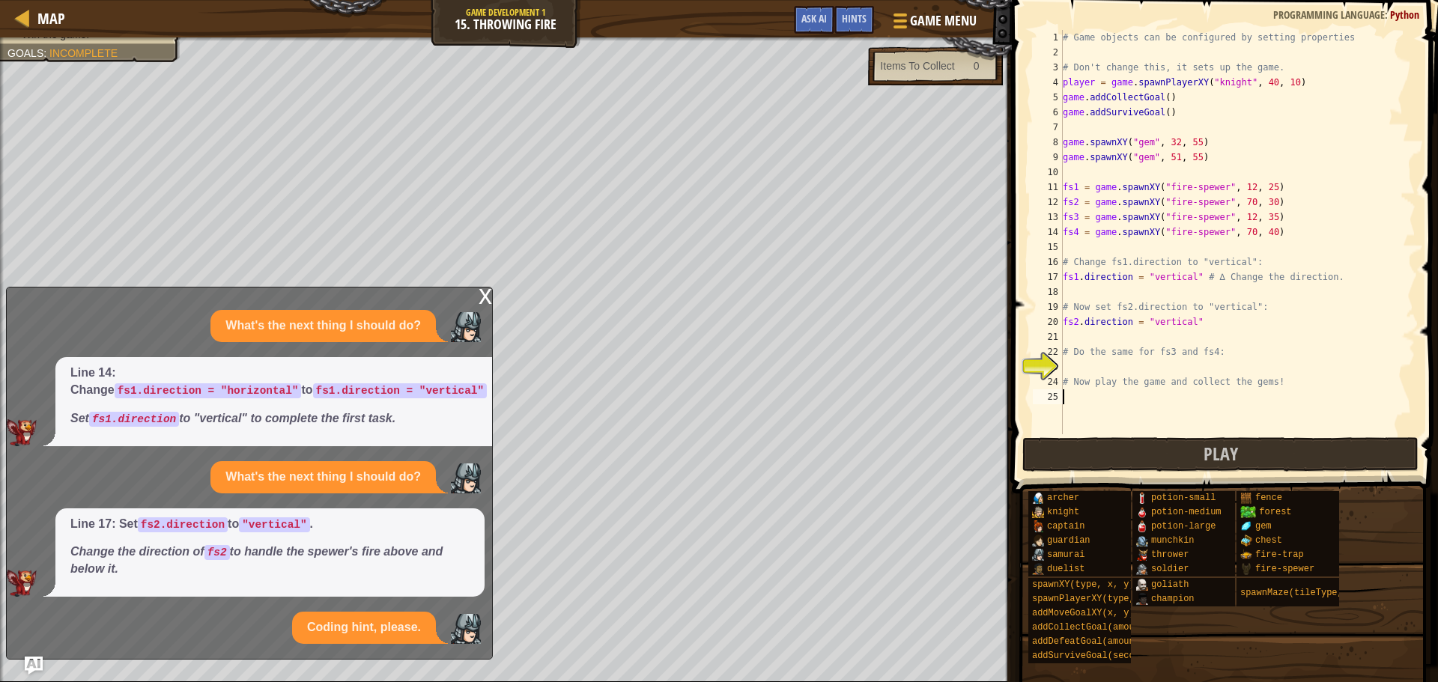
scroll to position [37, 0]
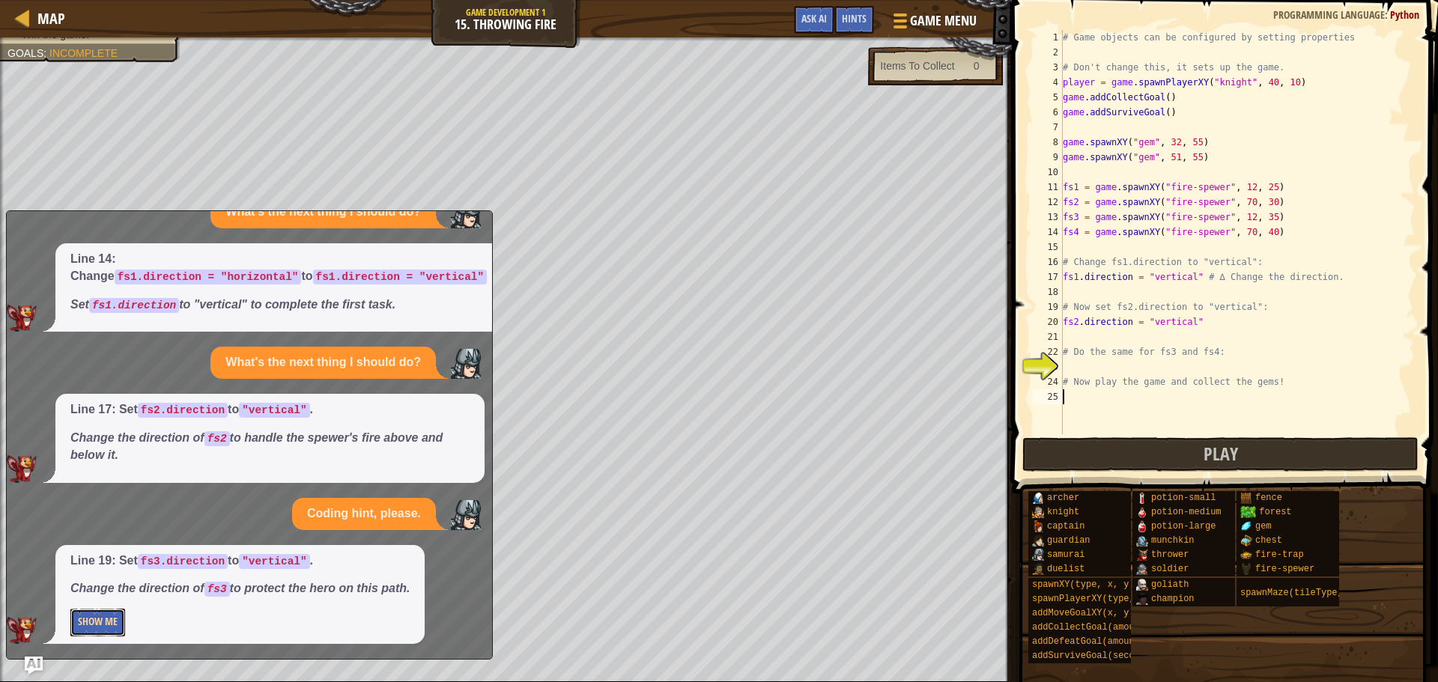
click at [113, 613] on button "Show Me" at bounding box center [97, 623] width 55 height 28
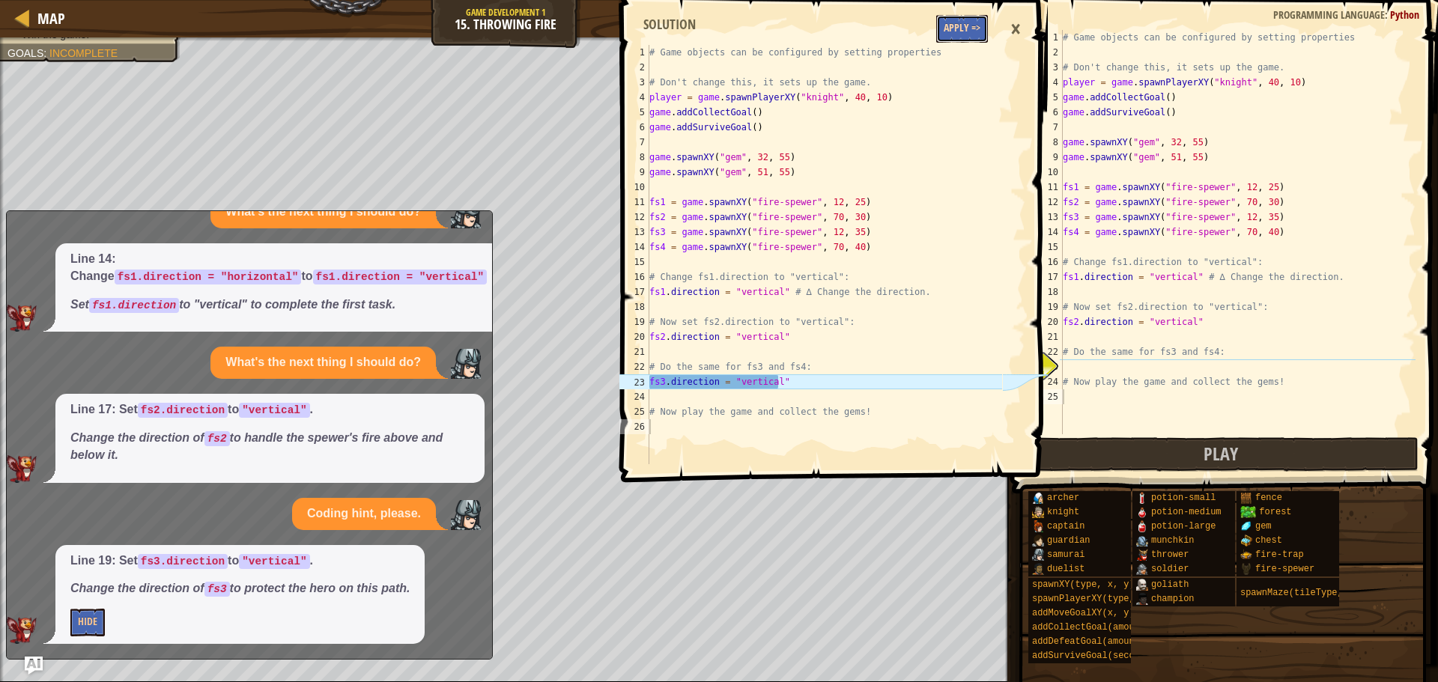
click at [965, 28] on button "Apply =>" at bounding box center [962, 29] width 52 height 28
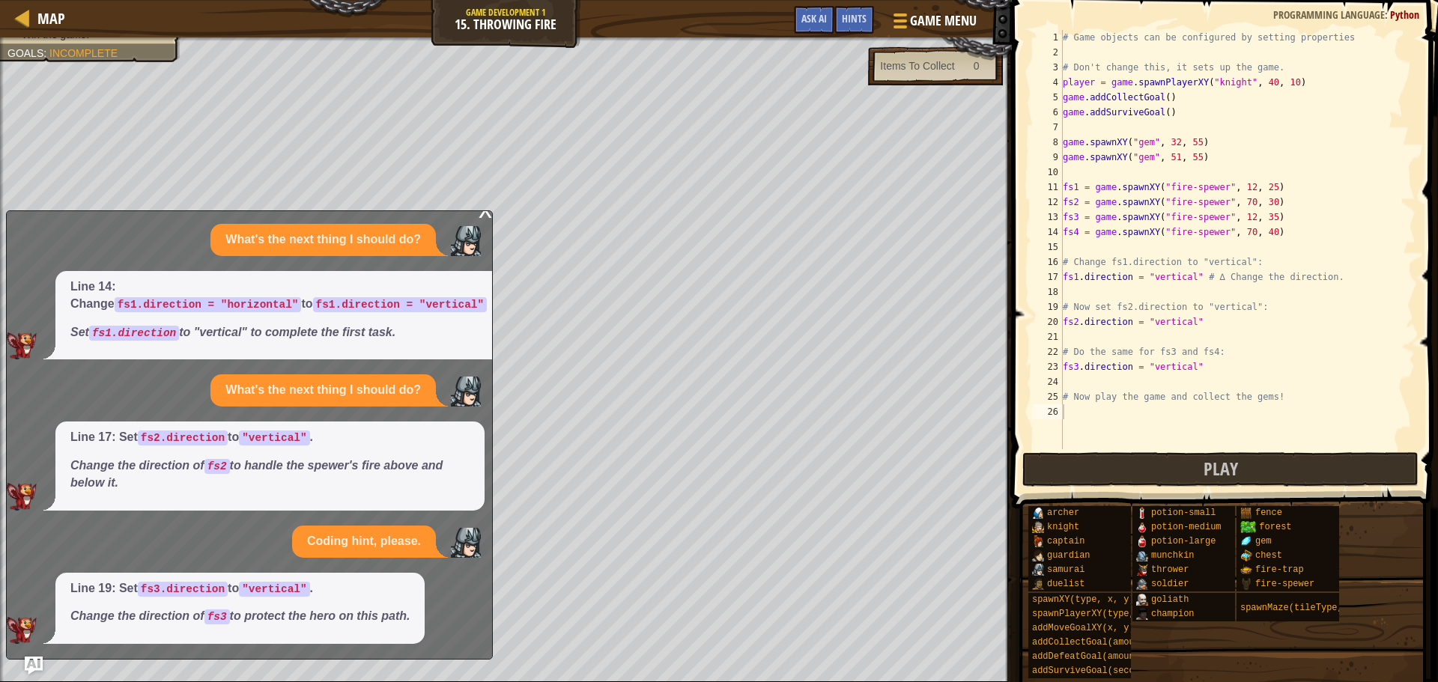
scroll to position [10, 0]
click at [817, 17] on span "Ask AI" at bounding box center [813, 18] width 25 height 14
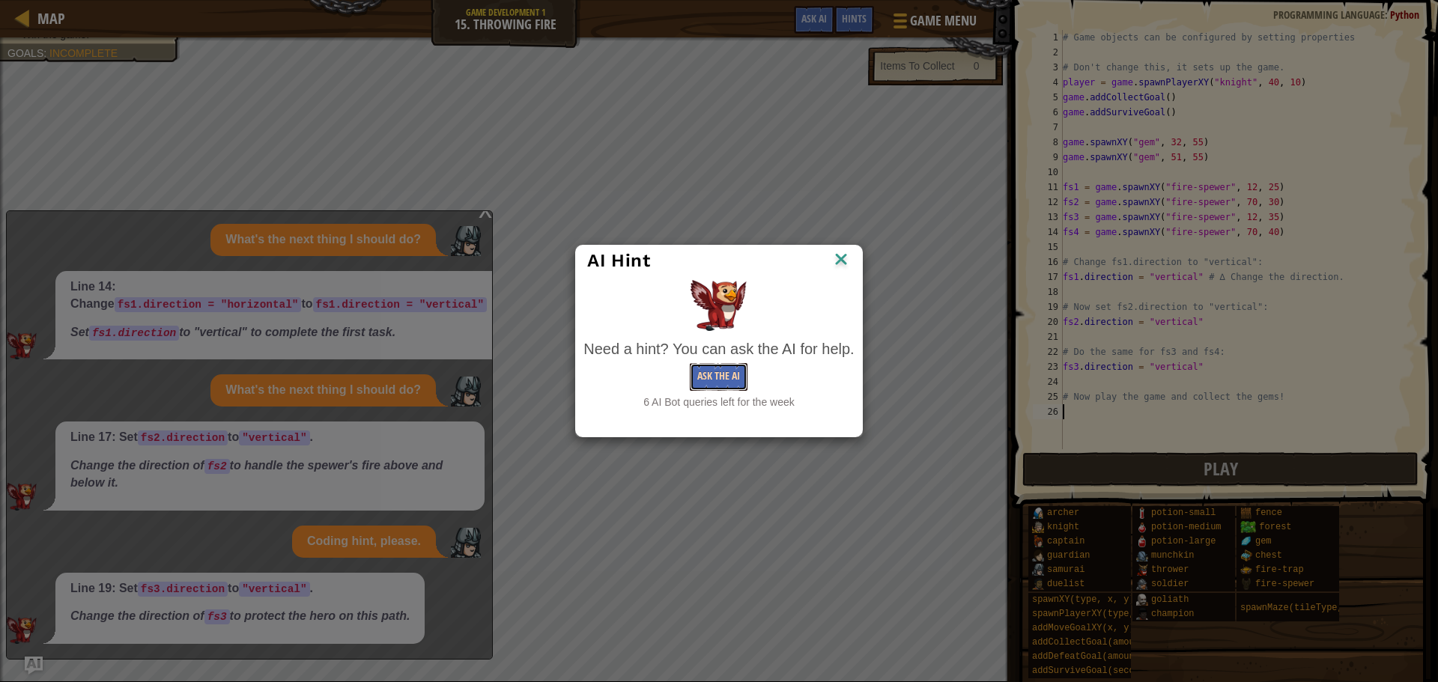
click at [706, 371] on button "Ask the AI" at bounding box center [719, 377] width 58 height 28
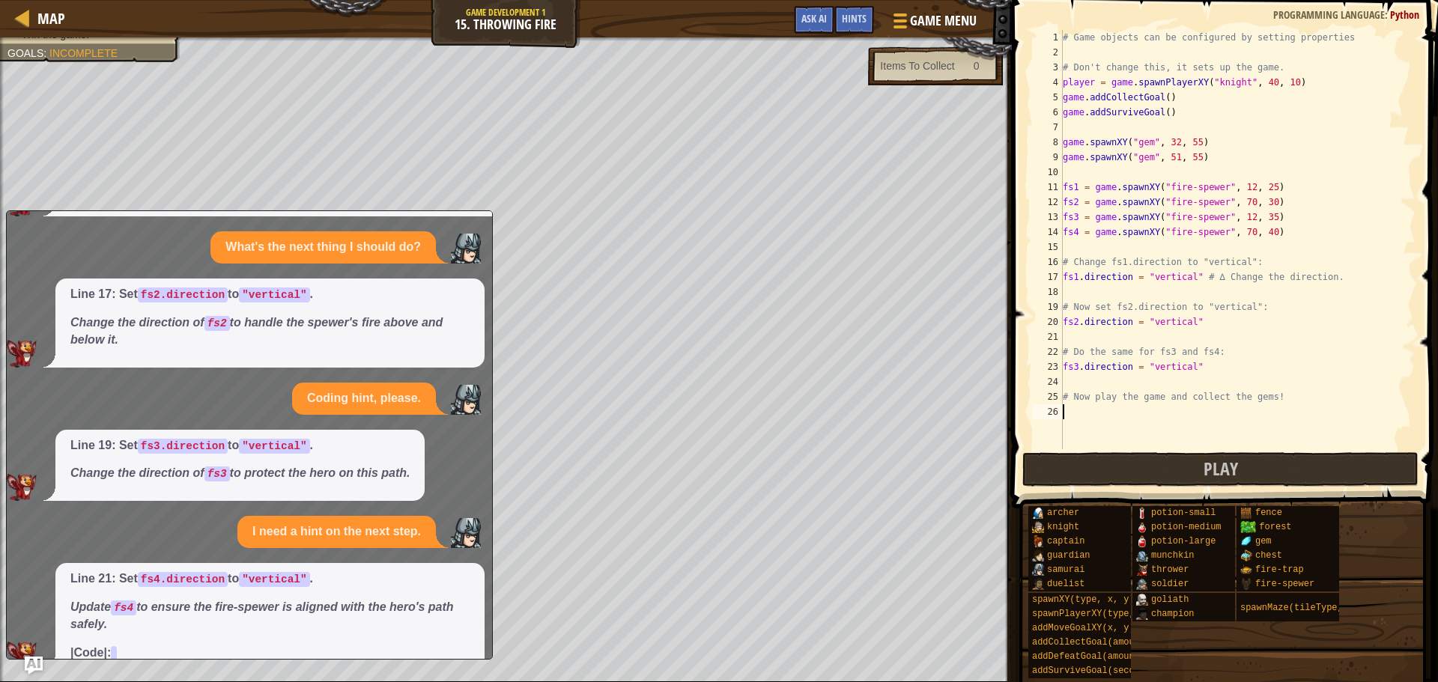
scroll to position [178, 0]
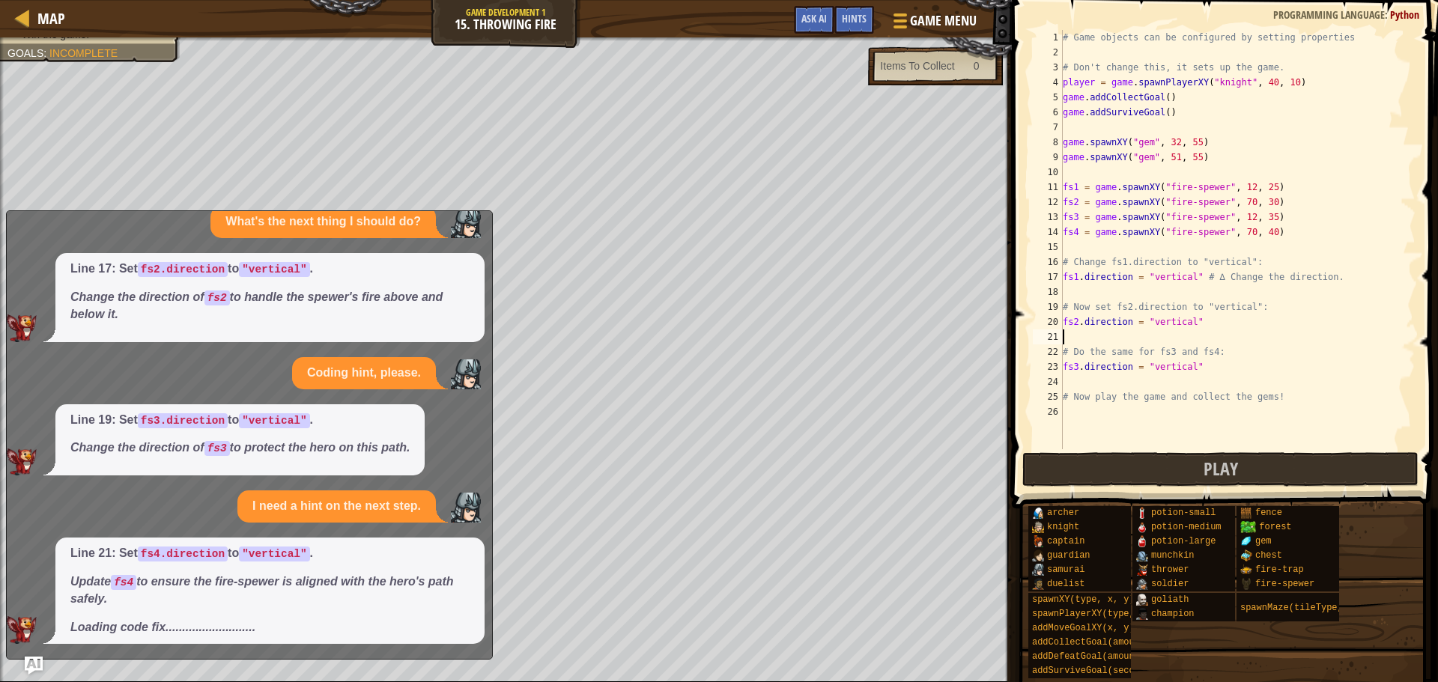
click at [1106, 333] on div "# Game objects can be configured by setting properties # Don't change this, it …" at bounding box center [1238, 254] width 356 height 449
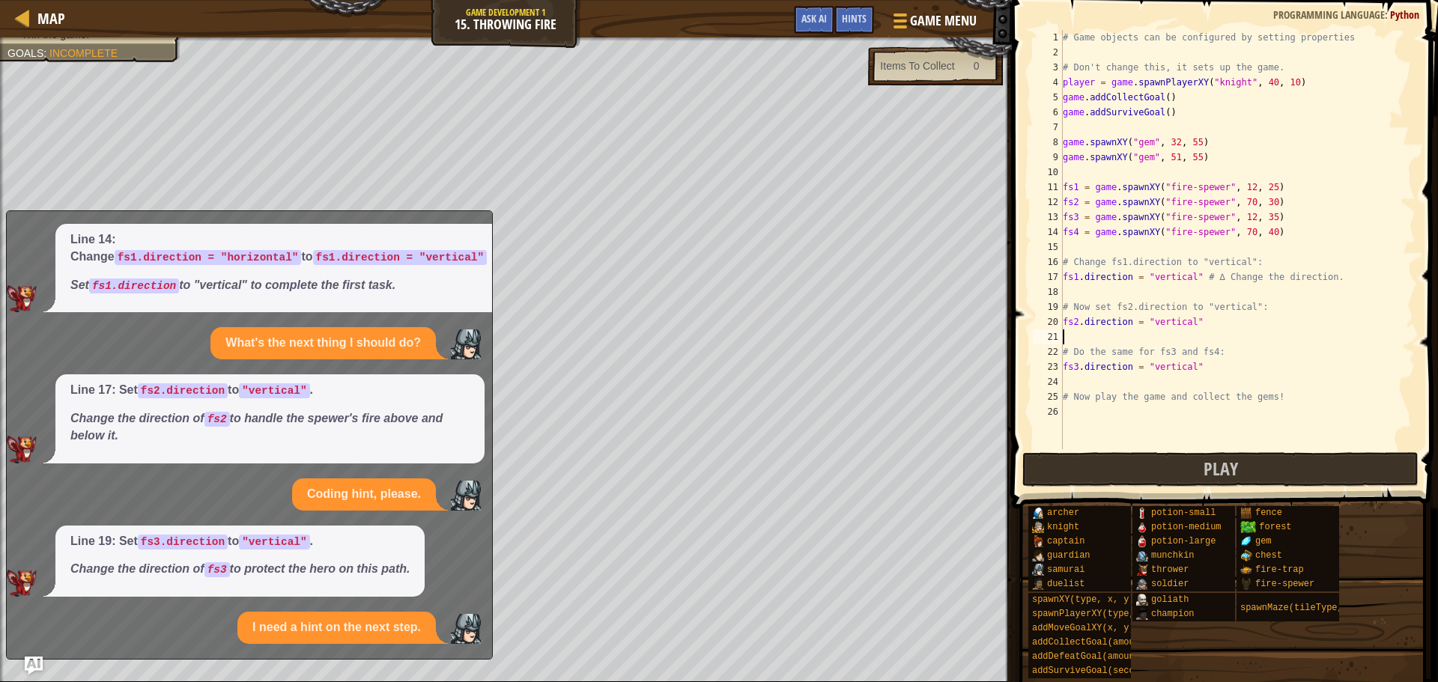
scroll to position [189, 0]
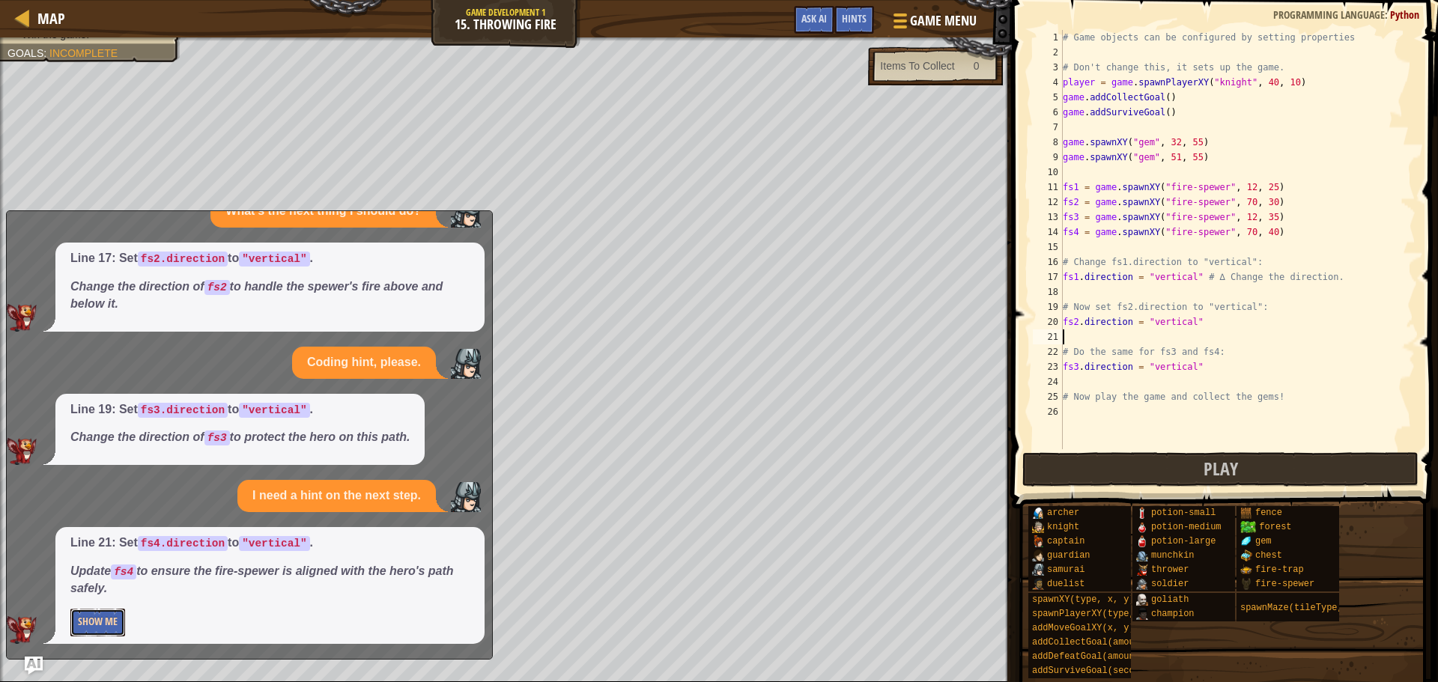
click at [115, 615] on button "Show Me" at bounding box center [97, 623] width 55 height 28
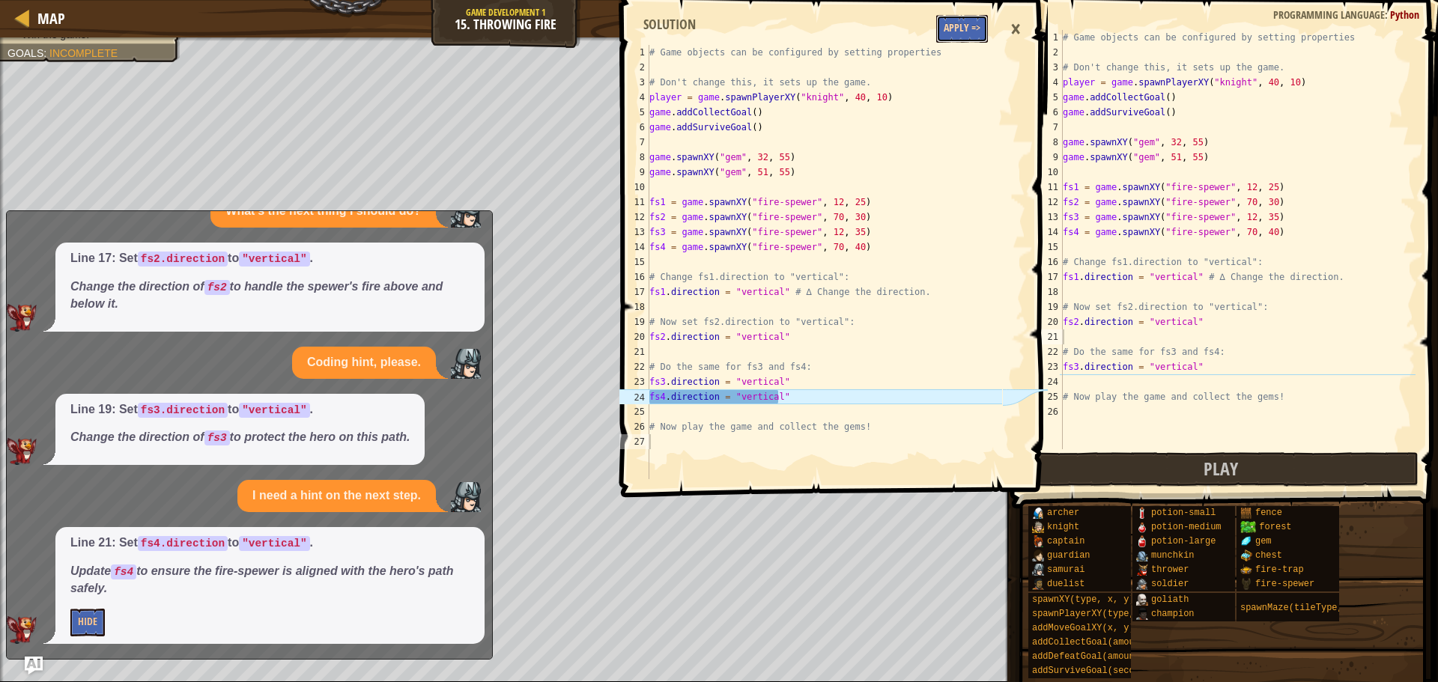
click at [968, 29] on button "Apply =>" at bounding box center [962, 29] width 52 height 28
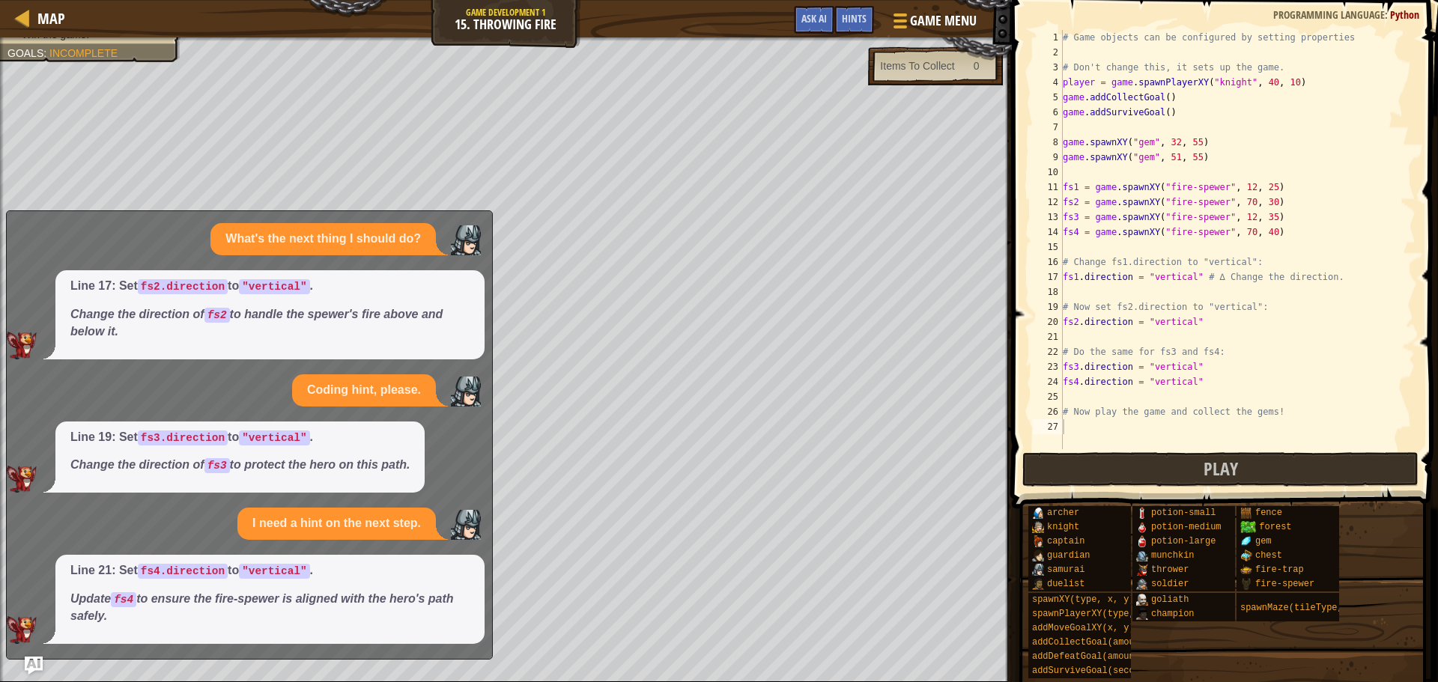
scroll to position [161, 0]
click at [801, 28] on button "Ask AI" at bounding box center [814, 20] width 40 height 28
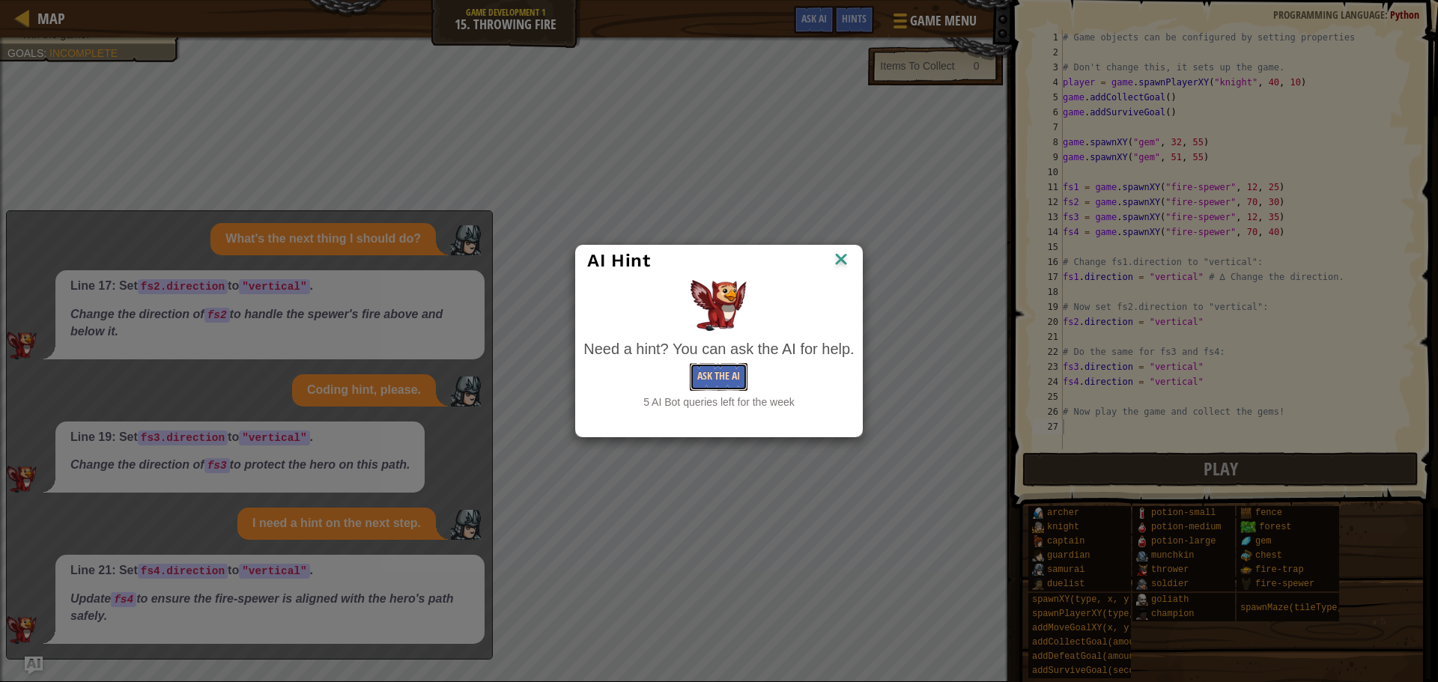
click at [714, 372] on button "Ask the AI" at bounding box center [719, 377] width 58 height 28
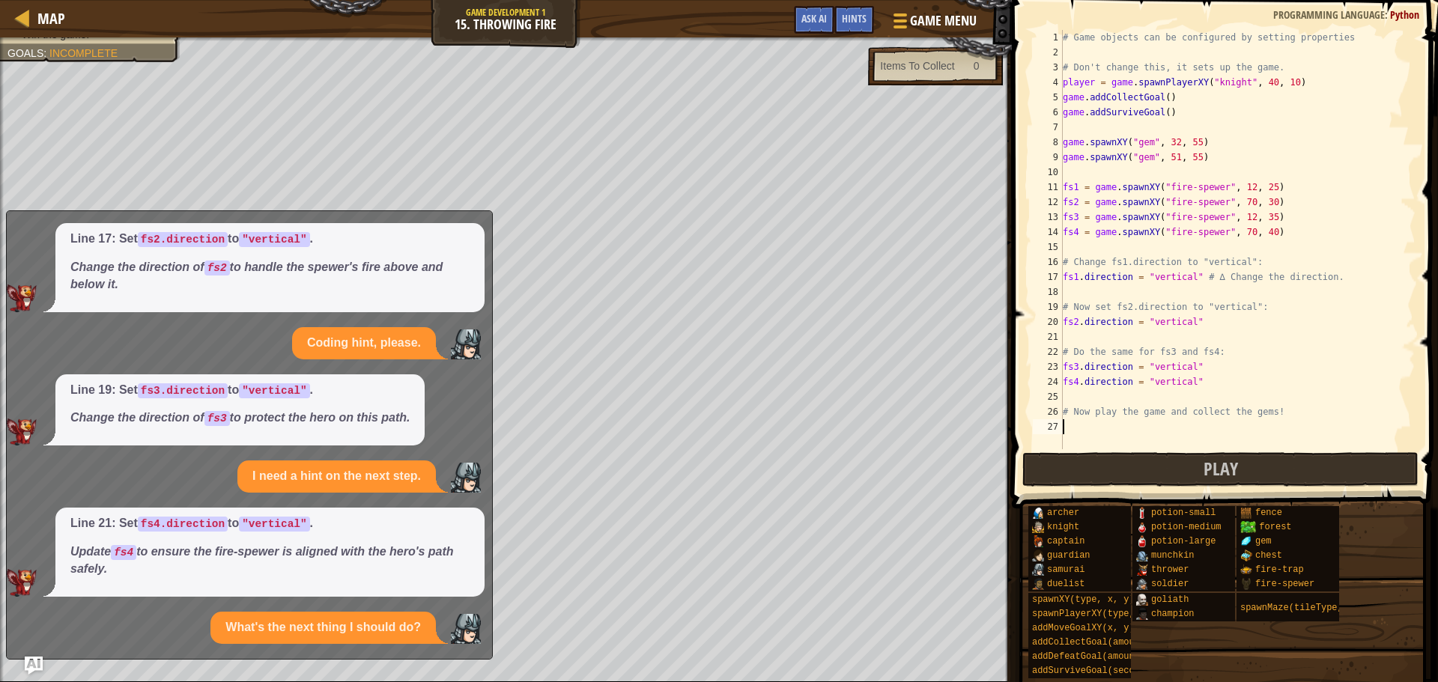
scroll to position [300, 0]
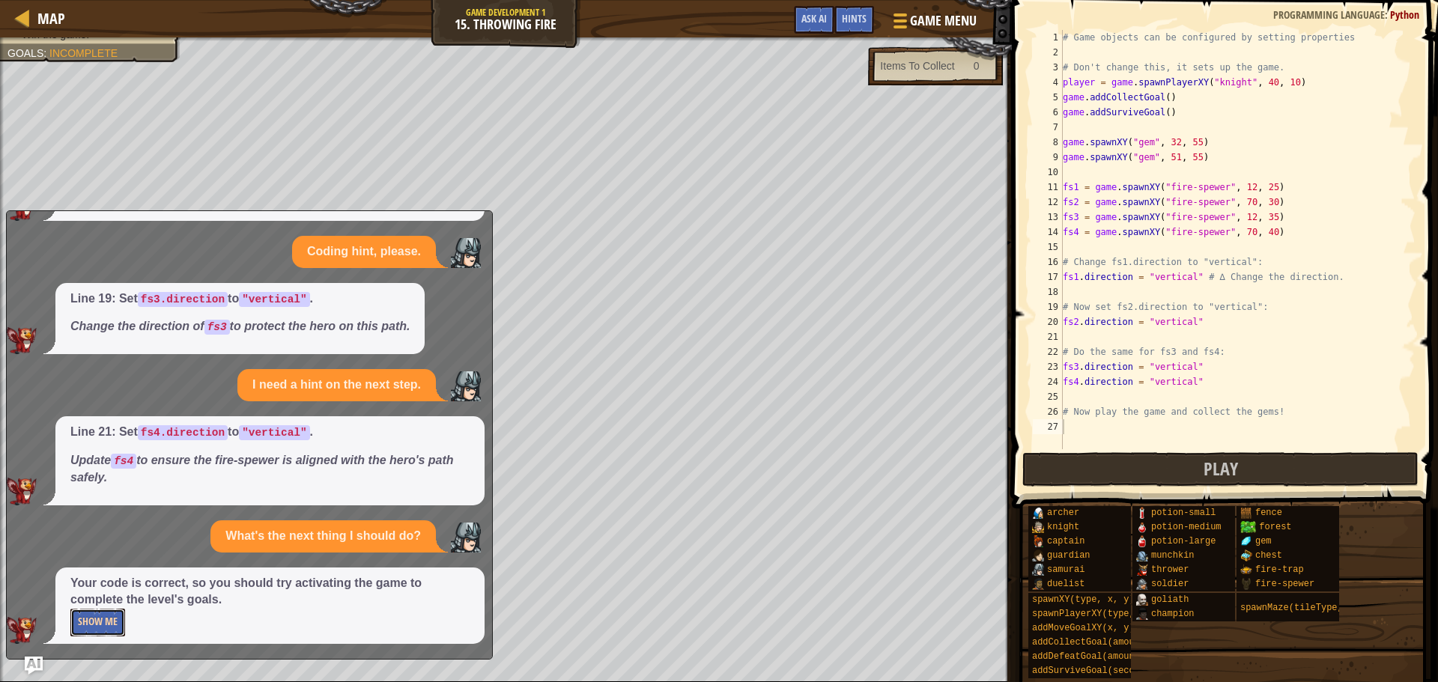
click at [91, 616] on button "Show Me" at bounding box center [97, 623] width 55 height 28
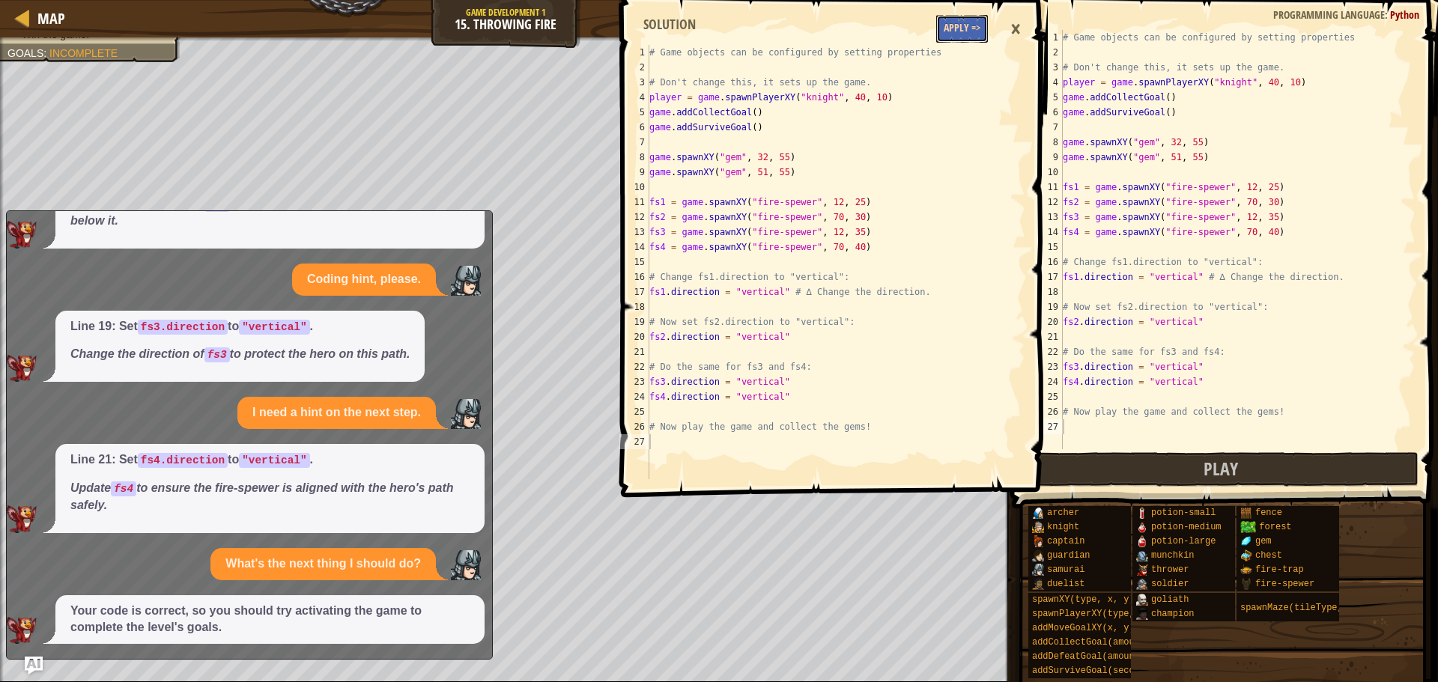
click at [961, 22] on button "Apply =>" at bounding box center [962, 29] width 52 height 28
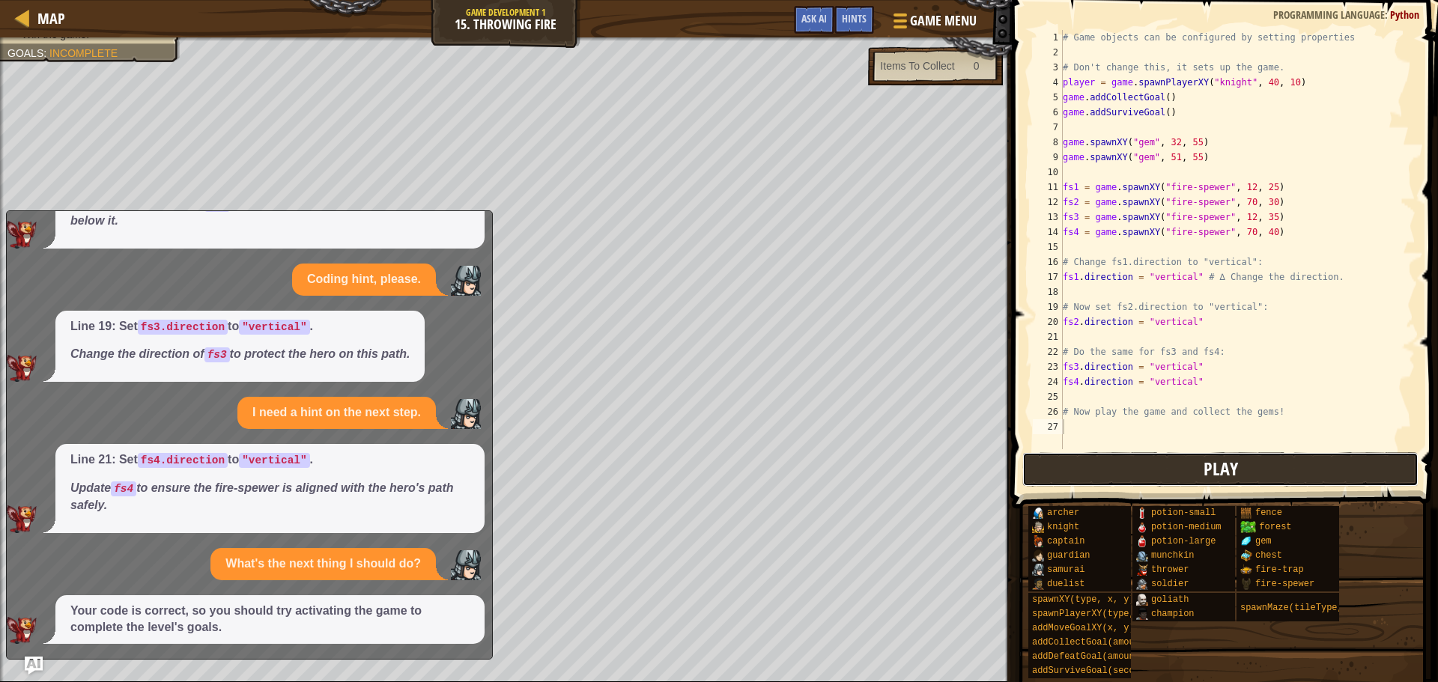
click at [1106, 465] on button "Play" at bounding box center [1220, 469] width 396 height 34
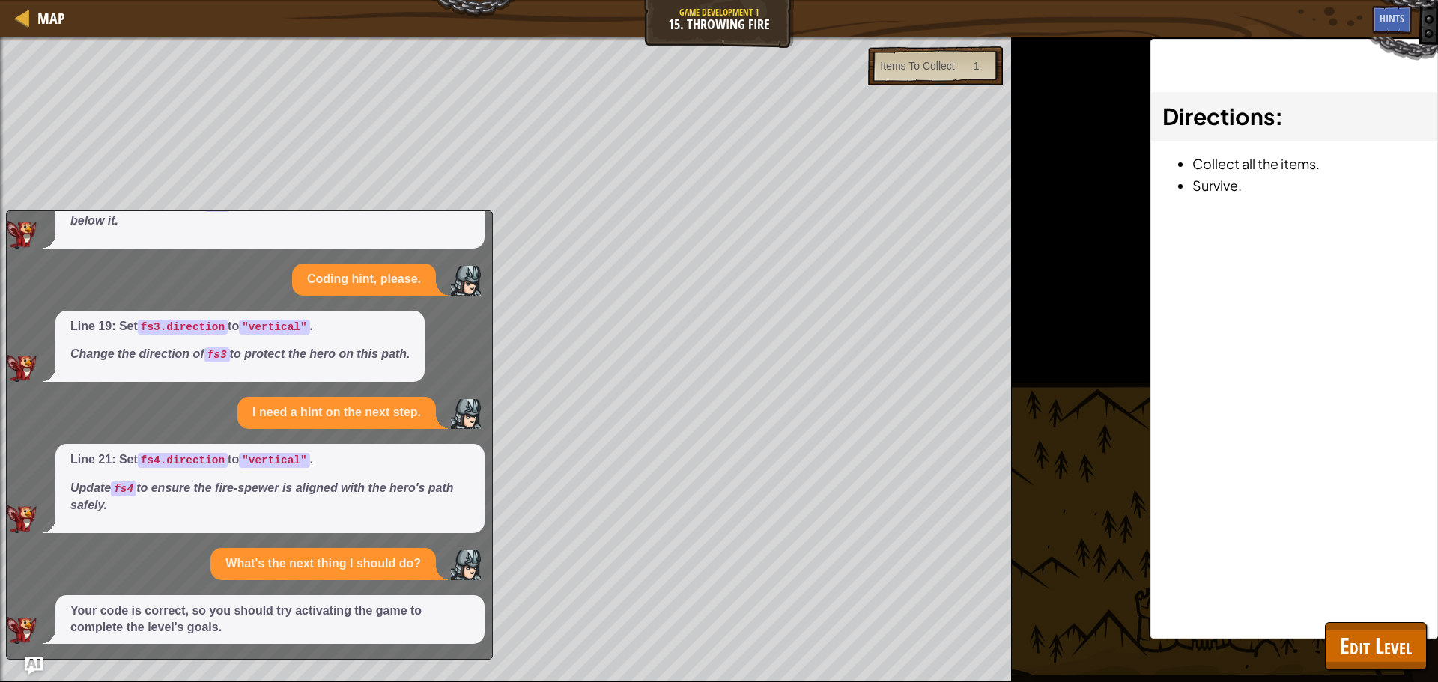
click at [349, 518] on div "Line 21: Set fs4.direction to "vertical" . Update fs4 to ensure the fire-spewer…" at bounding box center [269, 488] width 429 height 89
click at [366, 503] on p "Update fs4 to ensure the fire-spewer is aligned with the hero's path safely." at bounding box center [269, 497] width 399 height 34
click at [380, 445] on div "Line 21: Set fs4.direction to "vertical" . Update fs4 to ensure the fire-spewer…" at bounding box center [269, 488] width 429 height 89
drag, startPoint x: 380, startPoint y: 416, endPoint x: 379, endPoint y: 345, distance: 70.4
click at [380, 404] on div "I need a hint on the next step." at bounding box center [336, 413] width 198 height 32
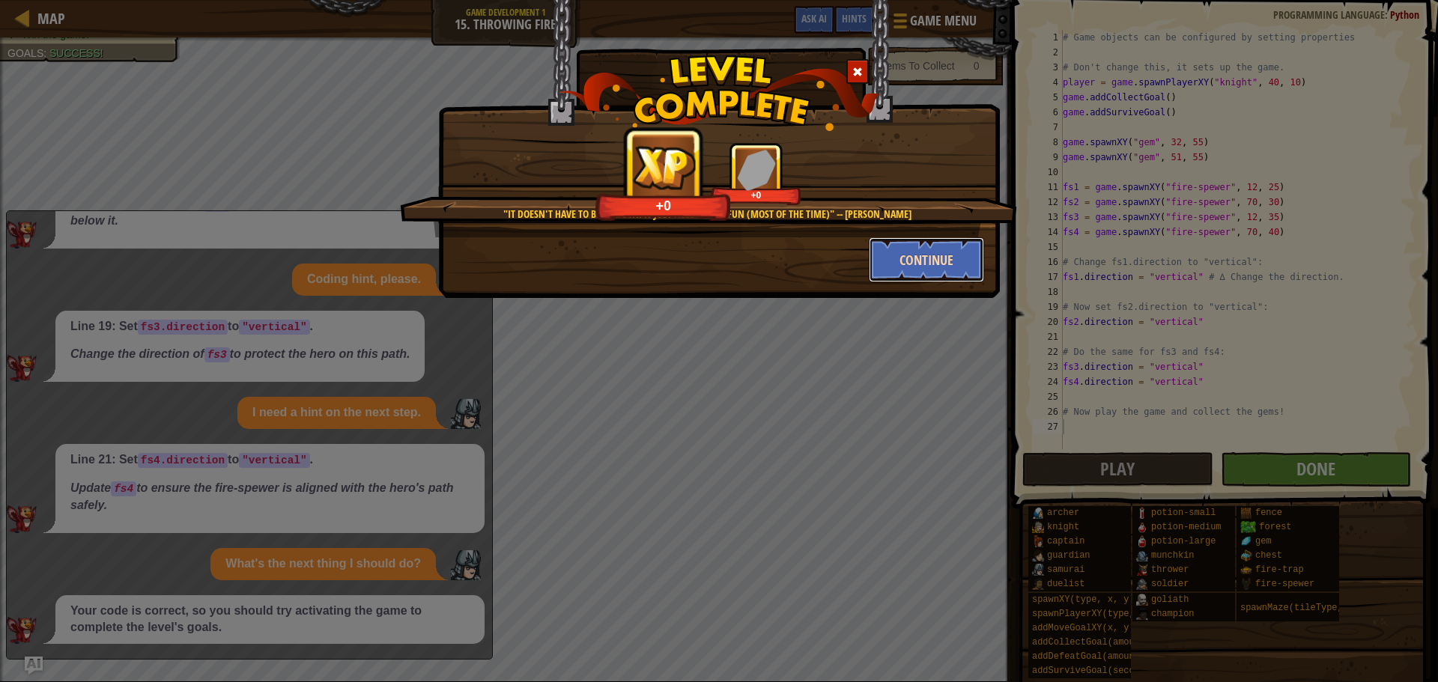
click at [941, 270] on button "Continue" at bounding box center [927, 259] width 116 height 45
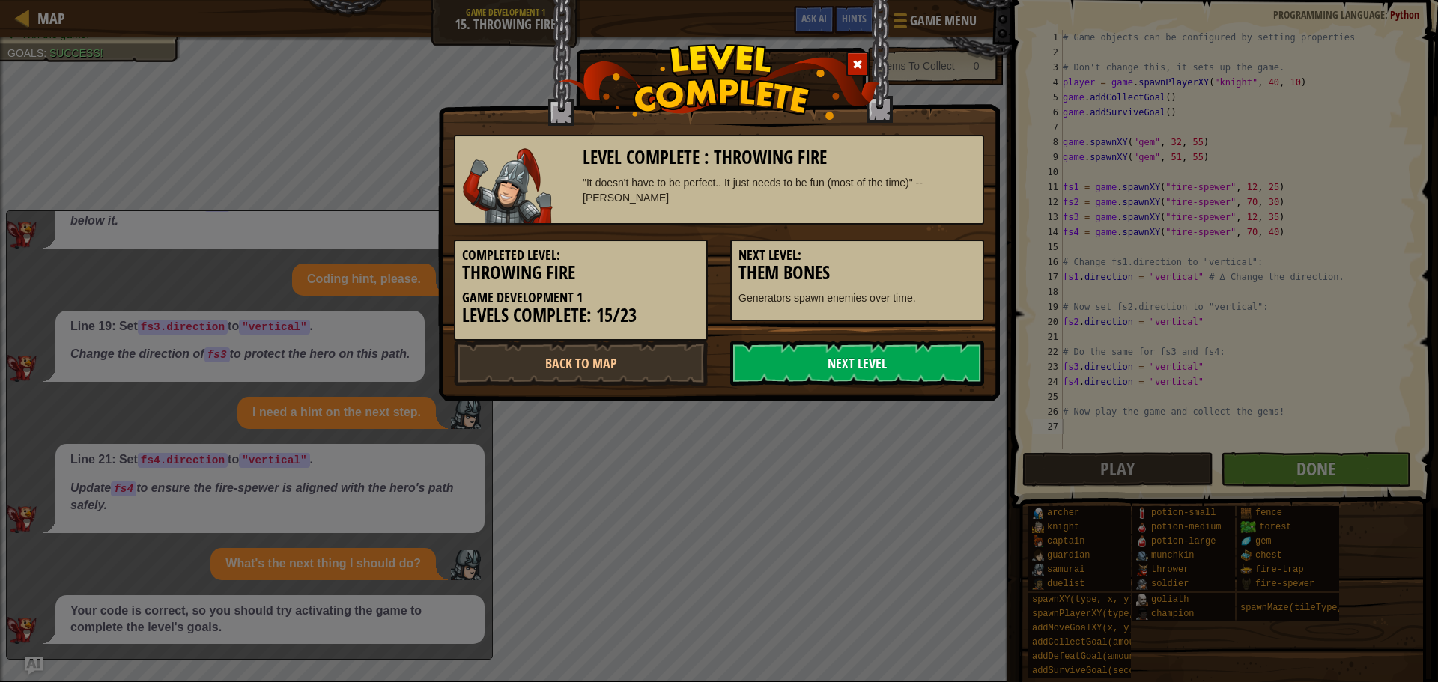
click at [874, 372] on link "Next Level" at bounding box center [857, 363] width 254 height 45
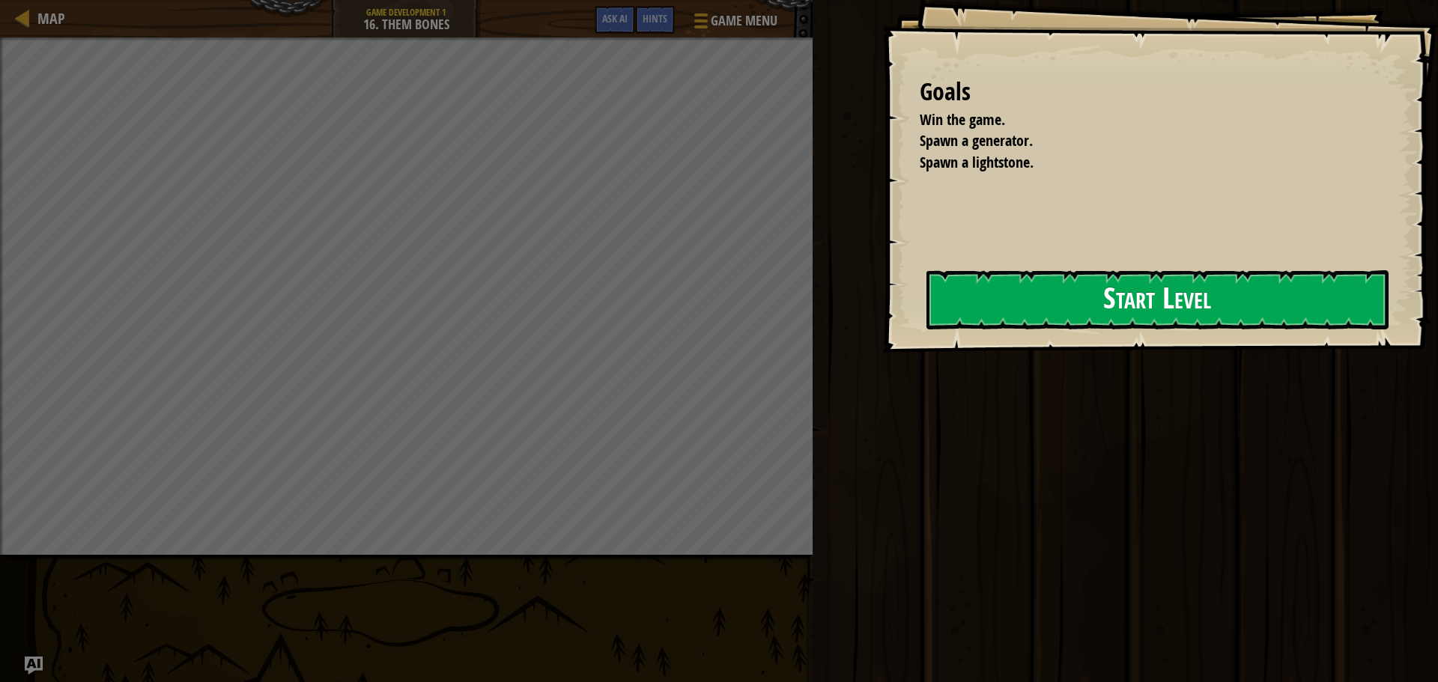
drag, startPoint x: 956, startPoint y: 264, endPoint x: 961, endPoint y: 272, distance: 9.4
click at [956, 267] on div "Goals Win the game. Spawn a generator. Spawn a lightstone. Start Level Error lo…" at bounding box center [1160, 176] width 556 height 353
click at [1028, 285] on button "Start Level" at bounding box center [1158, 299] width 462 height 59
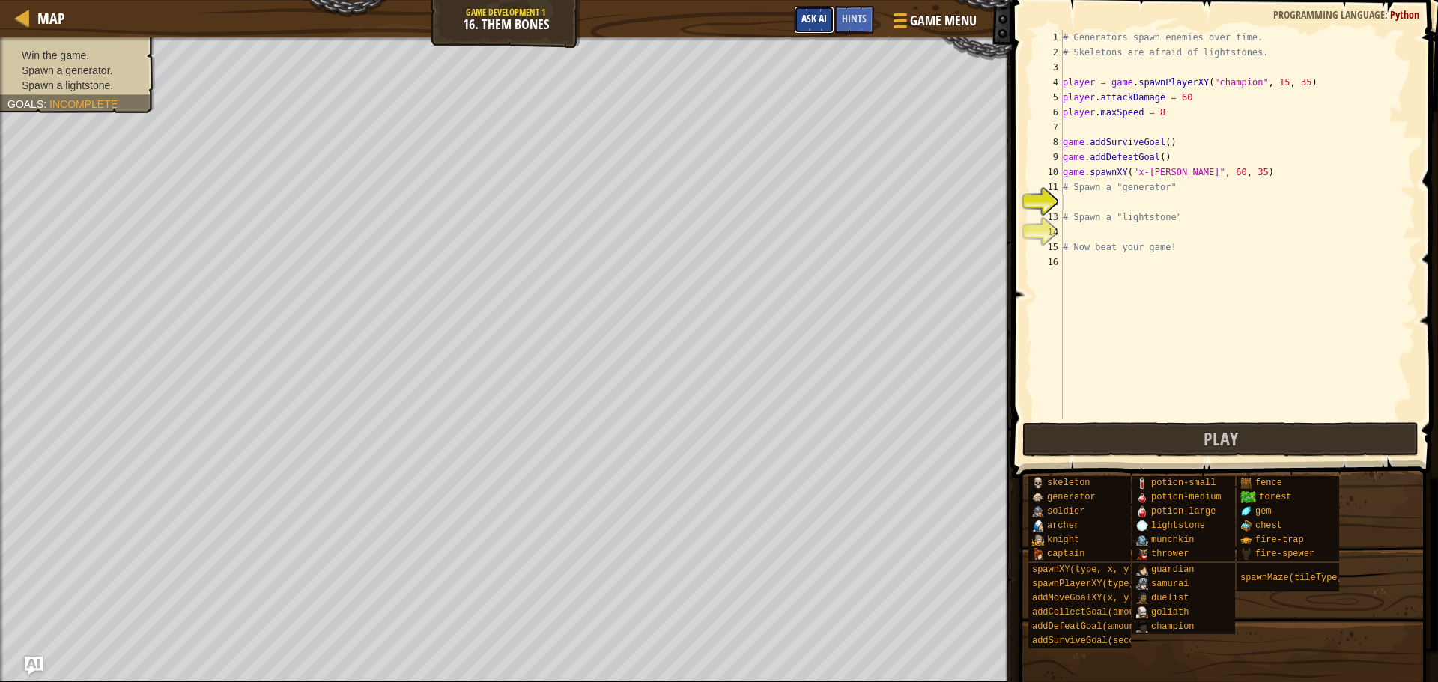
click at [813, 19] on span "Ask AI" at bounding box center [813, 18] width 25 height 14
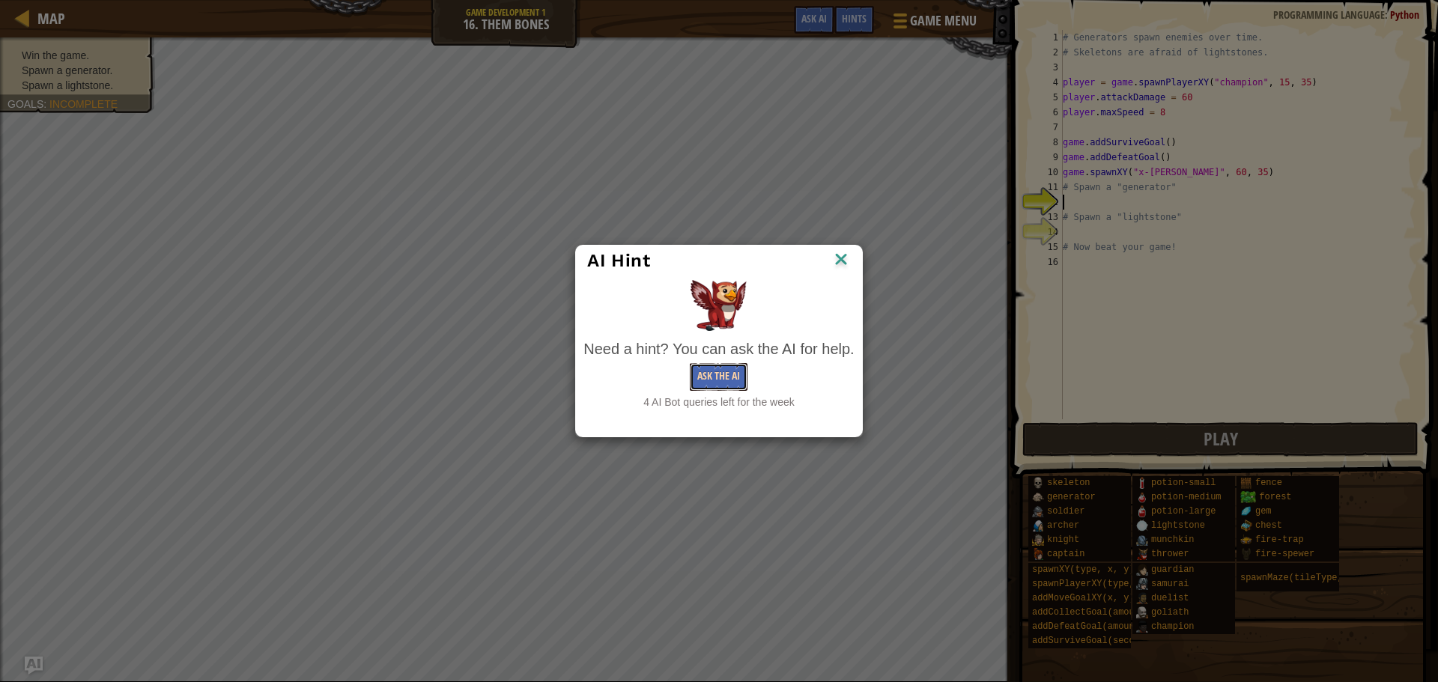
click at [724, 374] on button "Ask the AI" at bounding box center [719, 377] width 58 height 28
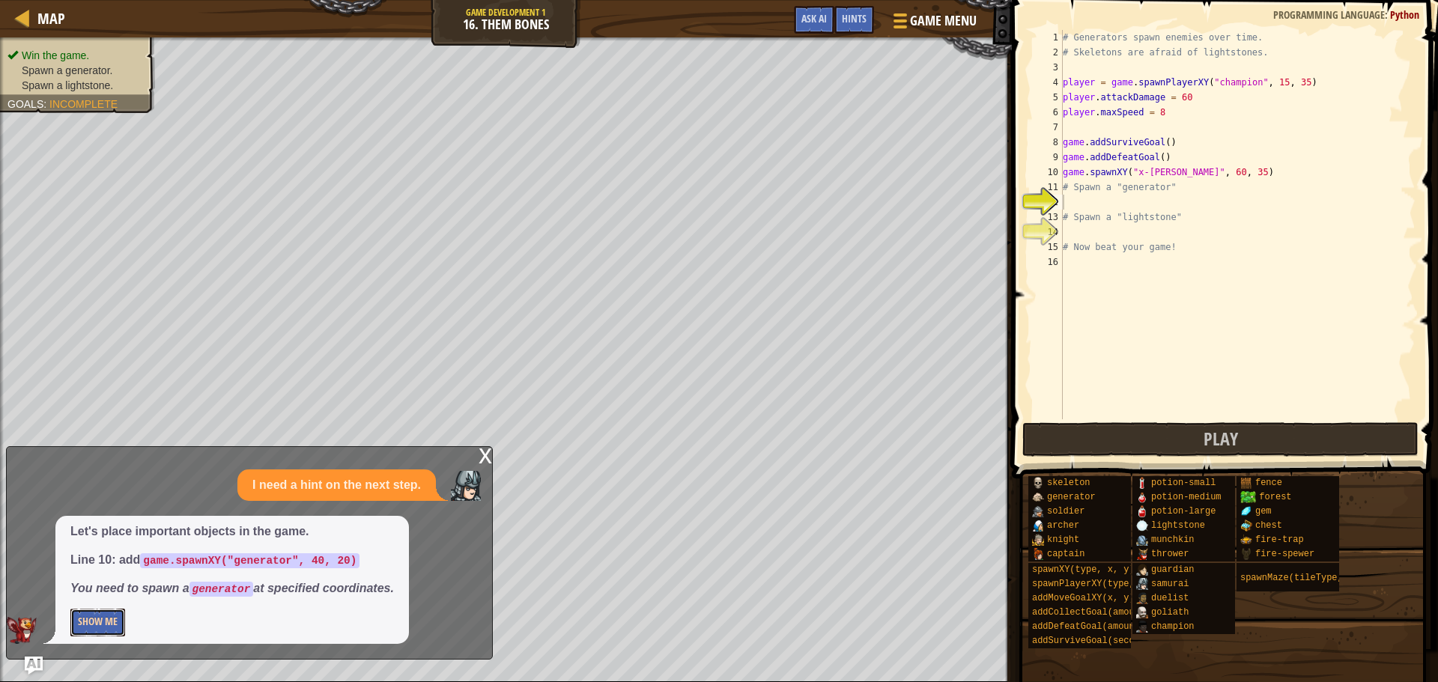
click at [97, 616] on button "Show Me" at bounding box center [97, 623] width 55 height 28
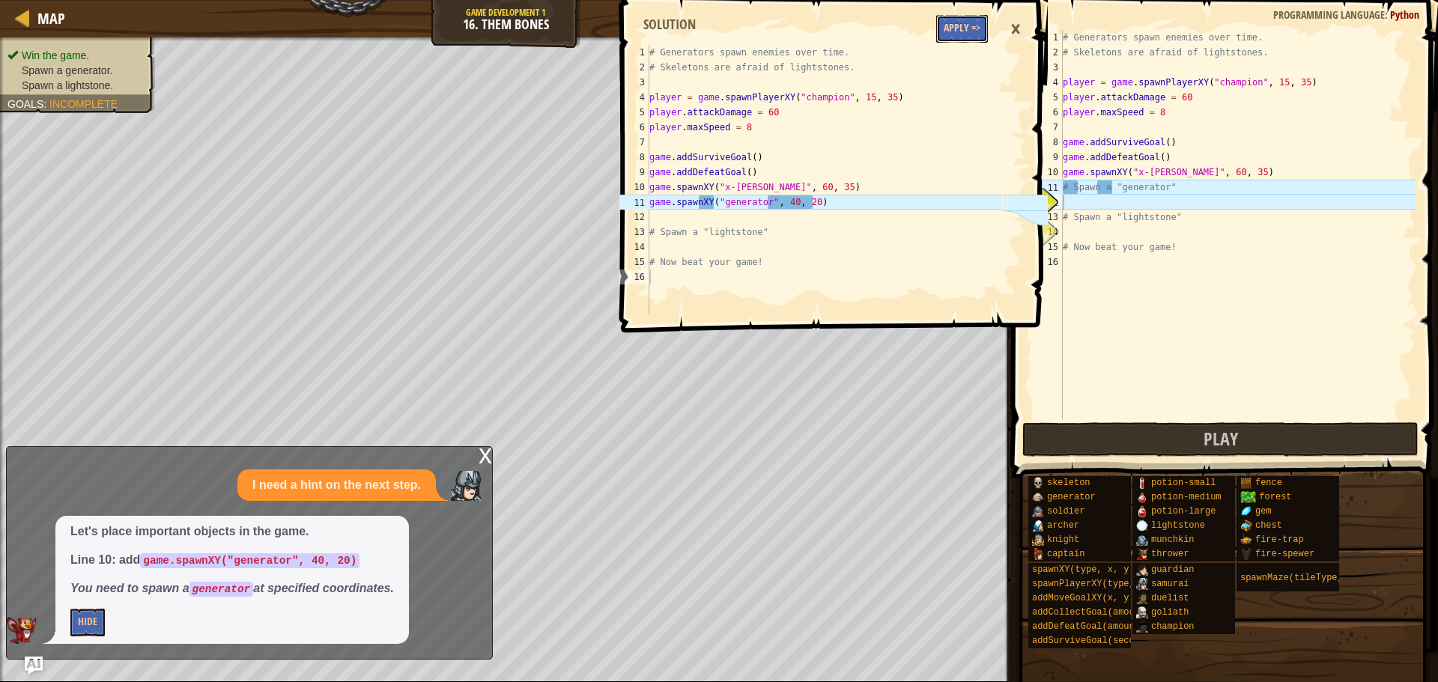
click at [940, 34] on button "Apply =>" at bounding box center [962, 29] width 52 height 28
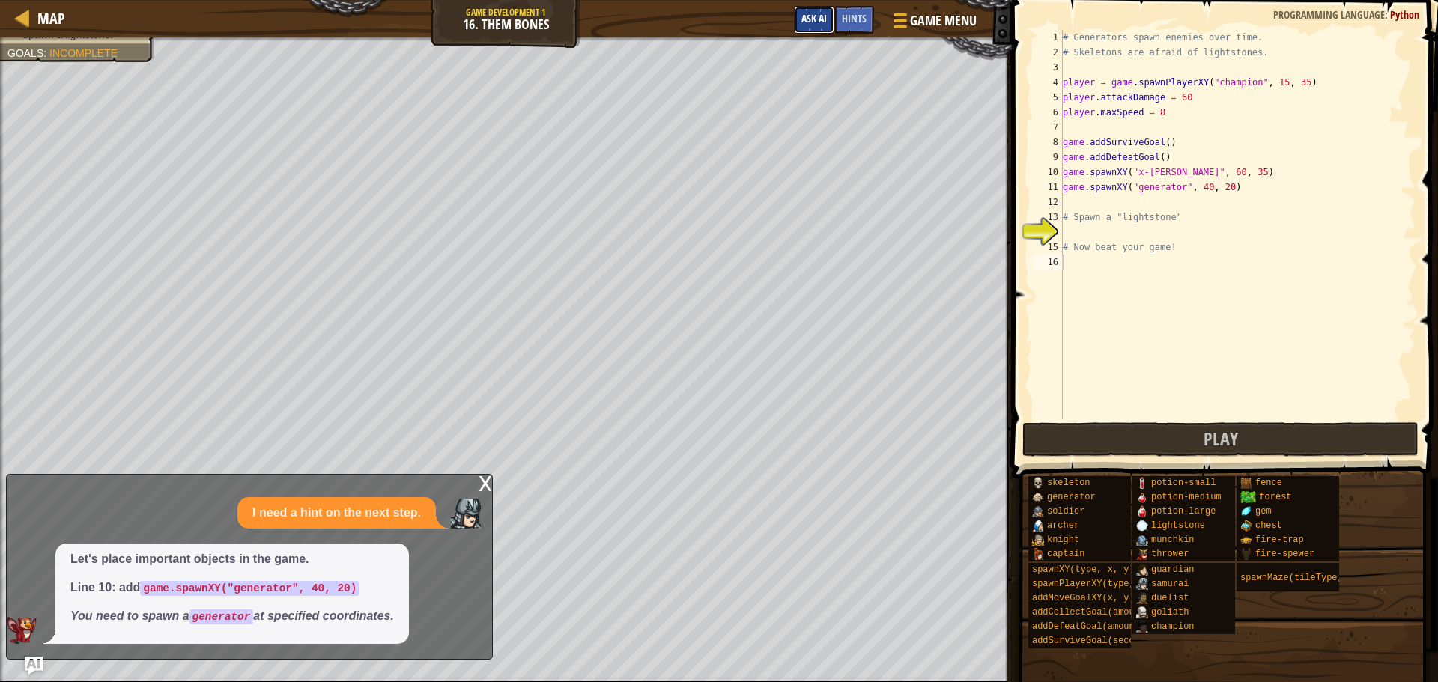
click at [822, 14] on span "Ask AI" at bounding box center [813, 18] width 25 height 14
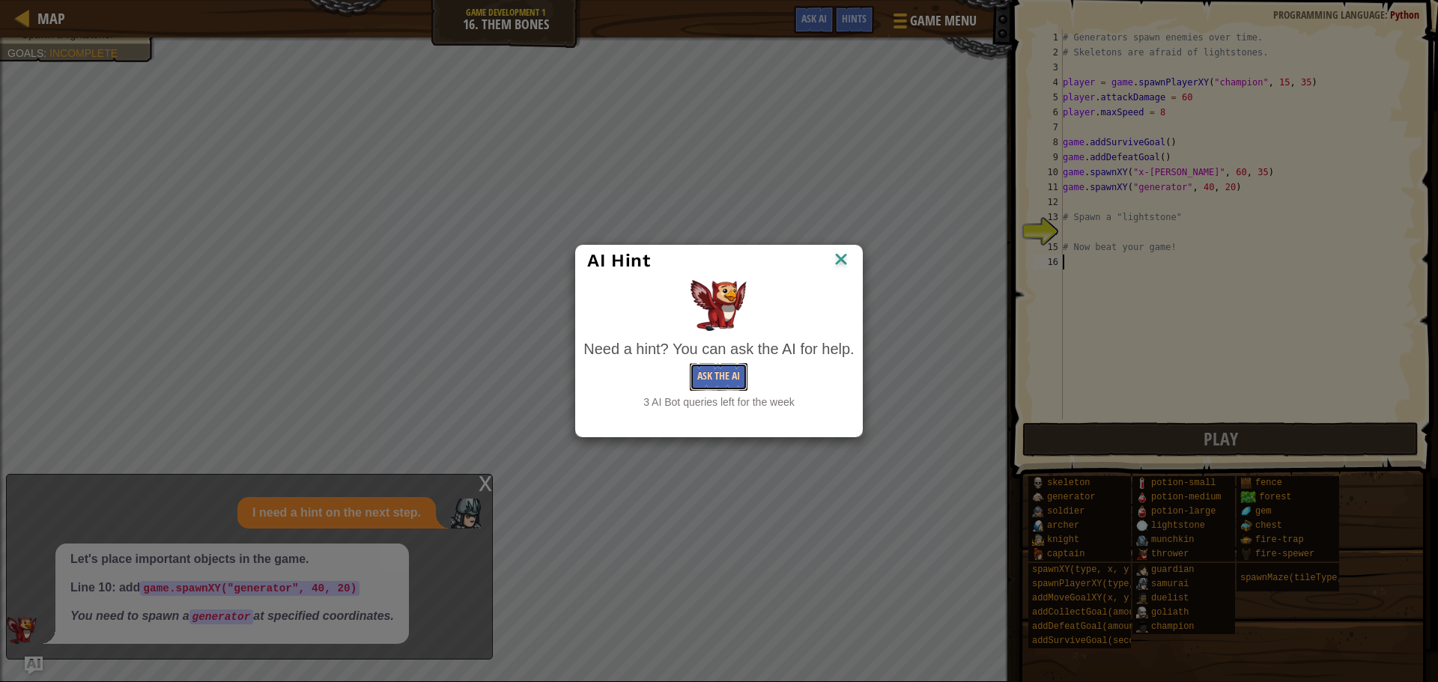
click at [727, 363] on button "Ask the AI" at bounding box center [719, 377] width 58 height 28
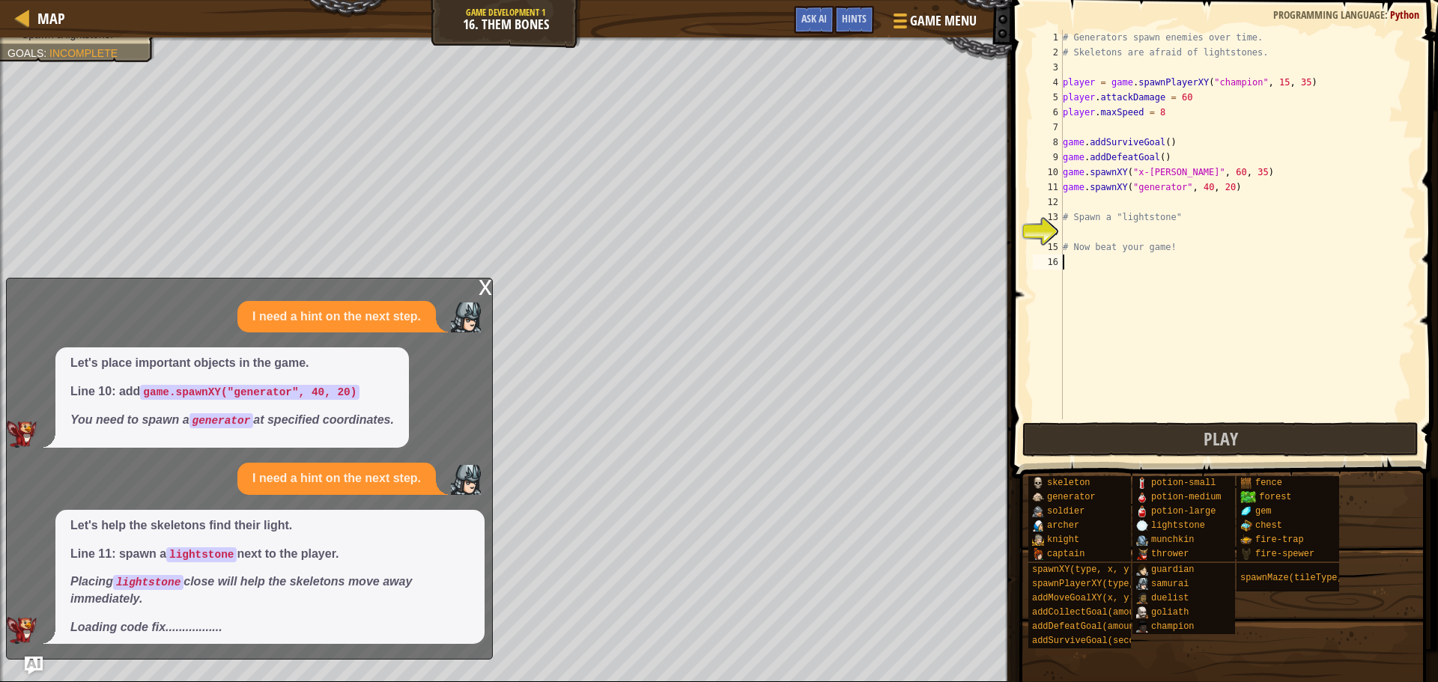
click at [1110, 243] on div "# Generators spawn enemies over time. # Skeletons are afraid of lightstones. pl…" at bounding box center [1238, 239] width 356 height 419
type textarea "# Now beat your game!"
click at [1088, 231] on div "# Generators spawn enemies over time. # Skeletons are afraid of lightstones. pl…" at bounding box center [1238, 239] width 356 height 419
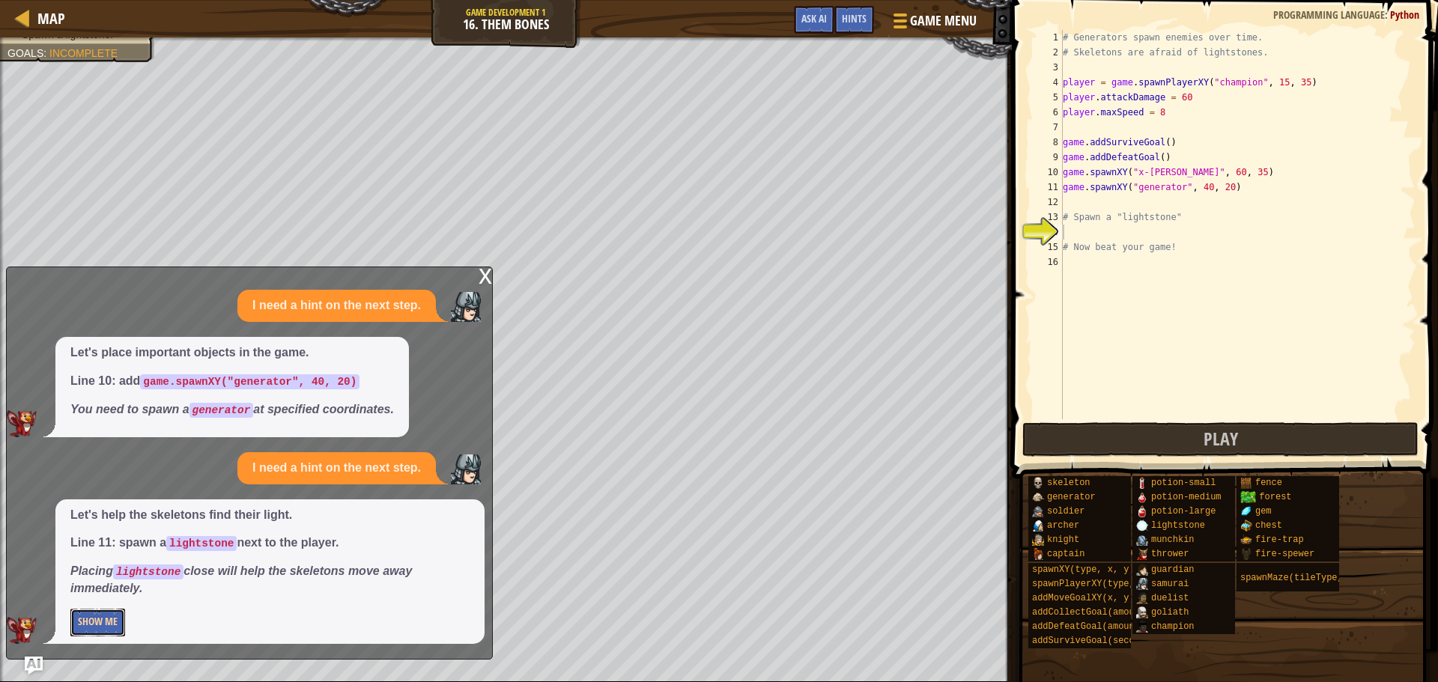
click at [100, 616] on button "Show Me" at bounding box center [97, 623] width 55 height 28
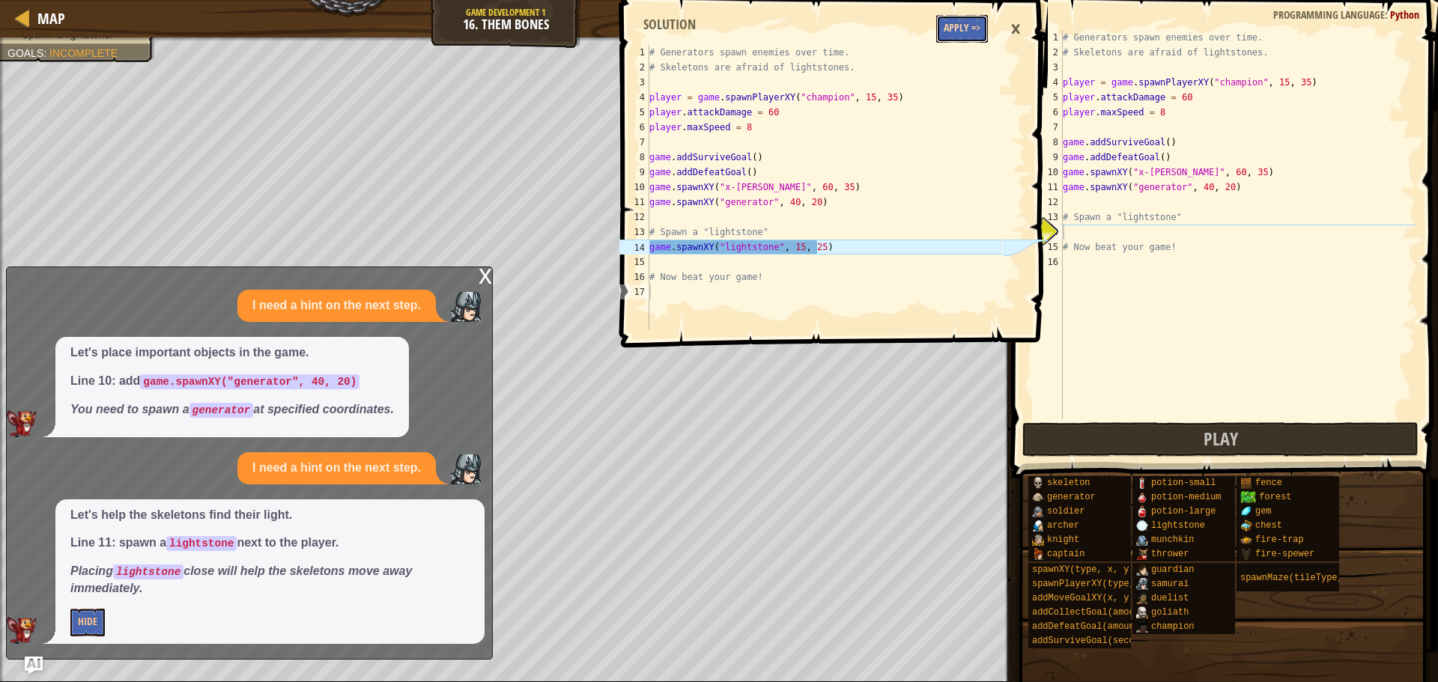
click at [955, 38] on button "Apply =>" at bounding box center [962, 29] width 52 height 28
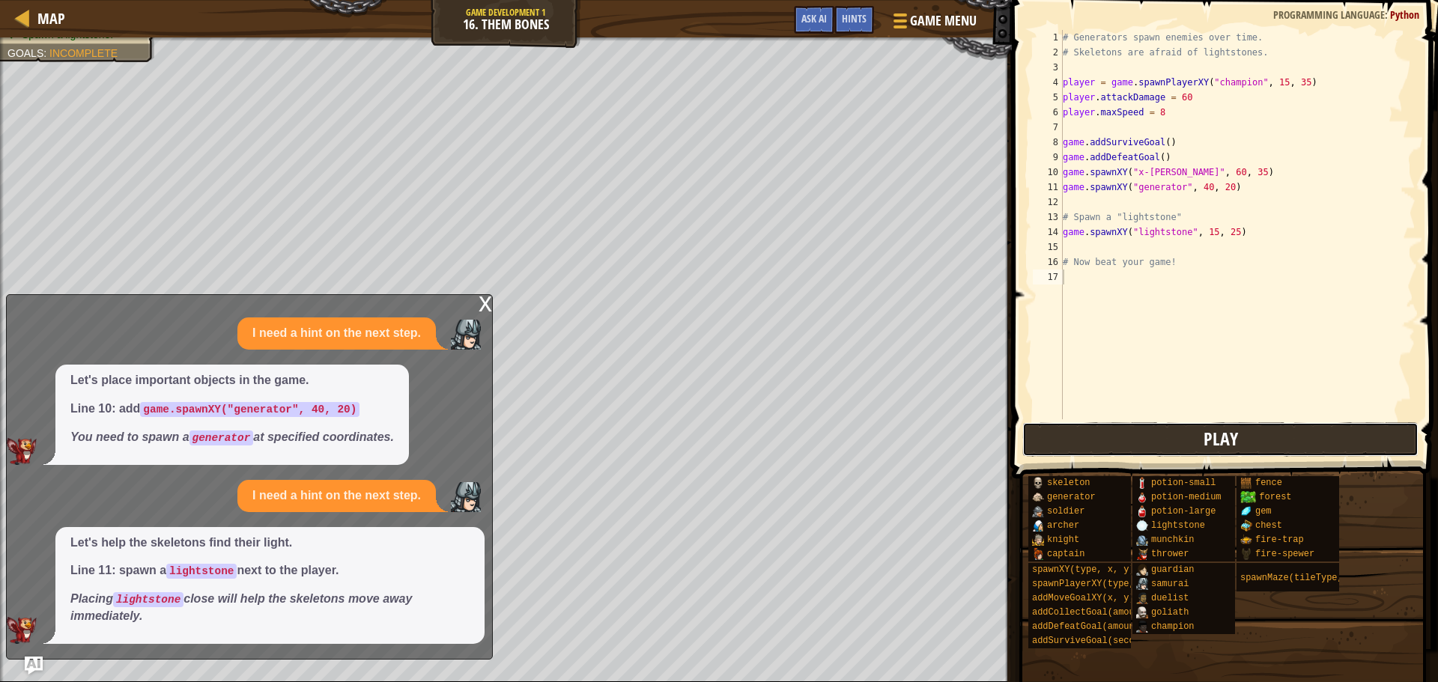
click at [1158, 434] on button "Play" at bounding box center [1220, 439] width 396 height 34
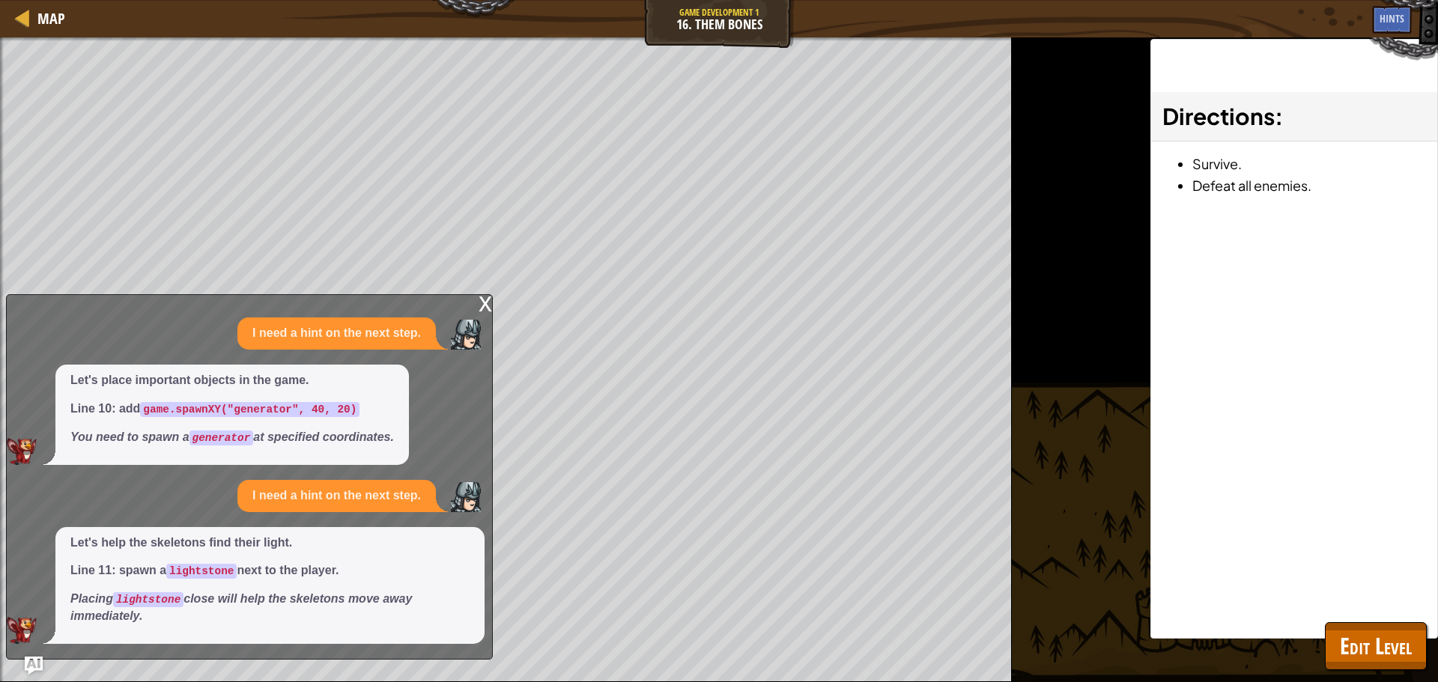
click at [479, 307] on div "x" at bounding box center [485, 302] width 13 height 15
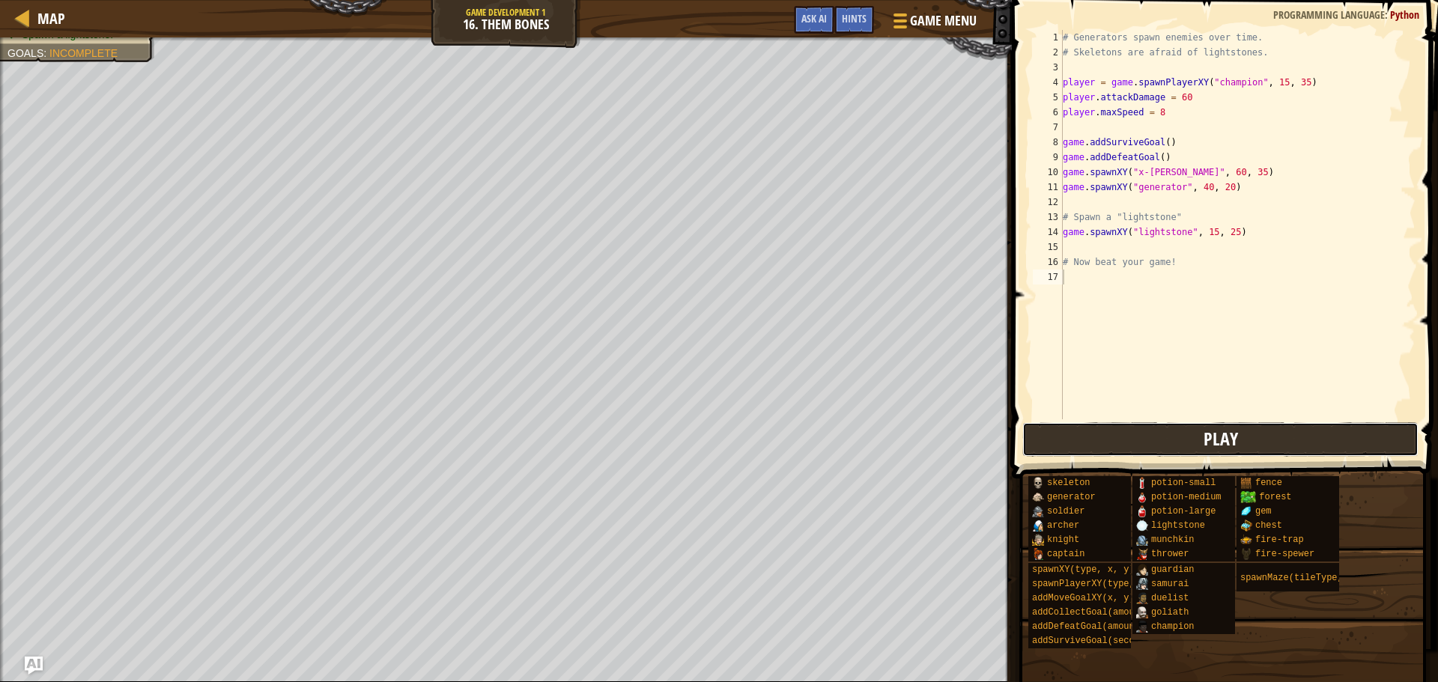
click at [1265, 434] on button "Play" at bounding box center [1220, 439] width 396 height 34
click at [1087, 243] on div "# Generators spawn enemies over time. # Skeletons are afraid of lightstones. pl…" at bounding box center [1238, 239] width 356 height 419
type textarea "H"
type textarea "h"
